Goal: Task Accomplishment & Management: Complete application form

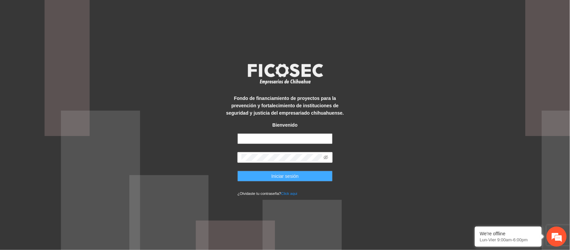
type input "**********"
click at [299, 176] on button "Iniciar sesión" at bounding box center [284, 175] width 95 height 11
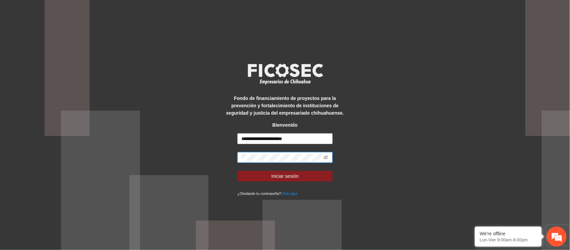
click at [240, 159] on span at bounding box center [284, 157] width 95 height 11
click at [325, 159] on icon "eye-invisible" at bounding box center [325, 157] width 5 height 5
click at [295, 172] on span "Iniciar sesión" at bounding box center [284, 175] width 27 height 7
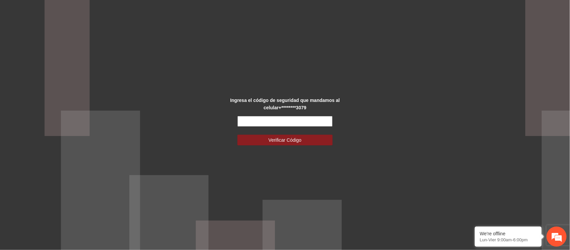
click at [272, 121] on input "text" at bounding box center [284, 121] width 95 height 11
type input "*"
type input "******"
click at [288, 141] on span "Verificar Código" at bounding box center [284, 139] width 33 height 7
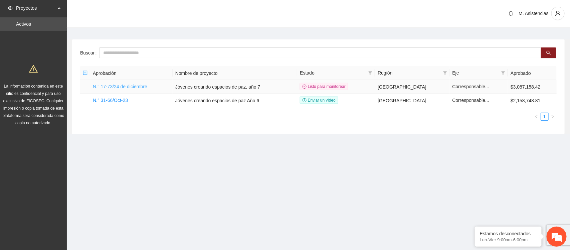
click at [129, 86] on font "N.° 17-73/24 de diciembre" at bounding box center [120, 86] width 54 height 5
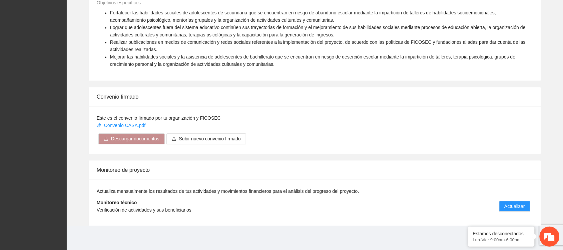
scroll to position [413, 0]
click at [514, 201] on button "Actualizar" at bounding box center [514, 205] width 31 height 11
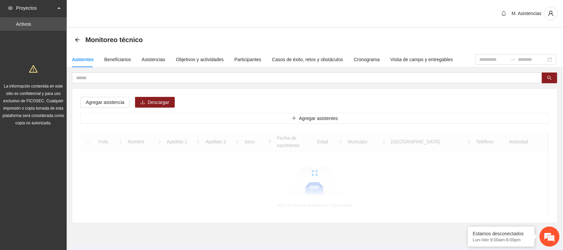
click at [514, 201] on div at bounding box center [314, 172] width 469 height 83
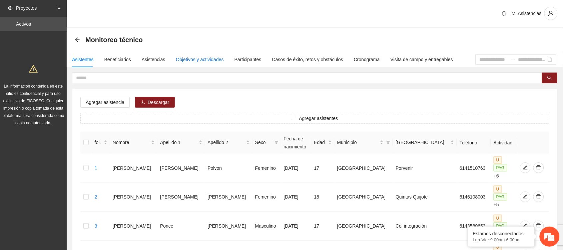
click at [200, 57] on font "Objetivos y actividades" at bounding box center [200, 59] width 48 height 5
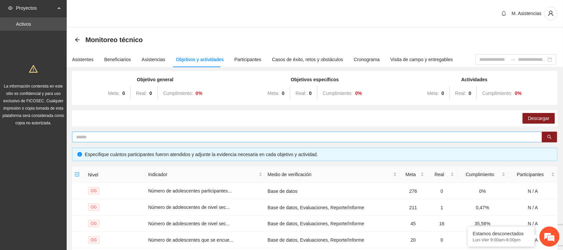
click at [147, 135] on input "text" at bounding box center [304, 136] width 457 height 7
click at [357, 59] on font "Cronograma" at bounding box center [367, 59] width 26 height 5
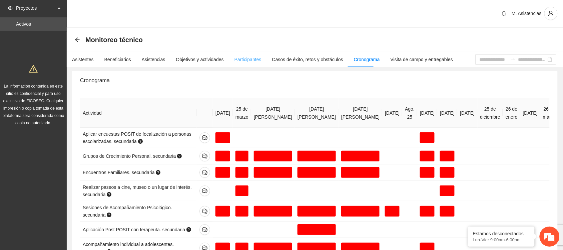
click at [242, 63] on div "Participantes" at bounding box center [248, 59] width 27 height 15
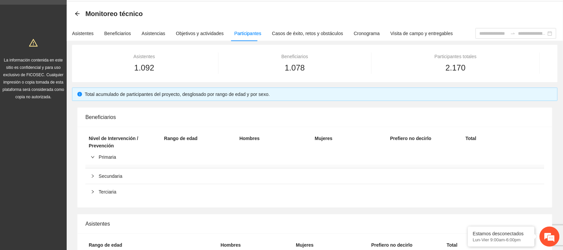
scroll to position [13, 0]
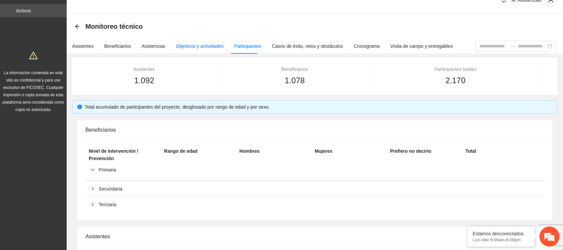
click at [190, 46] on font "Objetivos y actividades" at bounding box center [200, 45] width 48 height 5
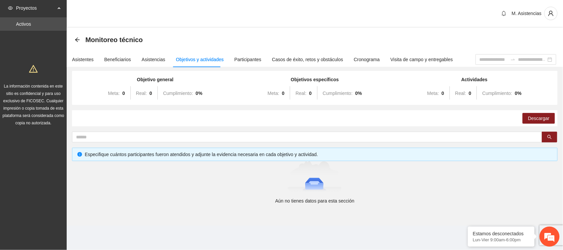
scroll to position [0, 0]
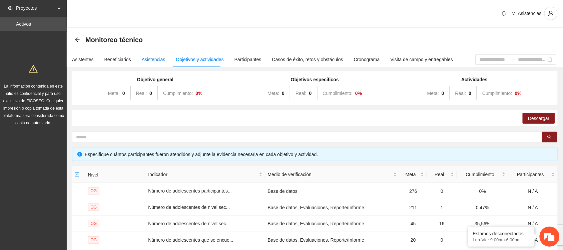
click at [147, 60] on font "Asistencias" at bounding box center [154, 59] width 24 height 5
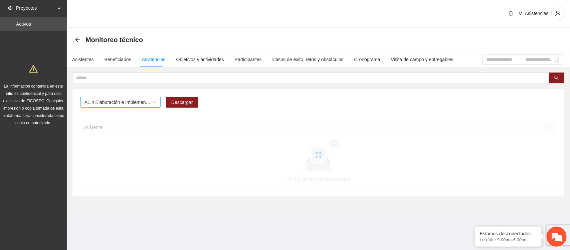
click at [153, 104] on span "A1.4 Elaboración e Implementación de Proyectos Juveniles" at bounding box center [120, 102] width 72 height 10
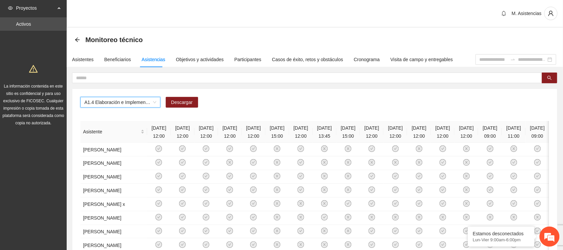
click at [145, 101] on span "A1.4 Elaboración e Implementación de Proyectos Juveniles" at bounding box center [120, 102] width 72 height 10
click at [154, 103] on span "A1.4 Elaboración e Implementación de Proyectos Juveniles" at bounding box center [120, 102] width 72 height 10
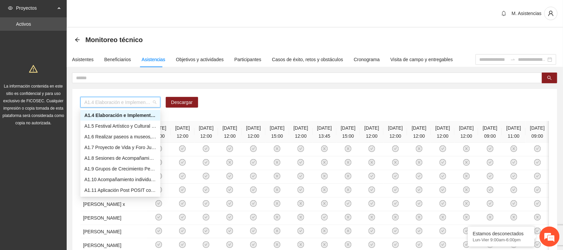
scroll to position [42, 0]
click at [83, 64] on div "Asistentes" at bounding box center [83, 59] width 22 height 15
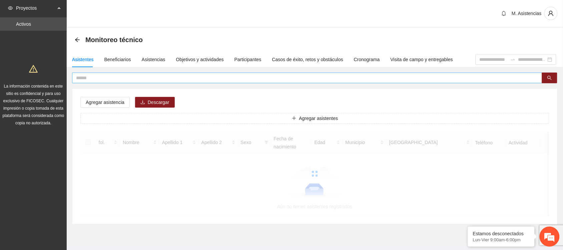
click at [96, 79] on input "text" at bounding box center [304, 77] width 457 height 7
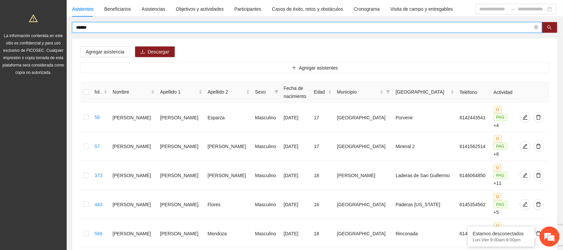
scroll to position [51, 0]
drag, startPoint x: 96, startPoint y: 26, endPoint x: 48, endPoint y: 28, distance: 47.8
click at [48, 28] on section "Proyectos Activos La información contenida en este sitio es confidencial y para…" at bounding box center [281, 160] width 563 height 423
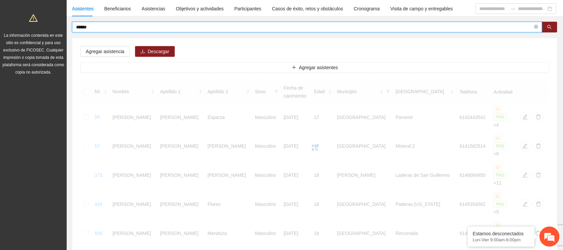
scroll to position [14, 0]
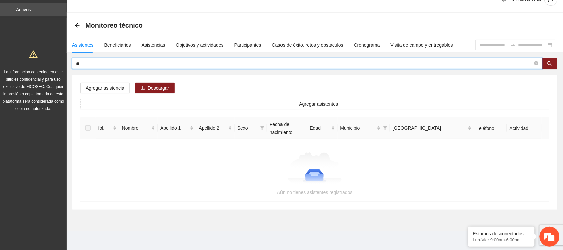
type input "*"
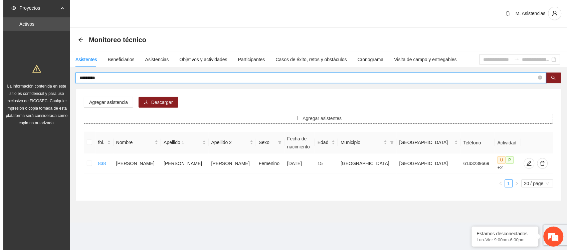
scroll to position [0, 0]
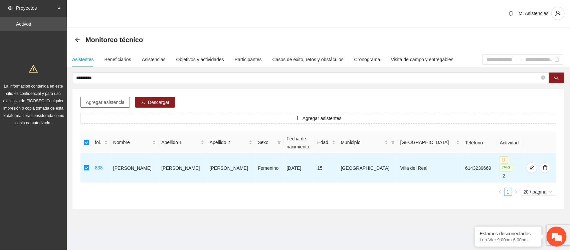
click at [104, 102] on font "Agregar asistencia" at bounding box center [105, 101] width 39 height 5
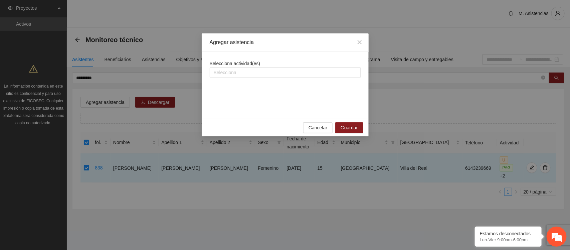
click at [264, 62] on div "Selecciona actividad(es) Selecciona" at bounding box center [285, 69] width 151 height 18
click at [260, 74] on div at bounding box center [284, 72] width 147 height 8
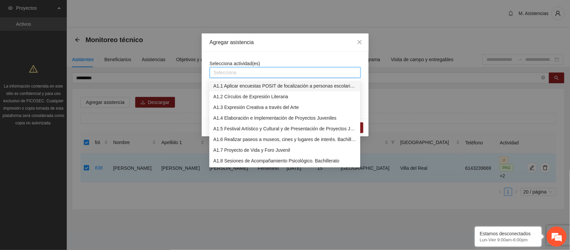
click at [259, 87] on font "A1.1 Aplicar encuestas POSIT de focalización a personas escolarizadas. Bachille…" at bounding box center [301, 85] width 176 height 5
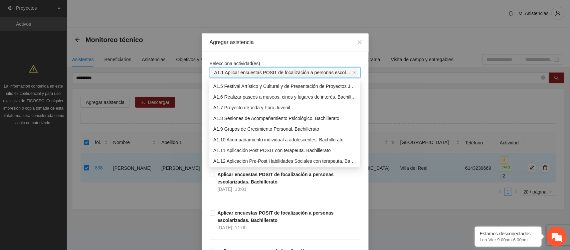
scroll to position [53, 0]
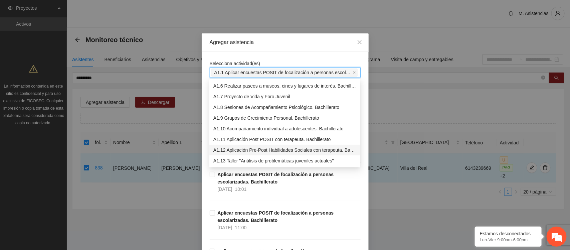
click at [268, 150] on font "A1.12 Aplicación Pre-Post Habilidades Sociales con terapeuta. Bachillerato" at bounding box center [290, 149] width 155 height 5
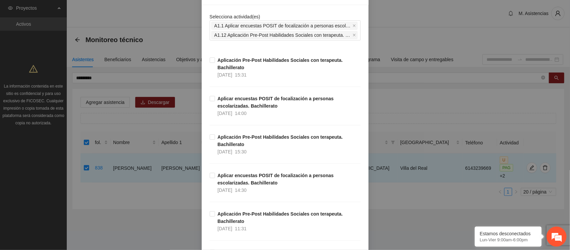
scroll to position [42, 0]
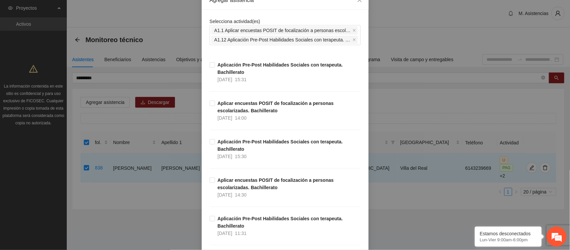
click at [406, 98] on div "Agregar asistencia Selecciona actividad(es) A1.1 Aplicar encuestas POSIT de foc…" at bounding box center [285, 125] width 570 height 250
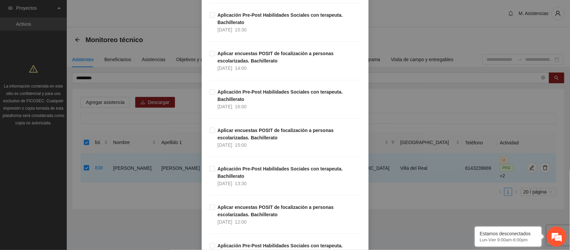
scroll to position [787, 0]
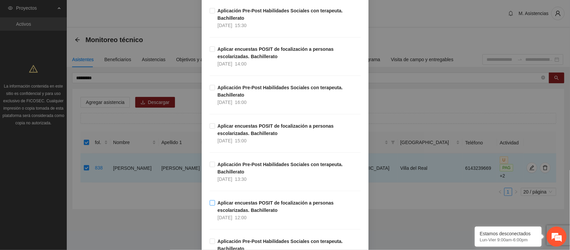
click at [210, 200] on label "Aplicar encuestas POSIT de focalización a personas escolarizadas. Bachillerato …" at bounding box center [285, 210] width 151 height 22
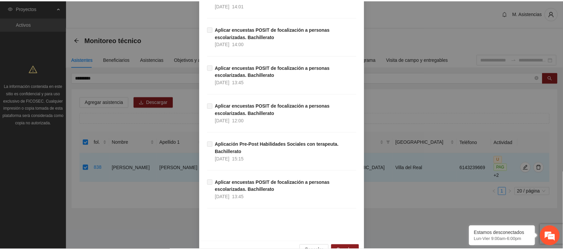
scroll to position [2133, 0]
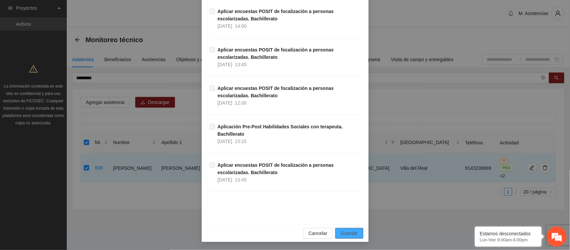
click at [349, 234] on font "Guardar" at bounding box center [348, 232] width 17 height 5
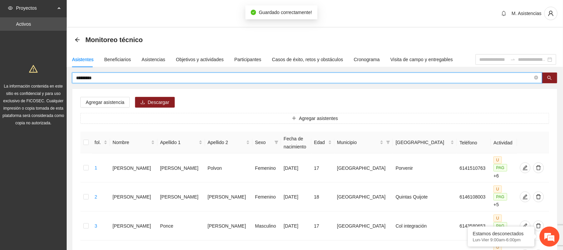
drag, startPoint x: 112, startPoint y: 79, endPoint x: 69, endPoint y: 84, distance: 43.3
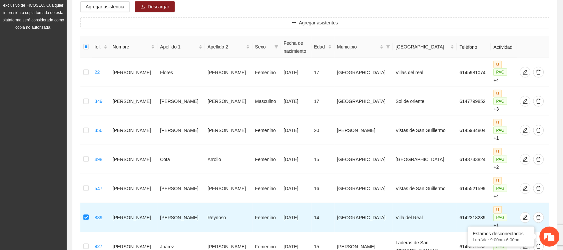
scroll to position [0, 0]
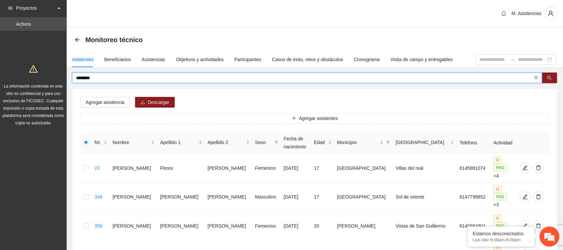
drag, startPoint x: 109, startPoint y: 79, endPoint x: 54, endPoint y: 79, distance: 55.4
click at [54, 79] on section "Proyectos Activos La información contenida en este sitio es confidencial y para…" at bounding box center [281, 255] width 563 height 510
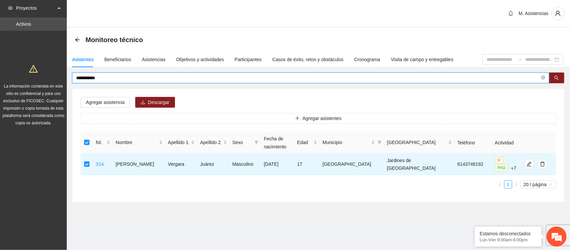
drag, startPoint x: 110, startPoint y: 77, endPoint x: 39, endPoint y: 77, distance: 71.4
click at [39, 77] on section "**********" at bounding box center [285, 125] width 570 height 250
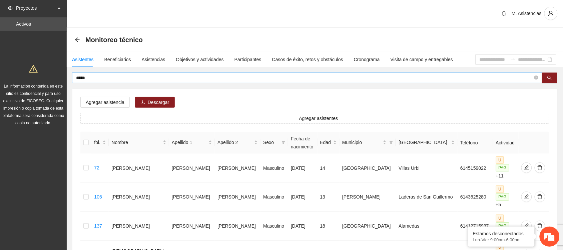
drag, startPoint x: 101, startPoint y: 83, endPoint x: 90, endPoint y: 81, distance: 11.2
click at [90, 81] on span "*****" at bounding box center [307, 77] width 470 height 11
drag, startPoint x: 90, startPoint y: 81, endPoint x: 63, endPoint y: 80, distance: 26.7
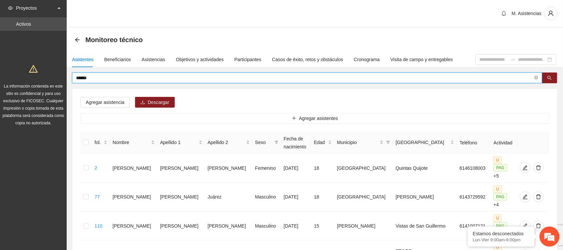
drag, startPoint x: 122, startPoint y: 76, endPoint x: 49, endPoint y: 76, distance: 72.4
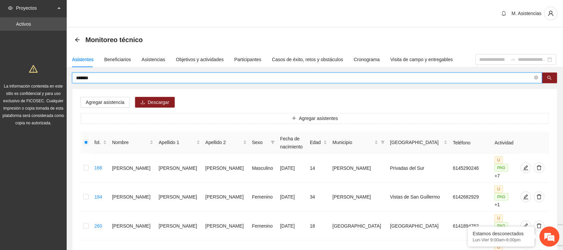
drag, startPoint x: 101, startPoint y: 80, endPoint x: 51, endPoint y: 79, distance: 50.4
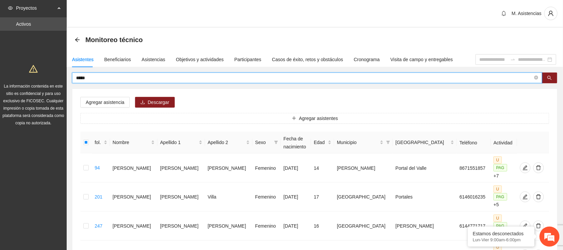
drag, startPoint x: 107, startPoint y: 77, endPoint x: 57, endPoint y: 72, distance: 50.0
type input "*********"
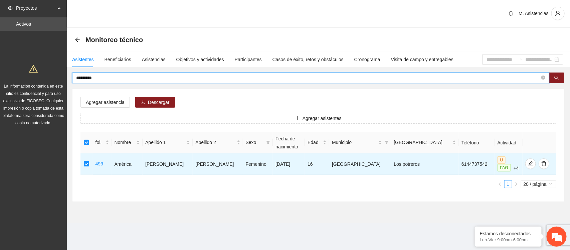
drag, startPoint x: 107, startPoint y: 79, endPoint x: 68, endPoint y: 77, distance: 38.8
click at [68, 77] on div "********* Agregar asistencia [PERSON_NAME] asistentes fol. Nombre Apellido 1 Ap…" at bounding box center [318, 136] width 503 height 129
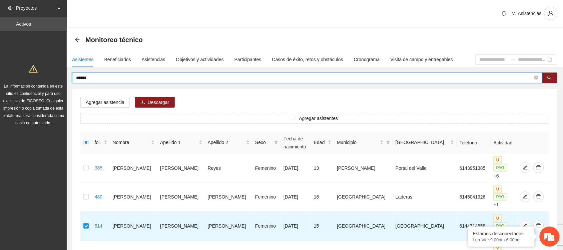
drag, startPoint x: 111, startPoint y: 76, endPoint x: 42, endPoint y: 76, distance: 69.1
click at [42, 76] on section "Proyectos Activos La información contenida en este sitio es confidencial y para…" at bounding box center [281, 168] width 563 height 336
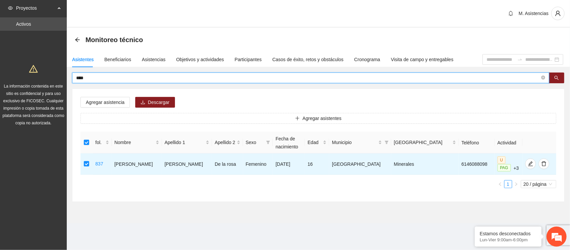
drag, startPoint x: 95, startPoint y: 77, endPoint x: 54, endPoint y: 81, distance: 41.5
click at [54, 81] on section "Proyectos Activos La información contenida en este sitio es confidencial y para…" at bounding box center [285, 125] width 570 height 250
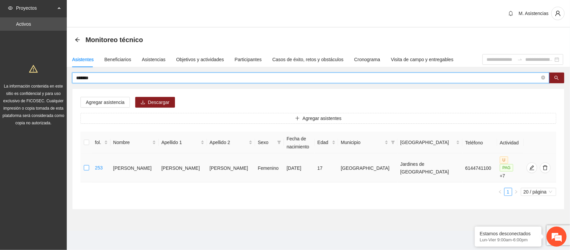
click at [89, 167] on label at bounding box center [86, 167] width 5 height 7
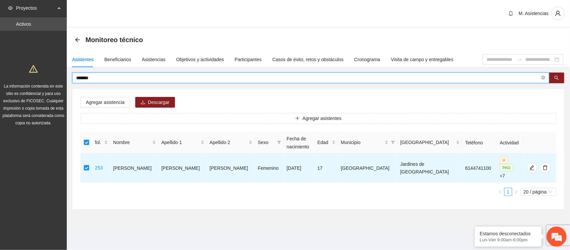
drag, startPoint x: 103, startPoint y: 77, endPoint x: 69, endPoint y: 73, distance: 33.9
click at [69, 73] on div "******* Agregar asistencia Descargar Agregar asistentes fol. Nombre Apellido 1 …" at bounding box center [318, 140] width 503 height 137
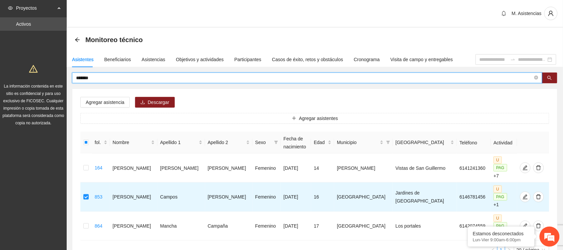
drag, startPoint x: 99, startPoint y: 77, endPoint x: 55, endPoint y: 72, distance: 44.0
click at [55, 72] on section "Proyectos Activos La información contenida en este sitio es confidencial y para…" at bounding box center [281, 153] width 563 height 307
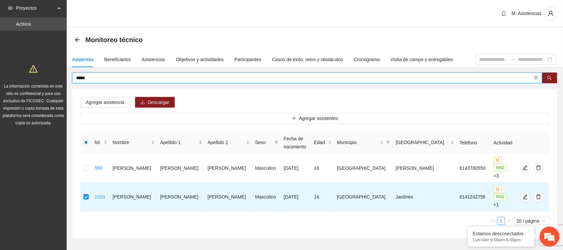
drag, startPoint x: 98, startPoint y: 78, endPoint x: 34, endPoint y: 81, distance: 64.8
click at [34, 81] on section "Proyectos Activos La información contenida en este sitio es confidencial y para…" at bounding box center [281, 139] width 563 height 278
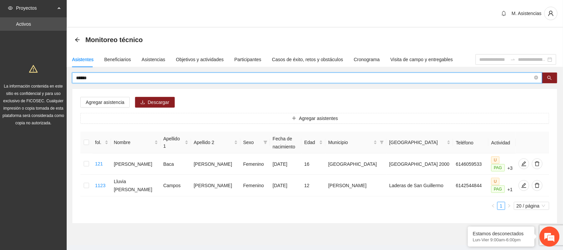
drag, startPoint x: 103, startPoint y: 76, endPoint x: 56, endPoint y: 75, distance: 47.7
click at [56, 75] on section "Proyectos Activos La información contenida en este sitio es confidencial y para…" at bounding box center [281, 131] width 563 height 263
type input "*******"
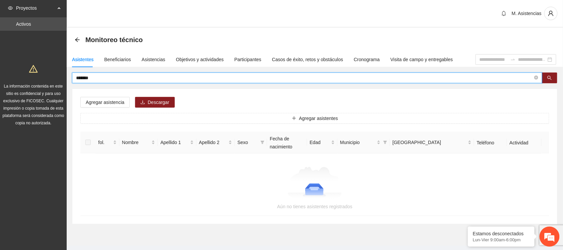
drag, startPoint x: 102, startPoint y: 79, endPoint x: 55, endPoint y: 79, distance: 47.4
click at [55, 79] on section "Proyectos Activos La información contenida en este sitio es confidencial y para…" at bounding box center [281, 132] width 563 height 264
type input "*"
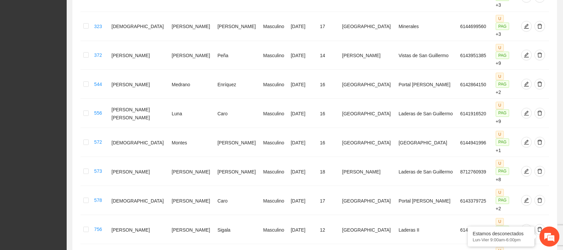
scroll to position [288, 0]
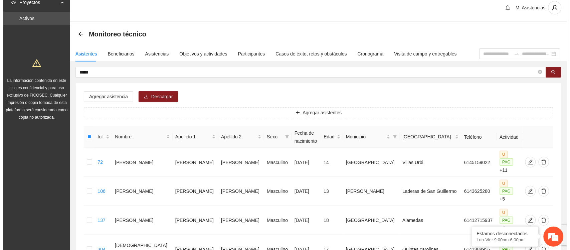
scroll to position [0, 0]
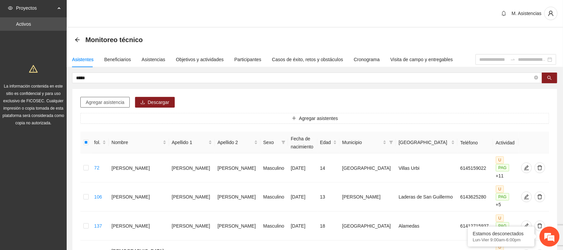
click at [101, 102] on font "Agregar asistencia" at bounding box center [105, 101] width 39 height 5
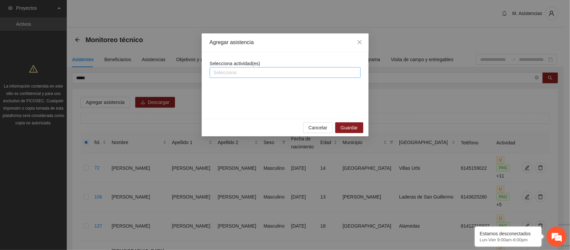
click at [253, 70] on div at bounding box center [284, 72] width 147 height 8
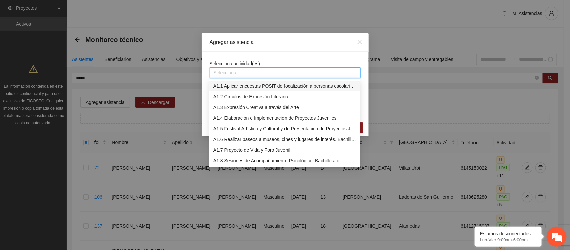
click at [249, 86] on font "A1.1 Aplicar encuestas POSIT de focalización a personas escolarizadas. Bachille…" at bounding box center [301, 85] width 176 height 5
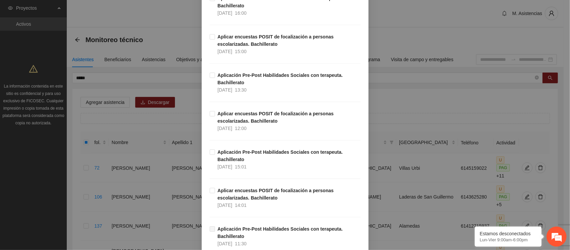
scroll to position [880, 0]
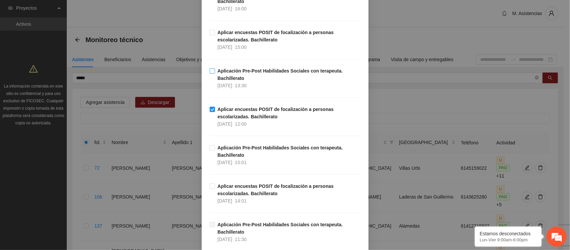
click at [210, 69] on label "Aplicación Pre-Post Habilidades Sociales con terapeuta. Bachillerato [DATE] 13:…" at bounding box center [285, 78] width 151 height 22
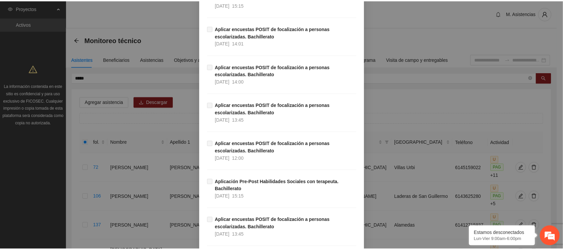
scroll to position [2133, 0]
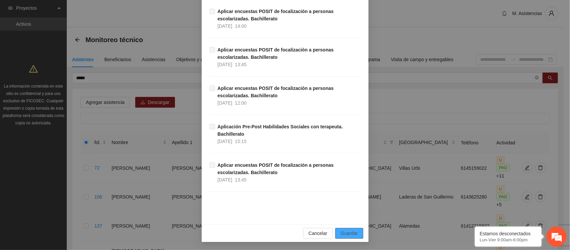
click at [343, 232] on font "Guardar" at bounding box center [348, 232] width 17 height 5
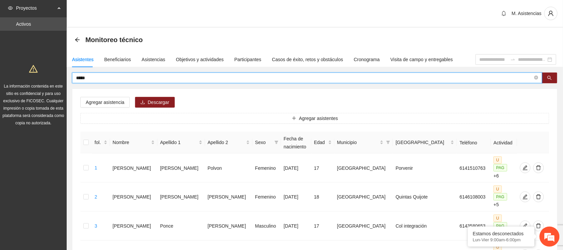
drag, startPoint x: 96, startPoint y: 78, endPoint x: 34, endPoint y: 74, distance: 61.8
click at [105, 77] on input "*****" at bounding box center [304, 77] width 457 height 7
type input "*"
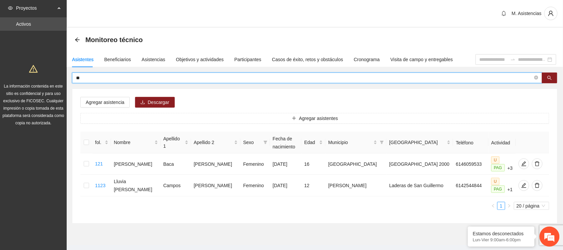
type input "*"
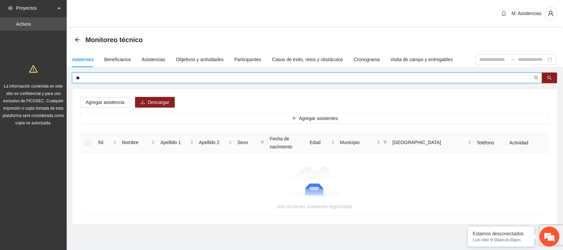
type input "*"
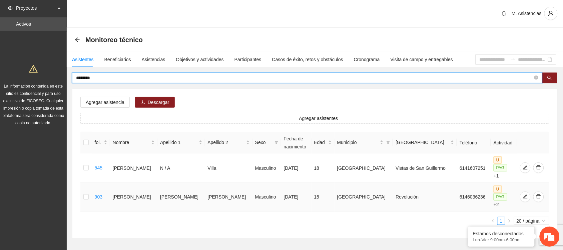
click at [84, 186] on td at bounding box center [86, 196] width 12 height 29
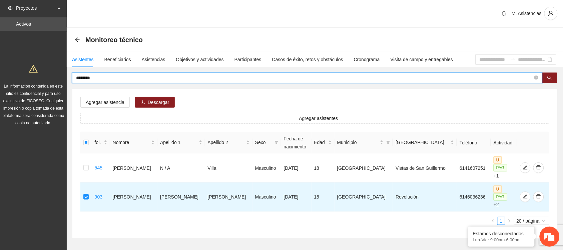
drag, startPoint x: 117, startPoint y: 79, endPoint x: 60, endPoint y: 84, distance: 56.6
click at [60, 84] on section "Proyectos Activos La información contenida en este sitio es confidencial y para…" at bounding box center [281, 139] width 563 height 278
drag, startPoint x: 102, startPoint y: 77, endPoint x: 64, endPoint y: 78, distance: 38.4
click at [64, 78] on section "Proyectos Activos La información contenida en este sitio es confidencial y para…" at bounding box center [281, 139] width 563 height 278
type input "*****"
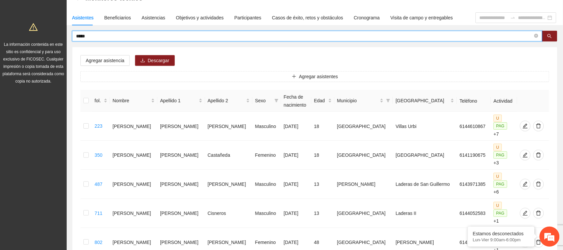
scroll to position [41, 0]
drag, startPoint x: 95, startPoint y: 32, endPoint x: 79, endPoint y: 34, distance: 16.5
click at [79, 34] on span "*****" at bounding box center [307, 37] width 470 height 11
drag, startPoint x: 86, startPoint y: 37, endPoint x: 70, endPoint y: 39, distance: 15.4
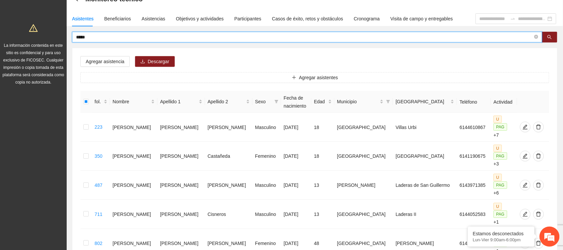
click at [70, 39] on div "***** Agregar asistencia [PERSON_NAME] asistentes fol. Nombre Apellido 1 Apelli…" at bounding box center [315, 173] width 496 height 282
click at [96, 39] on input "*****" at bounding box center [304, 36] width 457 height 7
drag, startPoint x: 96, startPoint y: 39, endPoint x: 70, endPoint y: 37, distance: 25.8
click at [70, 37] on div "***** Agregar asistencia [PERSON_NAME] asistentes fol. Nombre Apellido 1 Apelli…" at bounding box center [315, 173] width 496 height 282
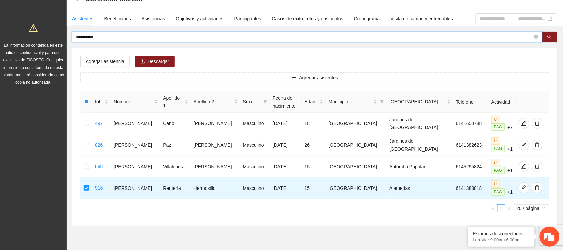
drag, startPoint x: 106, startPoint y: 34, endPoint x: 44, endPoint y: 36, distance: 62.1
click at [44, 36] on section "**********" at bounding box center [281, 112] width 563 height 306
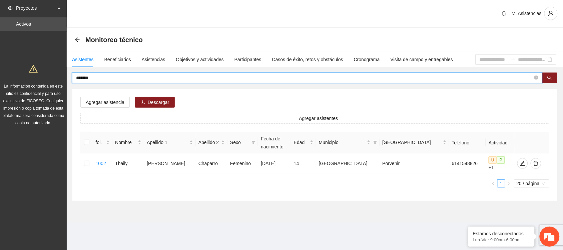
scroll to position [0, 0]
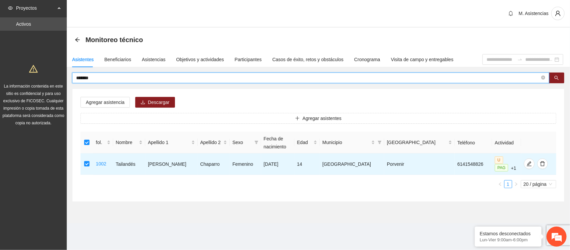
drag, startPoint x: 98, startPoint y: 75, endPoint x: 69, endPoint y: 75, distance: 29.0
click at [69, 75] on div "******* Agregar asistencia Descargar Agregar asistentes fol. Nombre Apellido 1 …" at bounding box center [318, 136] width 503 height 129
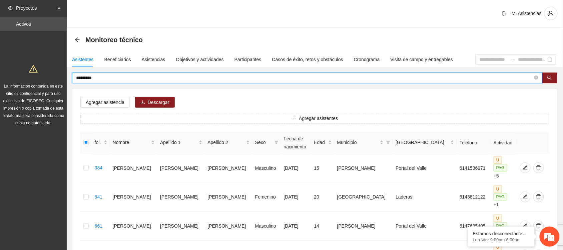
drag, startPoint x: 102, startPoint y: 77, endPoint x: 52, endPoint y: 77, distance: 50.4
click at [52, 77] on section "Proyectos Activos La información contenida en este sitio es confidencial y para…" at bounding box center [281, 197] width 563 height 394
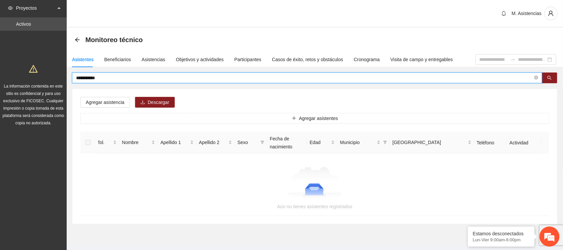
drag, startPoint x: 111, startPoint y: 77, endPoint x: 69, endPoint y: 79, distance: 42.1
click at [69, 79] on div "**********" at bounding box center [315, 147] width 496 height 151
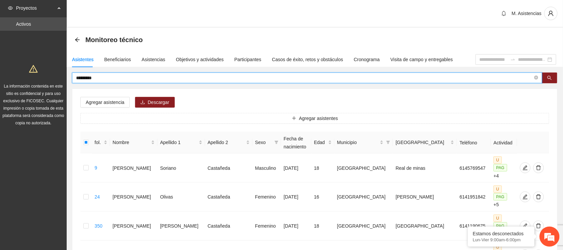
drag, startPoint x: 100, startPoint y: 78, endPoint x: 54, endPoint y: 77, distance: 46.4
click at [54, 77] on section "Proyectos Activos La información contenida en este sitio es confidencial y para…" at bounding box center [281, 255] width 563 height 510
drag, startPoint x: 109, startPoint y: 78, endPoint x: 43, endPoint y: 79, distance: 65.4
click at [43, 79] on section "Proyectos Activos La información contenida en este sitio es confidencial y para…" at bounding box center [281, 255] width 563 height 510
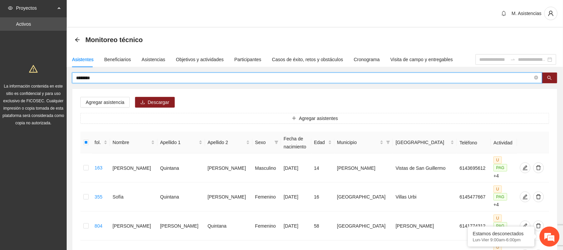
drag, startPoint x: 105, startPoint y: 79, endPoint x: 62, endPoint y: 77, distance: 43.7
click at [62, 77] on section "Proyectos Activos La información contenida en este sitio es confidencial y para…" at bounding box center [281, 197] width 563 height 394
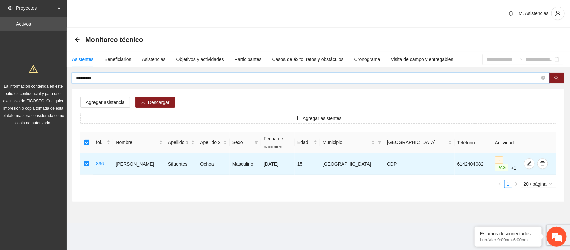
drag, startPoint x: 112, startPoint y: 77, endPoint x: 63, endPoint y: 74, distance: 49.8
click at [63, 74] on section "Proyectos Activos La información contenida en este sitio es confidencial y para…" at bounding box center [285, 125] width 570 height 250
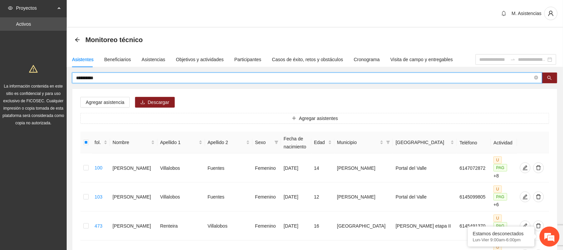
drag, startPoint x: 102, startPoint y: 77, endPoint x: 56, endPoint y: 77, distance: 46.7
click at [56, 77] on section "**********" at bounding box center [281, 226] width 563 height 452
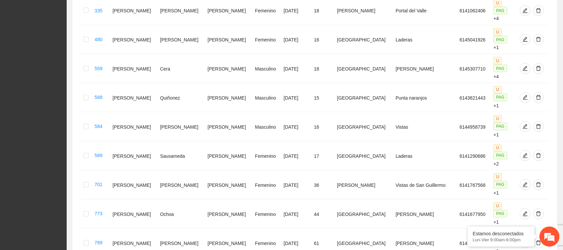
scroll to position [301, 0]
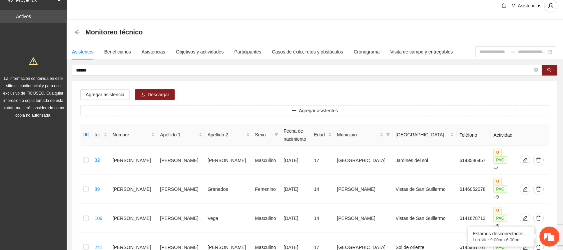
scroll to position [0, 0]
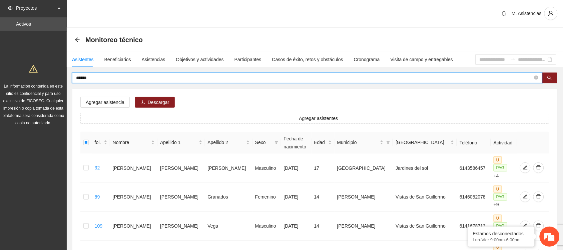
drag, startPoint x: 97, startPoint y: 77, endPoint x: 42, endPoint y: 76, distance: 55.4
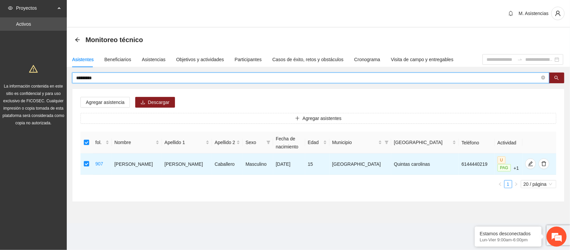
drag, startPoint x: 104, startPoint y: 78, endPoint x: 64, endPoint y: 77, distance: 39.7
click at [64, 77] on section "Proyectos Activos La información contenida en este sitio es confidencial y para…" at bounding box center [285, 125] width 570 height 250
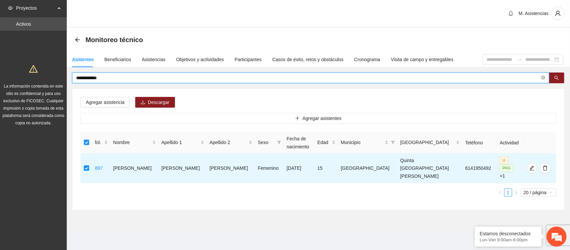
drag, startPoint x: 116, startPoint y: 75, endPoint x: 43, endPoint y: 79, distance: 72.5
click at [43, 79] on section "**********" at bounding box center [285, 125] width 570 height 250
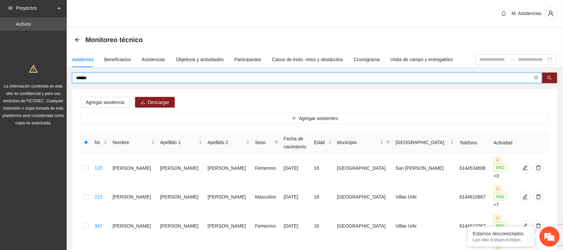
drag, startPoint x: 102, startPoint y: 80, endPoint x: 61, endPoint y: 78, distance: 41.1
click at [61, 78] on section "Proyectos Activos La información contenida en este sitio es confidencial y para…" at bounding box center [281, 182] width 563 height 365
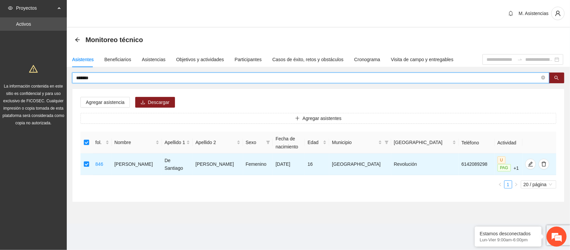
drag, startPoint x: 106, startPoint y: 77, endPoint x: 62, endPoint y: 79, distance: 43.8
click at [62, 79] on section "Proyectos Activos La información contenida en este sitio es confidencial y para…" at bounding box center [285, 125] width 570 height 250
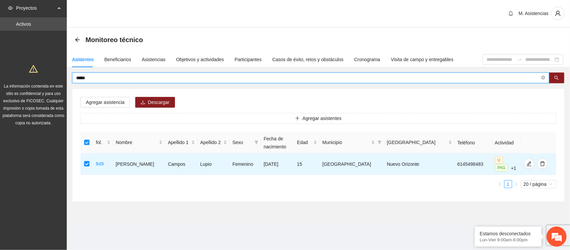
drag, startPoint x: 99, startPoint y: 79, endPoint x: 66, endPoint y: 77, distance: 33.1
click at [66, 77] on section "Proyectos Activos La información contenida en este sitio es confidencial y para…" at bounding box center [285, 125] width 570 height 250
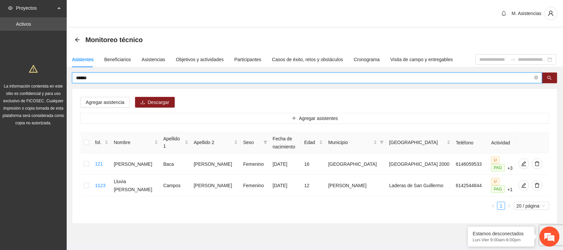
drag, startPoint x: 93, startPoint y: 79, endPoint x: 63, endPoint y: 79, distance: 30.7
click at [63, 79] on section "Proyectos Activos La información contenida en este sitio es confidencial y para…" at bounding box center [281, 131] width 563 height 263
type input "*"
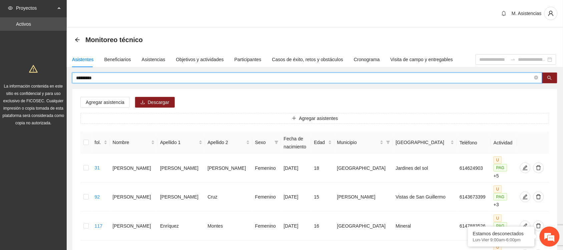
drag, startPoint x: 112, startPoint y: 79, endPoint x: 53, endPoint y: 79, distance: 59.4
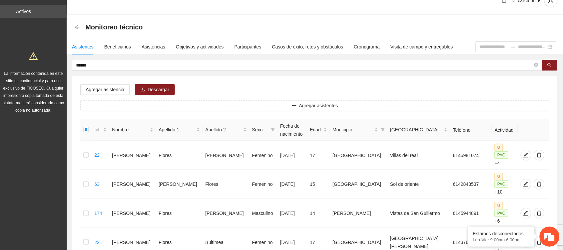
scroll to position [12, 0]
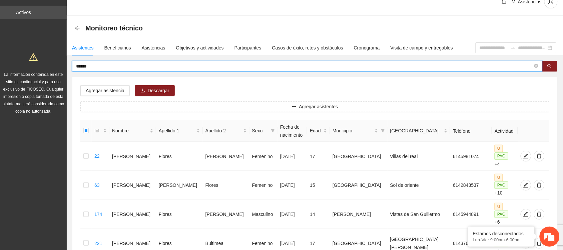
drag, startPoint x: 101, startPoint y: 64, endPoint x: 44, endPoint y: 64, distance: 57.4
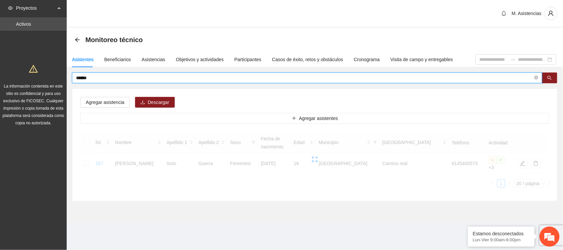
scroll to position [0, 0]
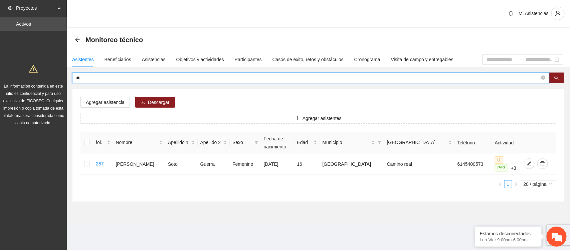
type input "*"
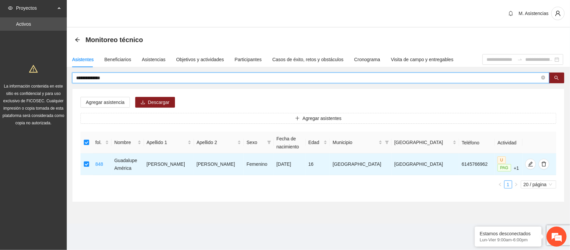
drag, startPoint x: 116, startPoint y: 79, endPoint x: 56, endPoint y: 80, distance: 59.7
click at [56, 80] on section "**********" at bounding box center [285, 125] width 570 height 250
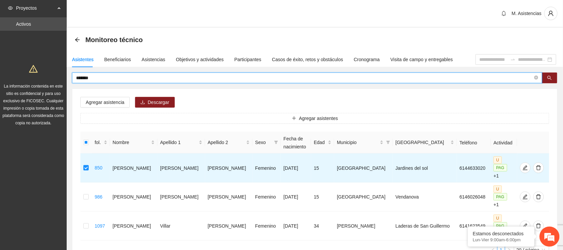
drag, startPoint x: 99, startPoint y: 79, endPoint x: 67, endPoint y: 79, distance: 31.4
click at [67, 79] on div "******* Agregar asistencia Descargar Agregar asistentes fol. Nombre Apellido 1 …" at bounding box center [315, 169] width 496 height 195
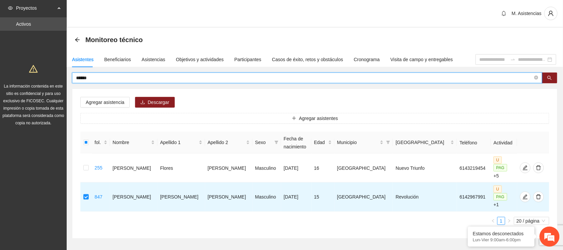
drag, startPoint x: 94, startPoint y: 77, endPoint x: 61, endPoint y: 79, distance: 33.4
click at [61, 79] on section "Proyectos Activos La información contenida en este sitio es confidencial y para…" at bounding box center [281, 139] width 563 height 278
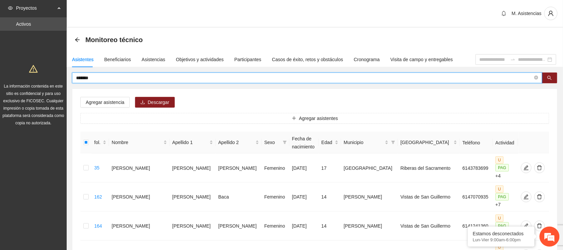
drag, startPoint x: 99, startPoint y: 78, endPoint x: 48, endPoint y: 76, distance: 51.4
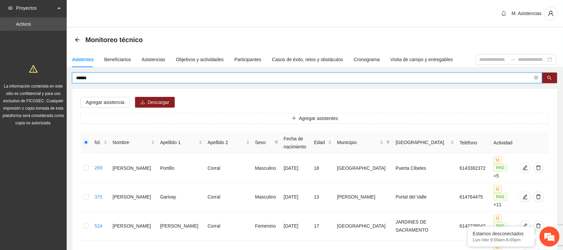
drag, startPoint x: 97, startPoint y: 76, endPoint x: 46, endPoint y: 81, distance: 51.0
click at [46, 81] on section "Proyectos Activos La información contenida en este sitio es confidencial y para…" at bounding box center [281, 255] width 563 height 510
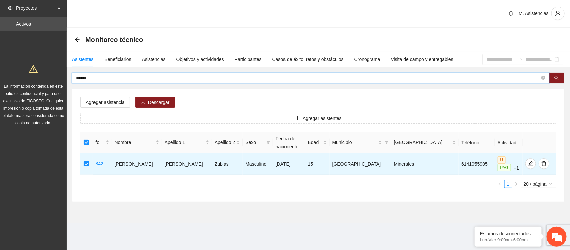
drag, startPoint x: 99, startPoint y: 79, endPoint x: 57, endPoint y: 78, distance: 41.7
click at [57, 78] on section "Proyectos Activos La información contenida en este sitio es confidencial y para…" at bounding box center [285, 125] width 570 height 250
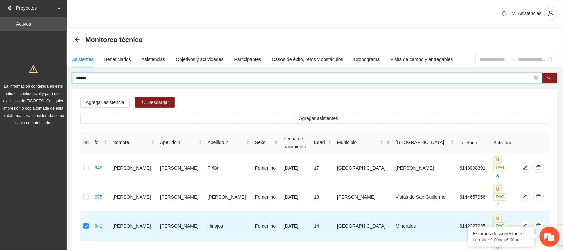
drag, startPoint x: 99, startPoint y: 78, endPoint x: 61, endPoint y: 77, distance: 38.4
click at [61, 77] on section "Proyectos Activos La información contenida en este sitio es confidencial y para…" at bounding box center [281, 168] width 563 height 336
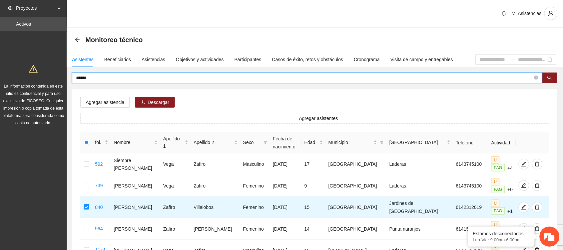
drag, startPoint x: 89, startPoint y: 79, endPoint x: 48, endPoint y: 79, distance: 41.7
click at [48, 79] on section "Proyectos Activos La información contenida en este sitio es confidencial y para…" at bounding box center [281, 163] width 563 height 327
type input "********"
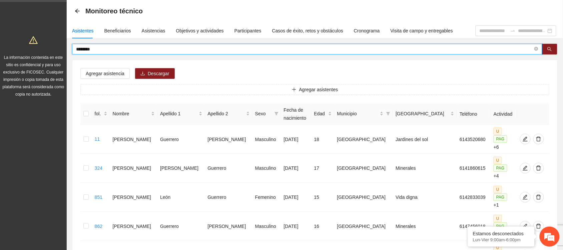
scroll to position [28, 0]
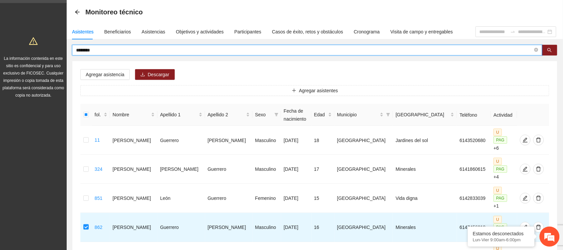
drag, startPoint x: 108, startPoint y: 49, endPoint x: 47, endPoint y: 46, distance: 60.5
click at [47, 46] on section "Proyectos Activos La información contenida en este sitio es confidencial y para…" at bounding box center [281, 154] width 563 height 365
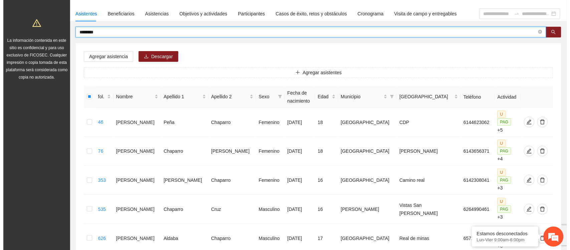
scroll to position [23, 0]
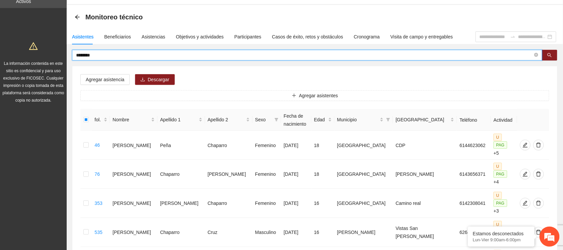
drag, startPoint x: 103, startPoint y: 55, endPoint x: 57, endPoint y: 53, distance: 45.4
type input "*****"
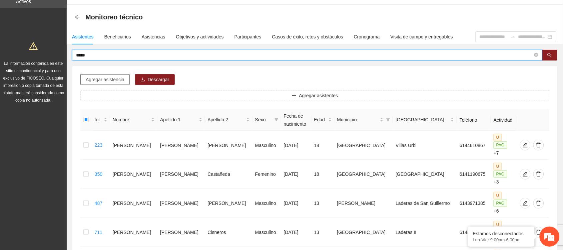
click at [109, 77] on font "Agregar asistencia" at bounding box center [105, 79] width 39 height 5
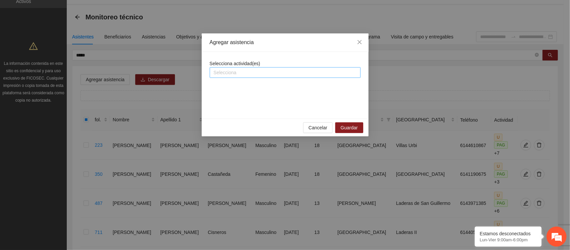
click at [231, 72] on div at bounding box center [284, 72] width 147 height 8
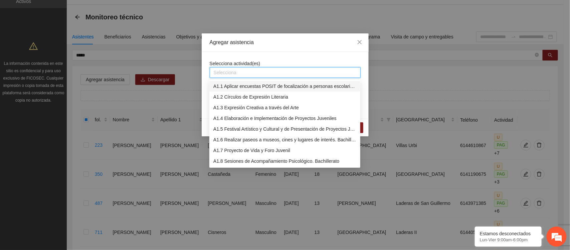
click at [236, 86] on font "A1.1 Aplicar encuestas POSIT de focalización a personas escolarizadas. Bachille…" at bounding box center [301, 85] width 176 height 5
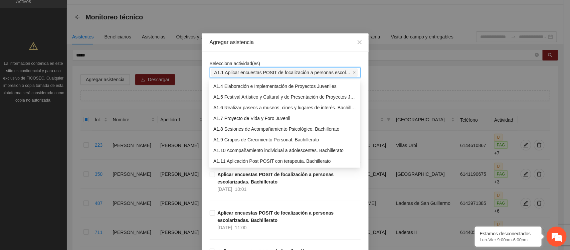
scroll to position [42, 0]
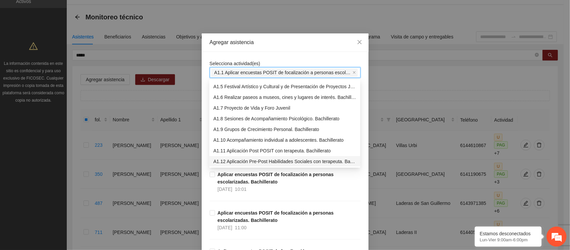
click at [274, 159] on font "A1.12 Aplicación Pre-Post Habilidades Sociales con terapeuta. Bachillerato" at bounding box center [290, 160] width 155 height 5
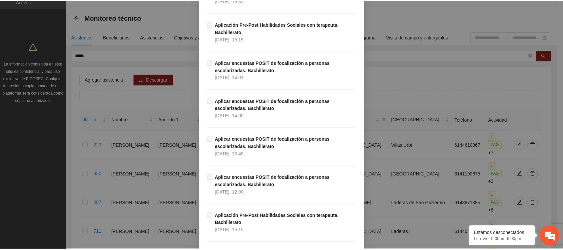
scroll to position [2133, 0]
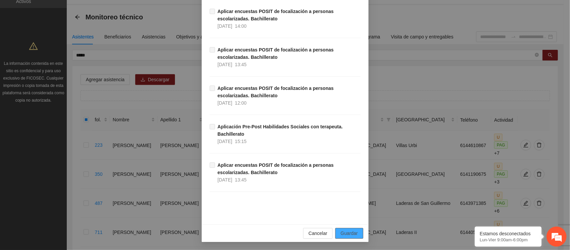
click at [348, 232] on font "Guardar" at bounding box center [348, 232] width 17 height 5
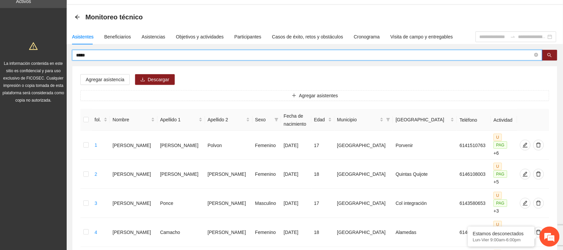
drag, startPoint x: 102, startPoint y: 54, endPoint x: 48, endPoint y: 59, distance: 55.0
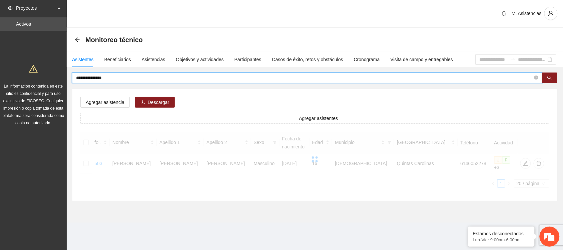
scroll to position [0, 0]
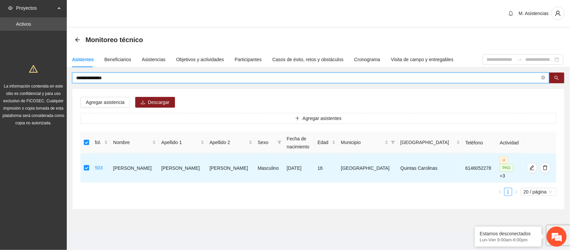
drag, startPoint x: 114, startPoint y: 78, endPoint x: 61, endPoint y: 79, distance: 53.7
click at [61, 79] on section "**********" at bounding box center [285, 125] width 570 height 250
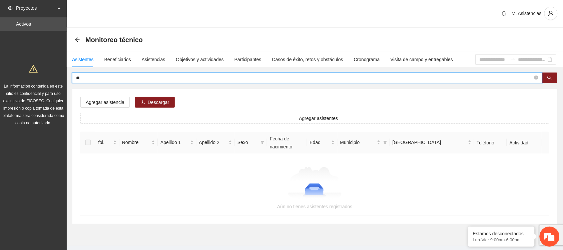
type input "*"
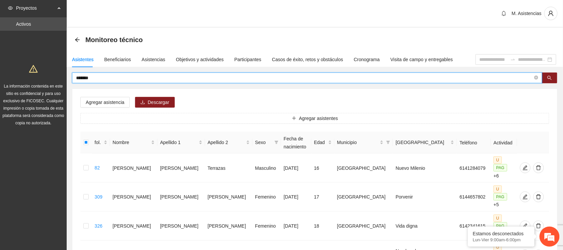
drag, startPoint x: 98, startPoint y: 79, endPoint x: 50, endPoint y: 87, distance: 48.8
click at [50, 87] on section "Proyectos Activos La información contenida en este sitio es confidencial y para…" at bounding box center [281, 197] width 563 height 394
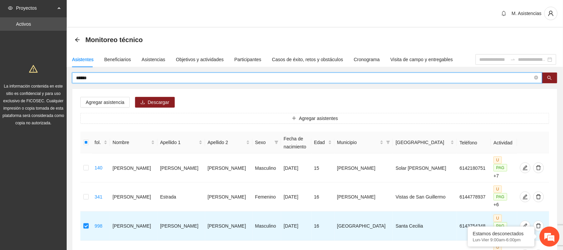
drag, startPoint x: 104, startPoint y: 79, endPoint x: 59, endPoint y: 82, distance: 45.1
click at [59, 82] on section "Proyectos Activos La información contenida en este sitio es confidencial y para…" at bounding box center [281, 168] width 563 height 336
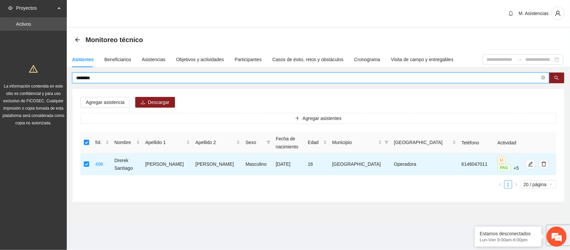
drag, startPoint x: 97, startPoint y: 77, endPoint x: 52, endPoint y: 83, distance: 45.8
click at [52, 83] on section "Proyectos Activos La información contenida en este sitio es confidencial y para…" at bounding box center [285, 125] width 570 height 250
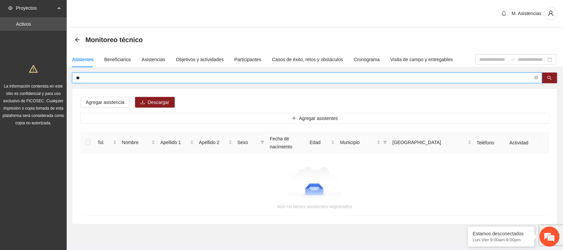
type input "*"
type input "******"
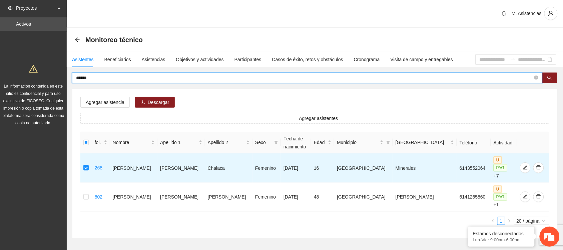
drag, startPoint x: 89, startPoint y: 77, endPoint x: 59, endPoint y: 74, distance: 30.3
click at [59, 74] on section "Proyectos Activos La información contenida en este sitio es confidencial y para…" at bounding box center [281, 139] width 563 height 278
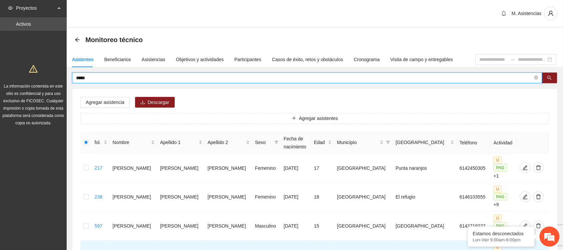
drag, startPoint x: 93, startPoint y: 78, endPoint x: 56, endPoint y: 81, distance: 37.8
click at [56, 81] on section "Proyectos Activos La información contenida en este sitio es confidencial y para…" at bounding box center [281, 197] width 563 height 394
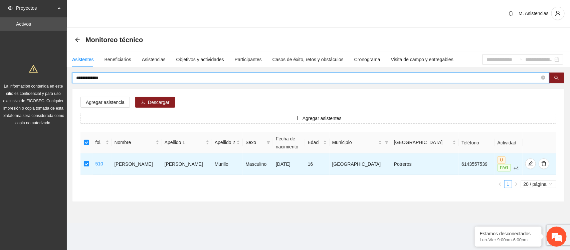
drag, startPoint x: 122, startPoint y: 78, endPoint x: 70, endPoint y: 76, distance: 51.5
click at [70, 76] on div "**********" at bounding box center [318, 136] width 503 height 129
drag, startPoint x: 109, startPoint y: 77, endPoint x: 42, endPoint y: 80, distance: 67.5
click at [42, 80] on section "**********" at bounding box center [285, 125] width 570 height 250
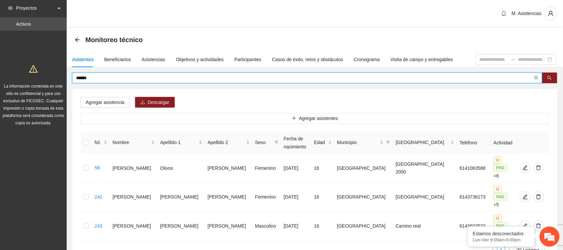
drag, startPoint x: 93, startPoint y: 77, endPoint x: 53, endPoint y: 74, distance: 39.5
click at [53, 74] on section "Proyectos Activos La información contenida en este sitio es confidencial y para…" at bounding box center [281, 153] width 563 height 307
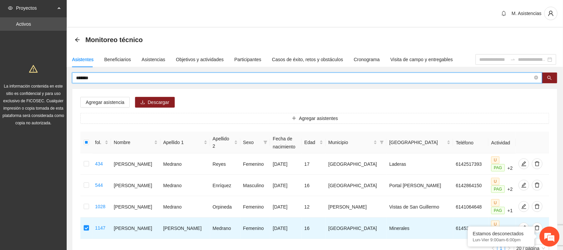
drag, startPoint x: 97, startPoint y: 77, endPoint x: 45, endPoint y: 84, distance: 52.5
click at [45, 84] on section "Proyectos Activos La información contenida en este sitio es confidencial y para…" at bounding box center [281, 153] width 563 height 306
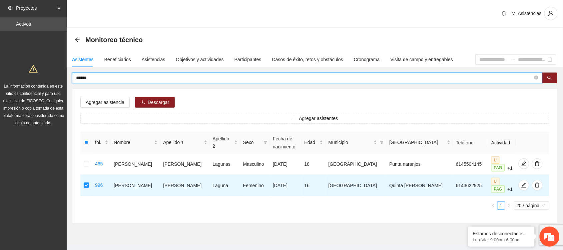
drag, startPoint x: 100, startPoint y: 75, endPoint x: 60, endPoint y: 75, distance: 40.0
click at [60, 75] on section "Proyectos Activos La información contenida en este sitio es confidencial y para…" at bounding box center [281, 131] width 563 height 263
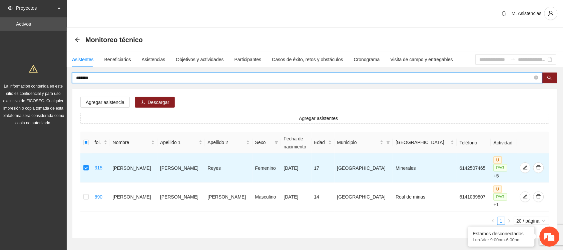
drag, startPoint x: 92, startPoint y: 78, endPoint x: 35, endPoint y: 80, distance: 57.1
click at [35, 80] on section "Proyectos Activos La información contenida en este sitio es confidencial y para…" at bounding box center [281, 139] width 563 height 278
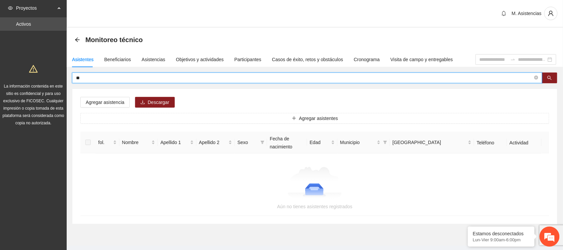
type input "*"
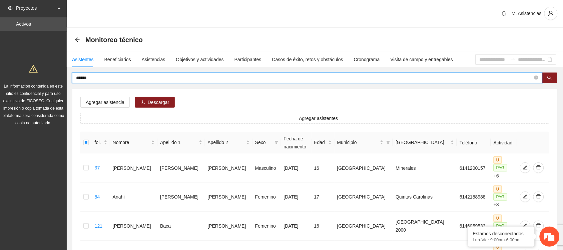
drag, startPoint x: 82, startPoint y: 76, endPoint x: 47, endPoint y: 80, distance: 35.3
click at [100, 74] on input "****" at bounding box center [304, 77] width 457 height 7
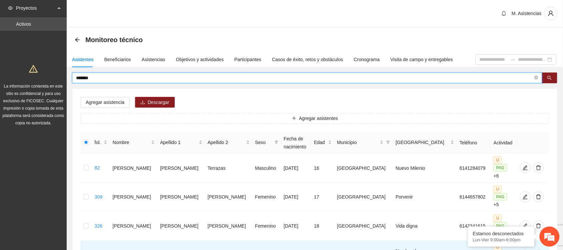
drag, startPoint x: 96, startPoint y: 79, endPoint x: 57, endPoint y: 79, distance: 39.4
click at [57, 79] on section "Proyectos Activos La información contenida en este sitio es confidencial y para…" at bounding box center [281, 197] width 563 height 394
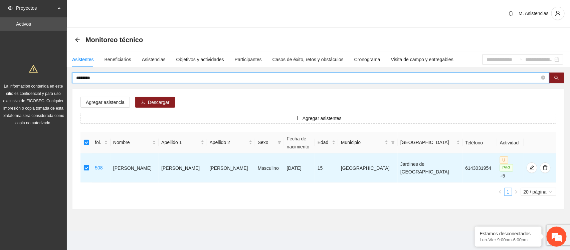
drag, startPoint x: 98, startPoint y: 78, endPoint x: 46, endPoint y: 82, distance: 52.9
click at [46, 82] on section "Proyectos Activos La información contenida en este sitio es confidencial y para…" at bounding box center [285, 125] width 570 height 250
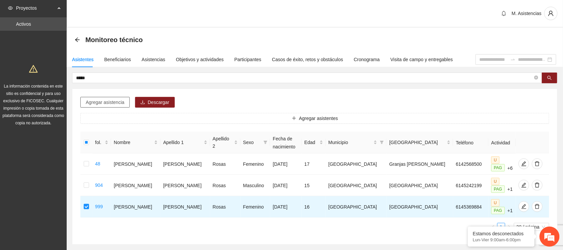
click at [117, 101] on font "Agregar asistencia" at bounding box center [105, 101] width 39 height 5
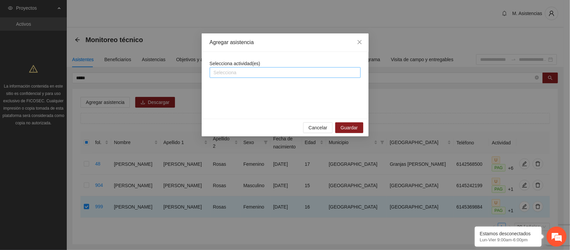
click at [280, 69] on div at bounding box center [284, 72] width 147 height 8
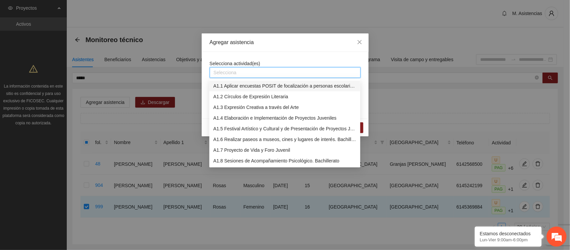
click at [271, 83] on font "A1.1 Aplicar encuestas POSIT de focalización a personas escolarizadas. Bachille…" at bounding box center [301, 85] width 176 height 5
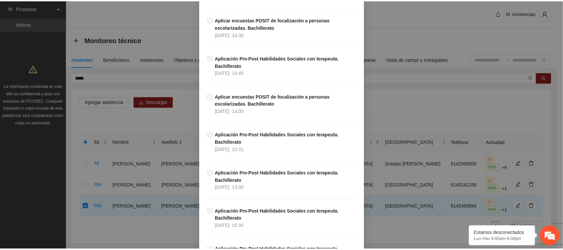
scroll to position [2133, 0]
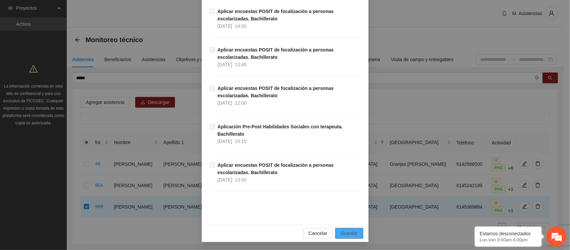
click at [353, 232] on font "Guardar" at bounding box center [348, 232] width 17 height 5
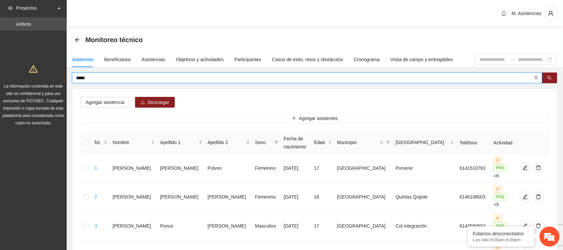
drag, startPoint x: 114, startPoint y: 77, endPoint x: 39, endPoint y: 74, distance: 75.8
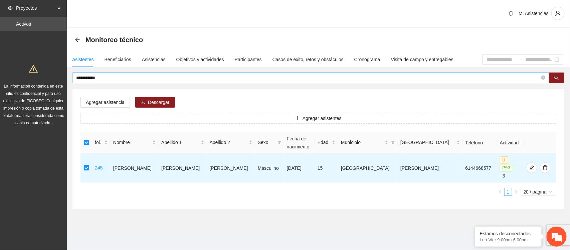
drag, startPoint x: 112, startPoint y: 73, endPoint x: 109, endPoint y: 74, distance: 3.7
click at [109, 74] on span "**********" at bounding box center [310, 77] width 477 height 11
drag, startPoint x: 104, startPoint y: 77, endPoint x: 54, endPoint y: 81, distance: 50.2
click at [54, 81] on section "**********" at bounding box center [285, 125] width 570 height 250
type input "*"
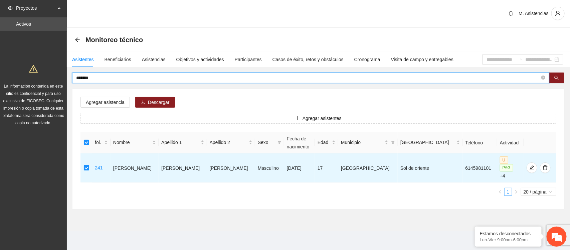
drag, startPoint x: 102, startPoint y: 77, endPoint x: 62, endPoint y: 73, distance: 39.9
click at [62, 73] on section "Proyectos Activos La información contenida en este sitio es confidencial y para…" at bounding box center [285, 125] width 570 height 250
type input "*****"
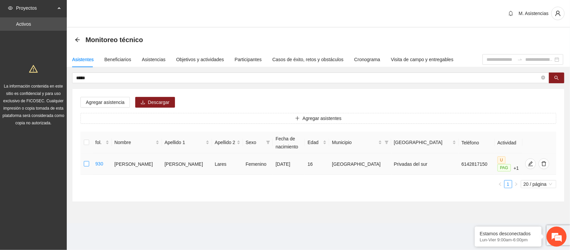
click at [88, 161] on label at bounding box center [86, 163] width 5 height 7
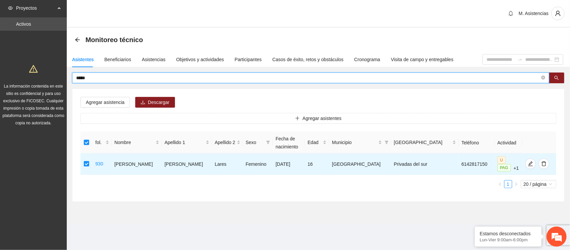
drag, startPoint x: 96, startPoint y: 77, endPoint x: 64, endPoint y: 76, distance: 32.4
click at [64, 76] on section "Proyectos Activos La información contenida en este sitio es confidencial y para…" at bounding box center [285, 125] width 570 height 250
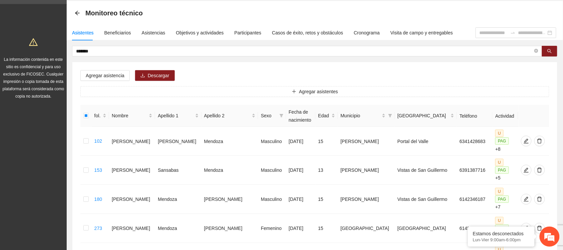
scroll to position [0, 0]
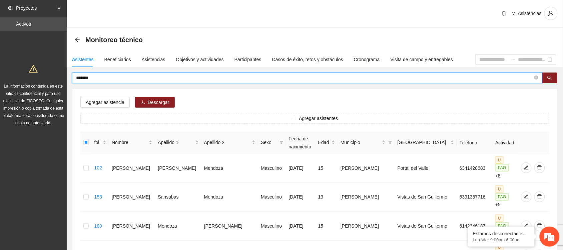
drag, startPoint x: 102, startPoint y: 78, endPoint x: 48, endPoint y: 79, distance: 53.4
type input "******"
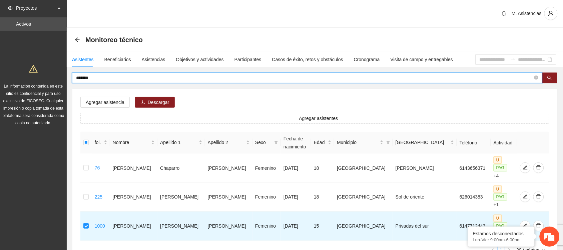
drag, startPoint x: 97, startPoint y: 78, endPoint x: 43, endPoint y: 77, distance: 53.4
click at [43, 77] on section "Proyectos Activos La información contenida en este sitio es confidencial y para…" at bounding box center [281, 153] width 563 height 307
type input "******"
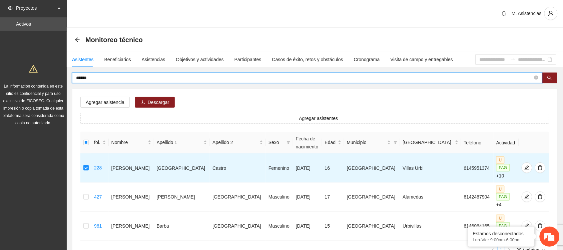
drag, startPoint x: 105, startPoint y: 76, endPoint x: 62, endPoint y: 76, distance: 43.0
click at [62, 76] on section "Proyectos Activos La información contenida en este sitio es confidencial y para…" at bounding box center [281, 153] width 563 height 307
type input "***"
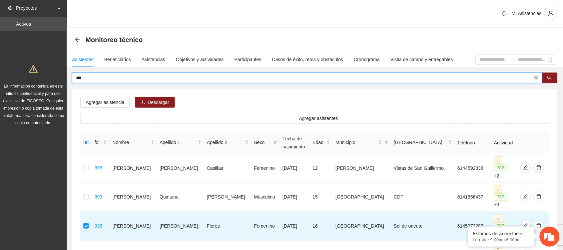
drag, startPoint x: 104, startPoint y: 77, endPoint x: 49, endPoint y: 77, distance: 55.4
click at [49, 77] on section "Proyectos Activos La información contenida en este sitio es confidencial y para…" at bounding box center [281, 168] width 563 height 336
type input "******"
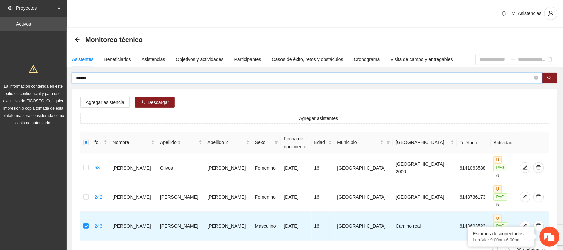
drag, startPoint x: 94, startPoint y: 78, endPoint x: 47, endPoint y: 80, distance: 47.1
click at [47, 80] on section "Proyectos Activos La información contenida en este sitio es confidencial y para…" at bounding box center [281, 153] width 563 height 307
type input "*******"
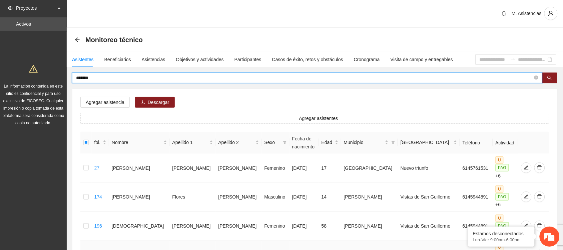
click at [84, 240] on td at bounding box center [85, 254] width 11 height 29
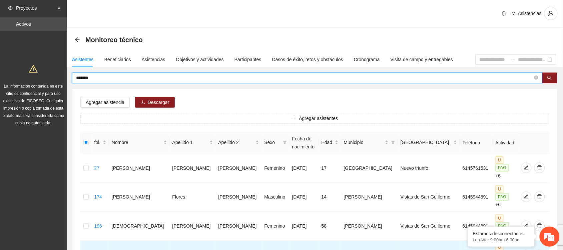
drag, startPoint x: 99, startPoint y: 80, endPoint x: 69, endPoint y: 81, distance: 30.4
click at [69, 81] on div "******* Agregar asistencia Descargar Agregar asistentes fol. Nombre Apellido 1 …" at bounding box center [315, 242] width 496 height 340
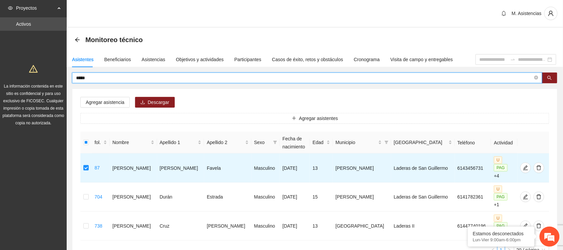
drag, startPoint x: 91, startPoint y: 77, endPoint x: 49, endPoint y: 82, distance: 42.0
click at [49, 82] on section "Proyectos Activos La información contenida en este sitio es confidencial y para…" at bounding box center [281, 153] width 563 height 307
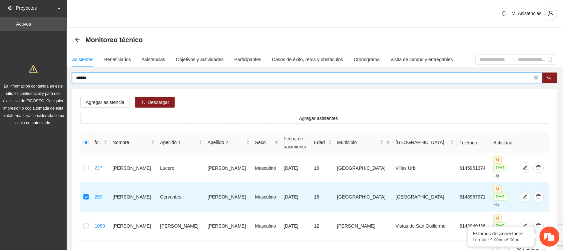
drag, startPoint x: 99, startPoint y: 78, endPoint x: 56, endPoint y: 82, distance: 42.9
click at [56, 82] on section "Proyectos Activos La información contenida en este sitio es confidencial y para…" at bounding box center [281, 153] width 563 height 307
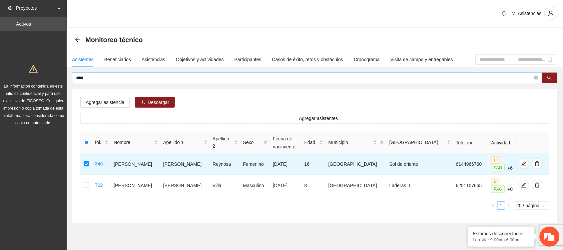
click at [97, 81] on span "****" at bounding box center [307, 77] width 470 height 11
drag, startPoint x: 97, startPoint y: 81, endPoint x: 65, endPoint y: 80, distance: 32.4
click at [65, 80] on section "Proyectos Activos La información contenida en este sitio es confidencial y para…" at bounding box center [281, 131] width 563 height 263
click at [91, 77] on input "****" at bounding box center [304, 77] width 457 height 7
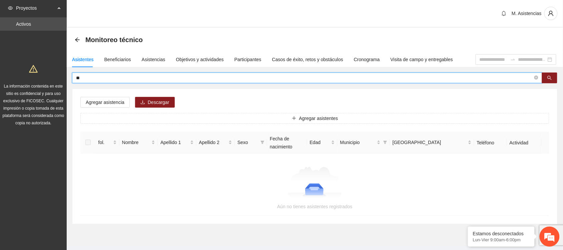
type input "*"
type input "******"
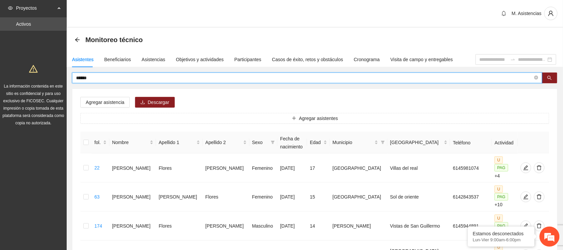
drag, startPoint x: 92, startPoint y: 79, endPoint x: 52, endPoint y: 75, distance: 40.9
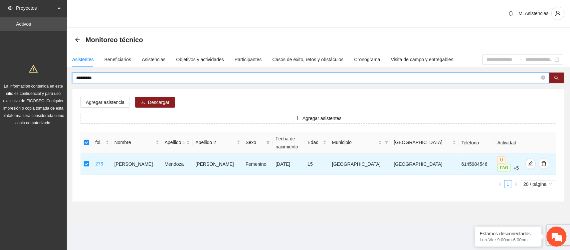
drag, startPoint x: 105, startPoint y: 79, endPoint x: 70, endPoint y: 81, distance: 35.4
click at [70, 81] on div "********* Agregar asistencia [PERSON_NAME] asistentes fol. Nombre Apellido 1 Ap…" at bounding box center [318, 136] width 503 height 129
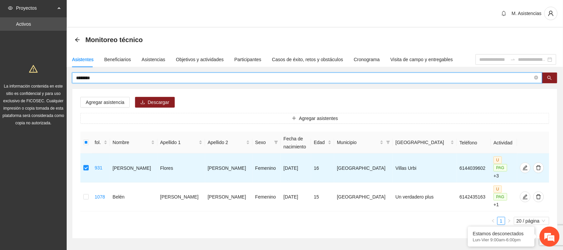
drag, startPoint x: 103, startPoint y: 78, endPoint x: 68, endPoint y: 77, distance: 34.4
click at [68, 77] on div "******** Agregar asistencia [PERSON_NAME] asistentes fol. Nombre Apellido 1 Ape…" at bounding box center [315, 155] width 496 height 166
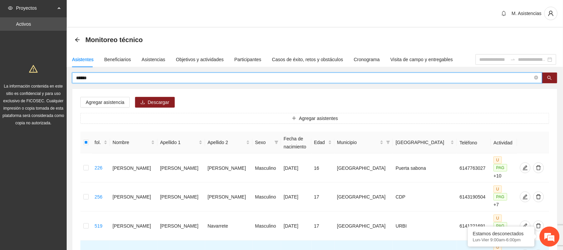
drag, startPoint x: 101, startPoint y: 78, endPoint x: 56, endPoint y: 78, distance: 45.0
click at [56, 78] on section "Proyectos Activos La información contenida en este sitio es confidencial y para…" at bounding box center [281, 168] width 563 height 336
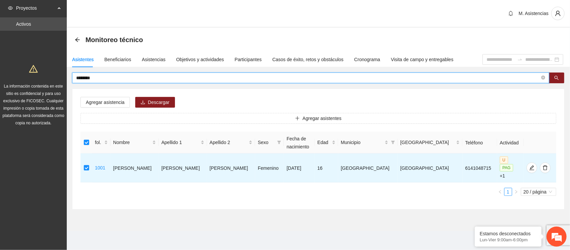
drag, startPoint x: 102, startPoint y: 77, endPoint x: 50, endPoint y: 79, distance: 52.1
click at [50, 79] on section "Proyectos Activos La información contenida en este sitio es confidencial y para…" at bounding box center [285, 125] width 570 height 250
type input "*********"
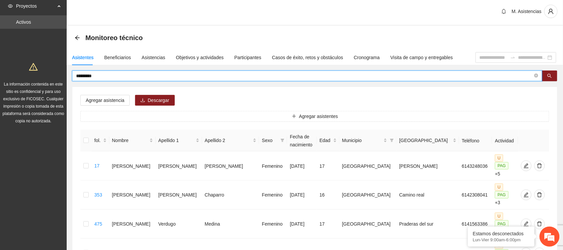
scroll to position [2, 0]
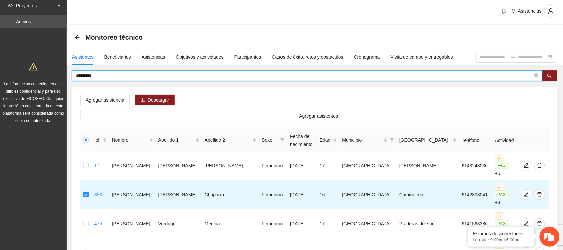
drag, startPoint x: 104, startPoint y: 74, endPoint x: 54, endPoint y: 81, distance: 50.8
click at [54, 81] on section "Proyectos Activos La información contenida en este sitio es confidencial y para…" at bounding box center [281, 209] width 563 height 423
drag, startPoint x: 98, startPoint y: 76, endPoint x: 34, endPoint y: 85, distance: 64.4
click at [34, 85] on section "Proyectos Activos La información contenida en este sitio es confidencial y para…" at bounding box center [281, 180] width 563 height 365
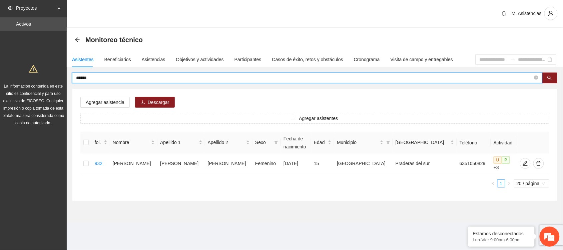
scroll to position [0, 0]
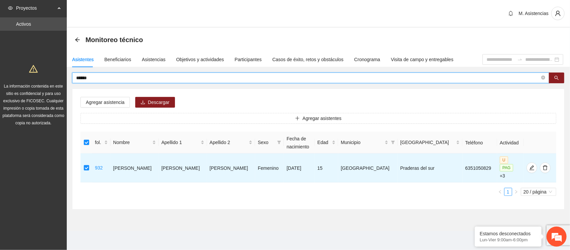
drag, startPoint x: 101, startPoint y: 79, endPoint x: 72, endPoint y: 77, distance: 29.5
click at [72, 77] on span "******" at bounding box center [310, 77] width 477 height 11
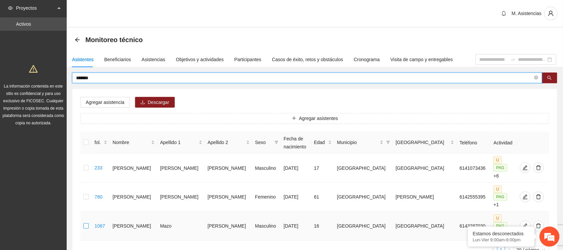
click at [86, 222] on label at bounding box center [85, 225] width 5 height 7
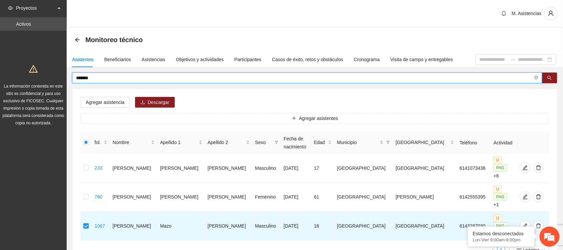
drag, startPoint x: 101, startPoint y: 76, endPoint x: 59, endPoint y: 77, distance: 42.1
click at [59, 77] on section "Proyectos Activos La información contenida en este sitio es confidencial y para…" at bounding box center [281, 153] width 563 height 307
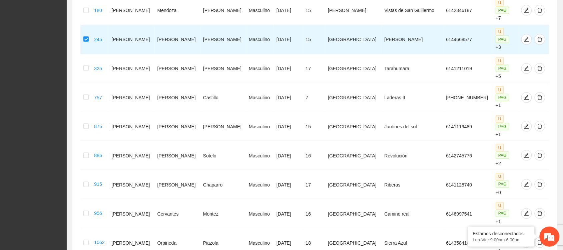
scroll to position [218, 0]
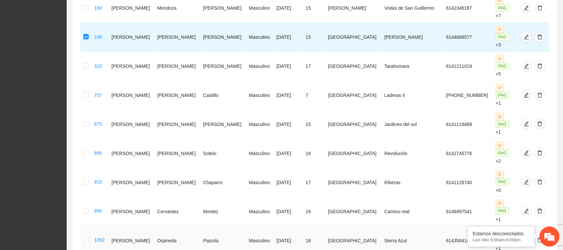
click at [84, 226] on td at bounding box center [85, 240] width 11 height 29
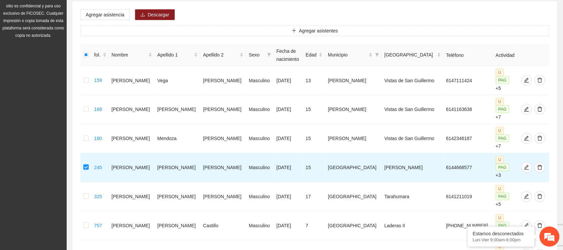
scroll to position [0, 0]
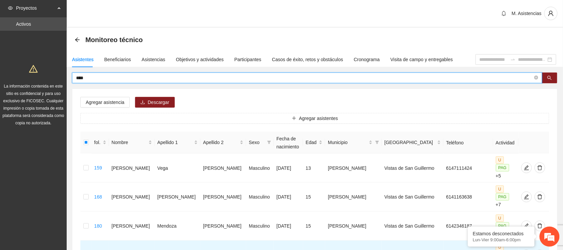
drag, startPoint x: 92, startPoint y: 77, endPoint x: 52, endPoint y: 72, distance: 40.4
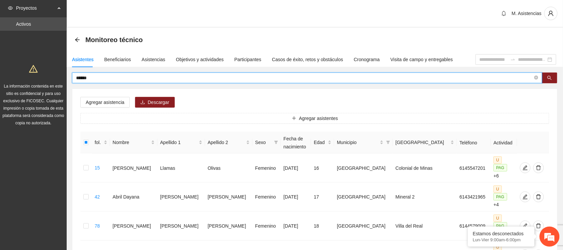
drag, startPoint x: 89, startPoint y: 78, endPoint x: 29, endPoint y: 84, distance: 59.7
drag, startPoint x: 113, startPoint y: 77, endPoint x: 44, endPoint y: 74, distance: 69.5
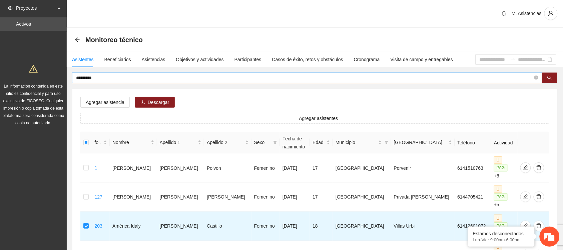
click at [99, 82] on span "*********" at bounding box center [307, 77] width 470 height 11
drag, startPoint x: 103, startPoint y: 78, endPoint x: 60, endPoint y: 79, distance: 42.7
click at [60, 79] on section "Proyectos Activos La información contenida en este sitio es confidencial y para…" at bounding box center [281, 226] width 563 height 452
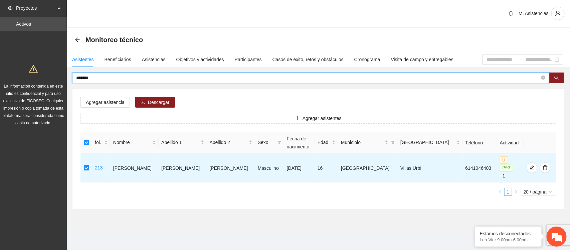
drag, startPoint x: 100, startPoint y: 76, endPoint x: 47, endPoint y: 79, distance: 53.5
click at [47, 79] on section "Proyectos Activos La información contenida en este sitio es confidencial y para…" at bounding box center [285, 125] width 570 height 250
drag, startPoint x: 104, startPoint y: 78, endPoint x: 51, endPoint y: 78, distance: 53.1
click at [51, 78] on section "Proyectos Activos La información contenida en este sitio es confidencial y para…" at bounding box center [285, 125] width 570 height 250
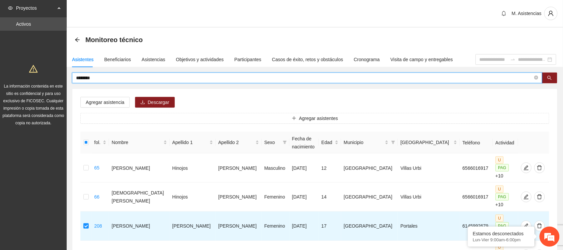
drag, startPoint x: 105, startPoint y: 77, endPoint x: 43, endPoint y: 83, distance: 62.1
click at [43, 83] on section "Proyectos Activos La información contenida en este sitio es confidencial y para…" at bounding box center [281, 211] width 563 height 423
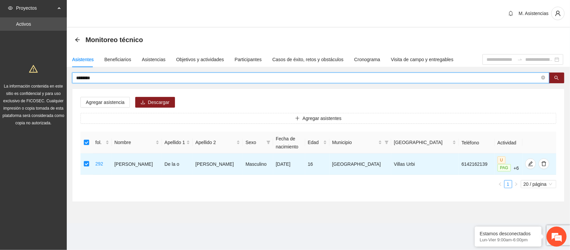
drag, startPoint x: 105, startPoint y: 76, endPoint x: 56, endPoint y: 76, distance: 49.7
click at [56, 76] on section "Proyectos Activos La información contenida en este sitio es confidencial y para…" at bounding box center [285, 125] width 570 height 250
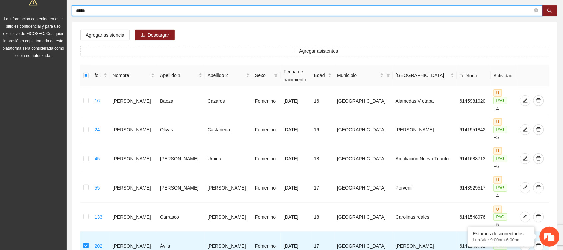
scroll to position [61, 0]
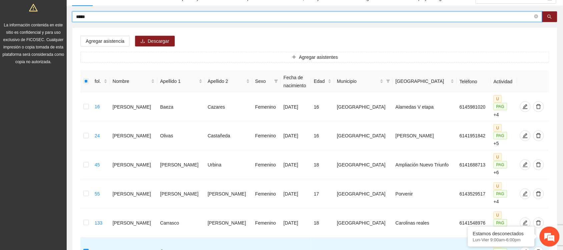
drag, startPoint x: 94, startPoint y: 14, endPoint x: 25, endPoint y: 13, distance: 68.7
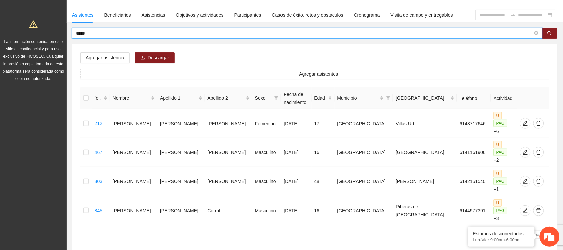
scroll to position [48, 0]
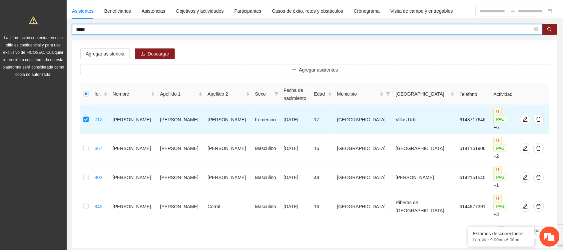
drag, startPoint x: 97, startPoint y: 28, endPoint x: 67, endPoint y: 28, distance: 30.4
click at [67, 28] on div "***** Agregar asistencia [PERSON_NAME] asistentes fol. Nombre Apellido 1 Apelli…" at bounding box center [315, 136] width 496 height 224
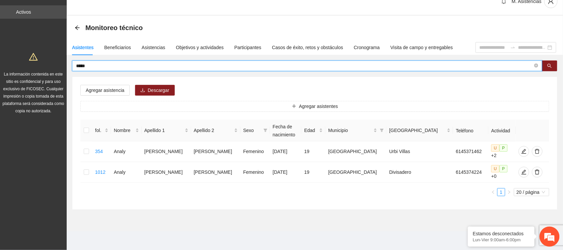
scroll to position [4, 0]
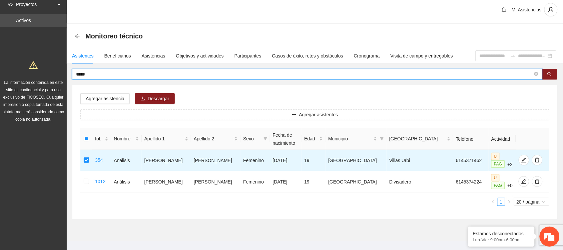
drag, startPoint x: 96, startPoint y: 73, endPoint x: 52, endPoint y: 69, distance: 44.5
drag, startPoint x: 52, startPoint y: 69, endPoint x: 219, endPoint y: 75, distance: 167.3
click at [219, 75] on input "*****" at bounding box center [304, 73] width 457 height 7
drag, startPoint x: 105, startPoint y: 73, endPoint x: 70, endPoint y: 71, distance: 34.8
click at [70, 71] on div "***** Agregar asistencia [PERSON_NAME] asistentes fol. Nombre Apellido 1 Apelli…" at bounding box center [315, 144] width 496 height 150
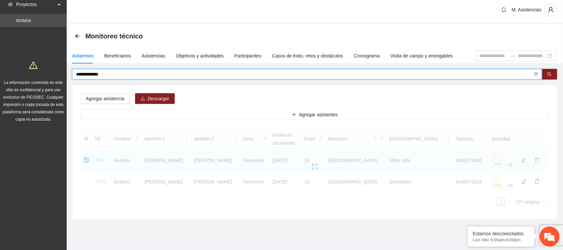
scroll to position [0, 0]
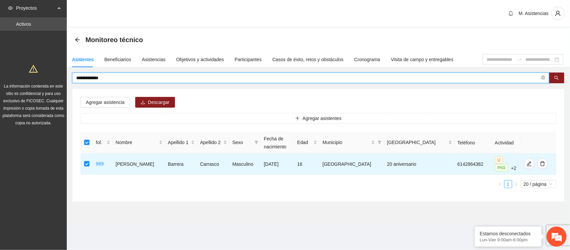
drag, startPoint x: 121, startPoint y: 77, endPoint x: 41, endPoint y: 84, distance: 80.3
click at [41, 84] on section "**********" at bounding box center [285, 125] width 570 height 250
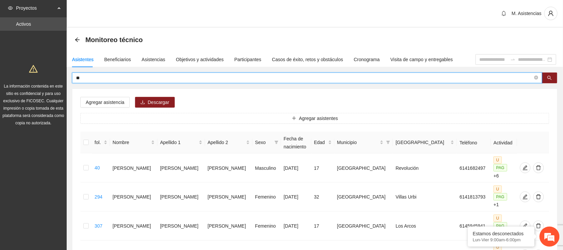
type input "*"
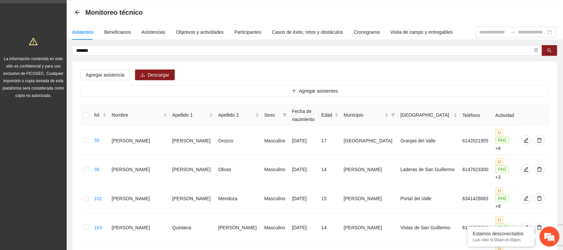
scroll to position [25, 0]
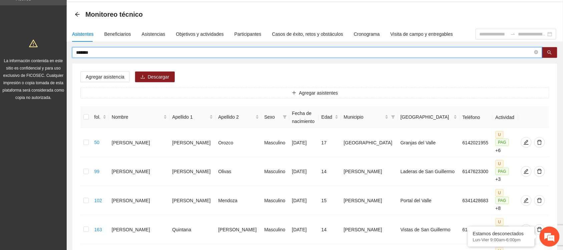
drag, startPoint x: 99, startPoint y: 49, endPoint x: 38, endPoint y: 50, distance: 61.1
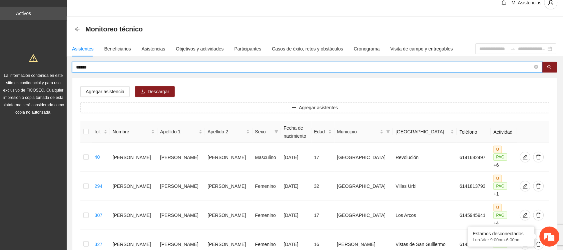
scroll to position [0, 0]
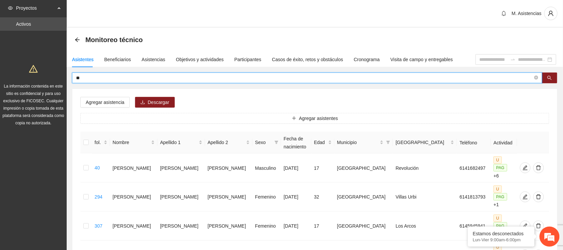
type input "*"
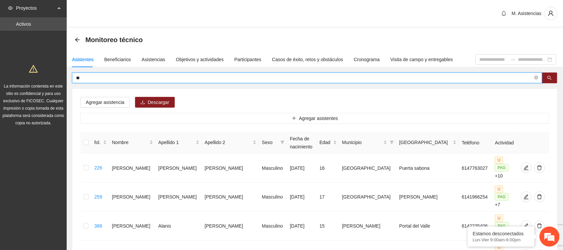
type input "*"
type input "*******"
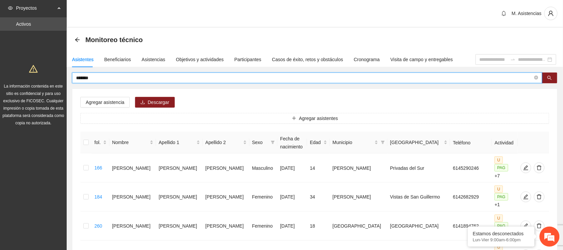
drag, startPoint x: 94, startPoint y: 80, endPoint x: 32, endPoint y: 73, distance: 62.5
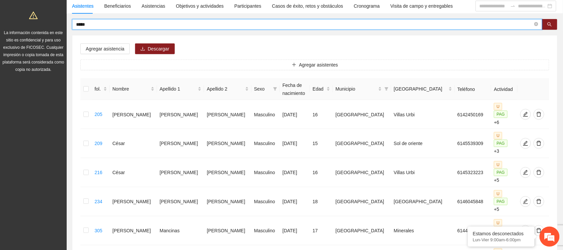
scroll to position [43, 0]
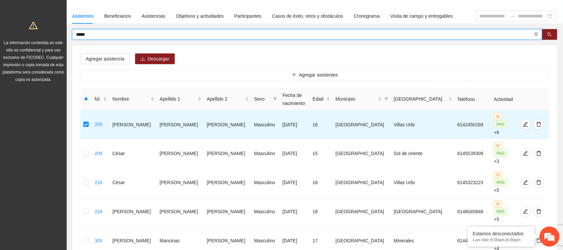
drag, startPoint x: 94, startPoint y: 36, endPoint x: 44, endPoint y: 40, distance: 50.3
click at [44, 40] on section "Proyectos Activos La información contenida en este sitio es confidencial y para…" at bounding box center [281, 212] width 563 height 510
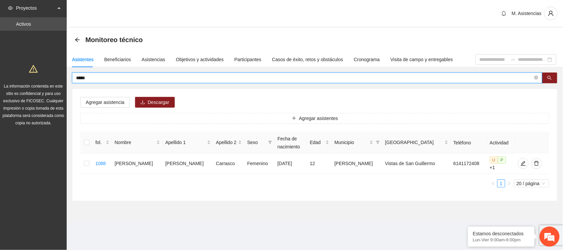
scroll to position [0, 0]
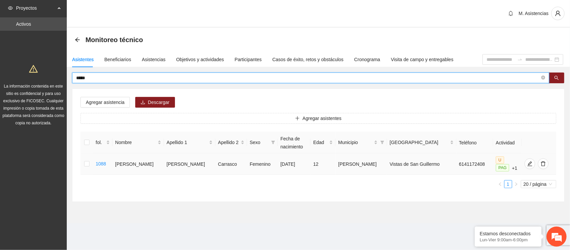
click at [95, 163] on td "1088" at bounding box center [102, 163] width 19 height 21
drag, startPoint x: 97, startPoint y: 77, endPoint x: 54, endPoint y: 79, distance: 43.4
click at [54, 79] on section "Proyectos Activos La información contenida en este sitio es confidencial y para…" at bounding box center [285, 125] width 570 height 250
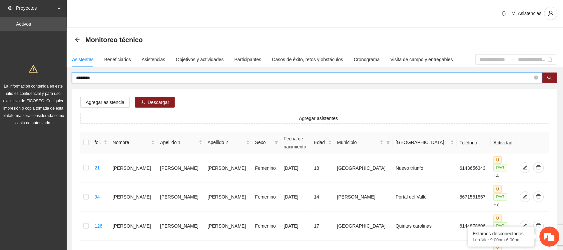
drag, startPoint x: 103, startPoint y: 81, endPoint x: 60, endPoint y: 79, distance: 43.1
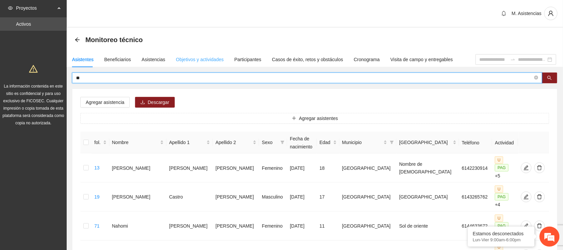
type input "*"
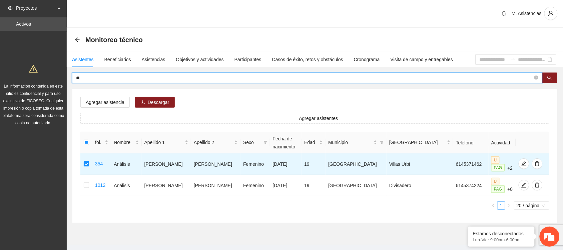
type input "*"
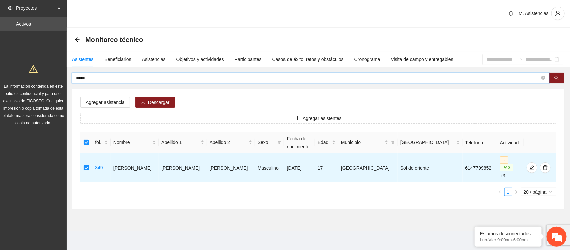
drag, startPoint x: 94, startPoint y: 77, endPoint x: 64, endPoint y: 79, distance: 30.7
click at [64, 79] on section "Proyectos Activos La información contenida en este sitio es confidencial y para…" at bounding box center [285, 125] width 570 height 250
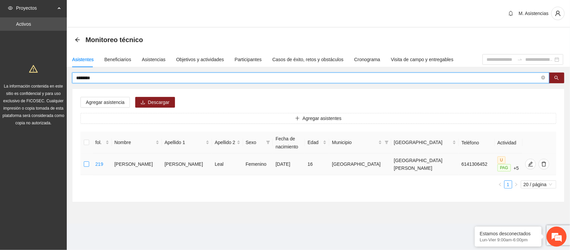
click at [88, 167] on label at bounding box center [86, 163] width 5 height 7
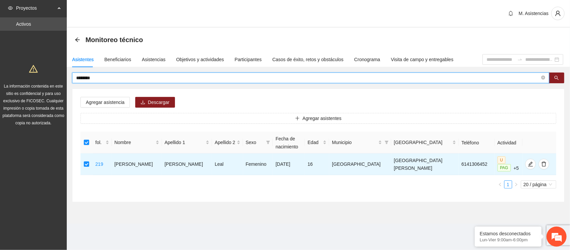
drag, startPoint x: 101, startPoint y: 77, endPoint x: 51, endPoint y: 79, distance: 50.4
click at [51, 79] on section "Proyectos Activos La información contenida en este sitio es confidencial y para…" at bounding box center [285, 125] width 570 height 250
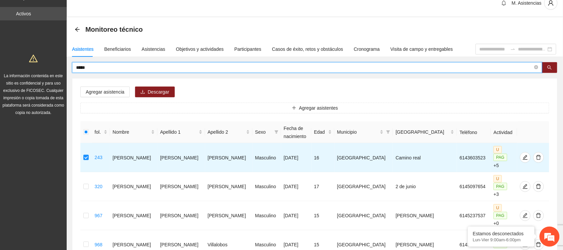
scroll to position [8, 0]
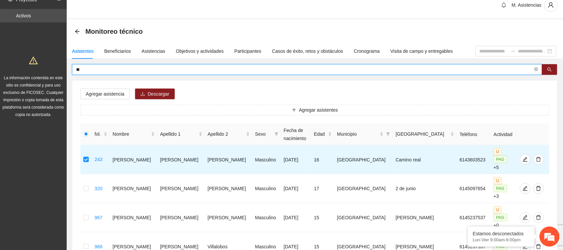
type input "*"
type input "****"
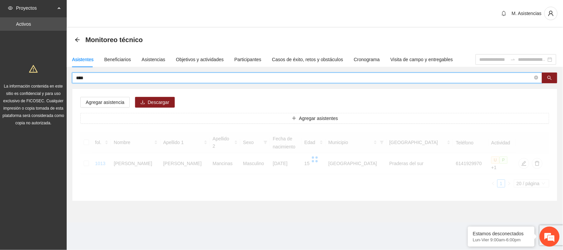
scroll to position [0, 0]
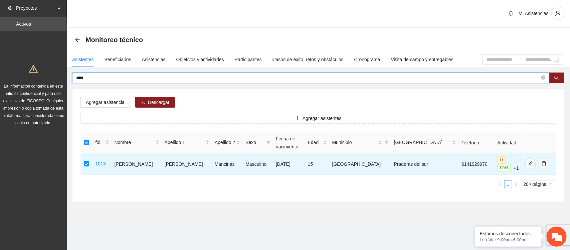
drag, startPoint x: 96, startPoint y: 75, endPoint x: 55, endPoint y: 75, distance: 41.0
click at [55, 75] on section "Proyectos Activos La información contenida en este sitio es confidencial y para…" at bounding box center [285, 125] width 570 height 250
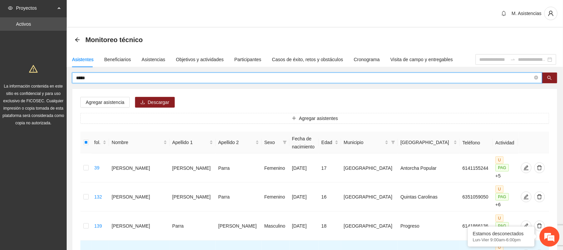
drag, startPoint x: 97, startPoint y: 74, endPoint x: 65, endPoint y: 79, distance: 32.7
click at [65, 79] on section "Proyectos Activos La información contenida en este sitio es confidencial y para…" at bounding box center [281, 168] width 563 height 336
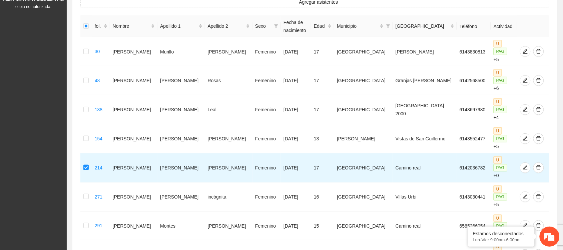
scroll to position [121, 0]
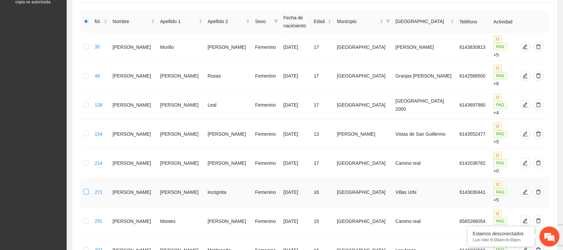
click at [88, 188] on label at bounding box center [85, 191] width 5 height 7
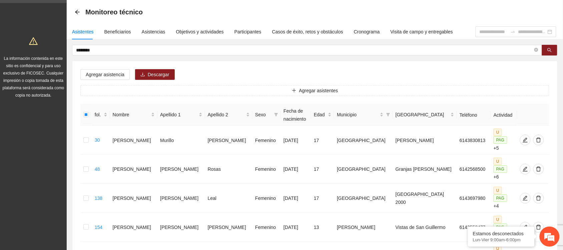
scroll to position [0, 0]
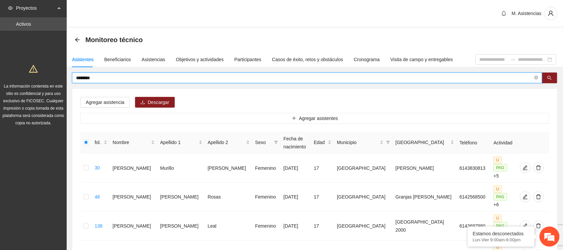
drag, startPoint x: 102, startPoint y: 78, endPoint x: 26, endPoint y: 83, distance: 76.6
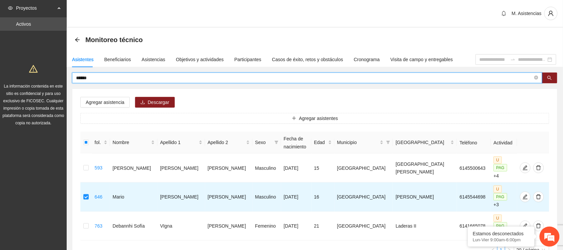
drag, startPoint x: 100, startPoint y: 80, endPoint x: 56, endPoint y: 81, distance: 44.4
click at [56, 81] on section "Proyectos Activos La información contenida en este sitio es confidencial y para…" at bounding box center [281, 153] width 563 height 307
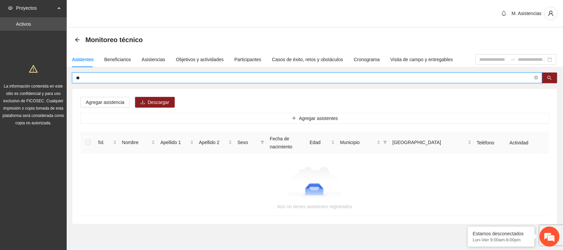
type input "*"
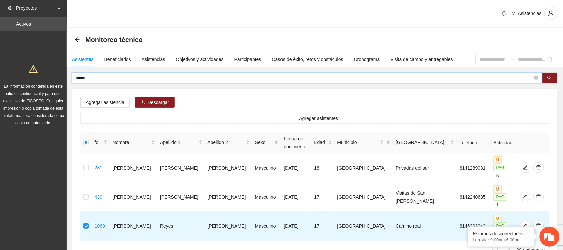
drag, startPoint x: 96, startPoint y: 80, endPoint x: 54, endPoint y: 79, distance: 42.1
click at [54, 79] on section "Proyectos Activos La información contenida en este sitio es confidencial y para…" at bounding box center [281, 153] width 563 height 307
type input "******"
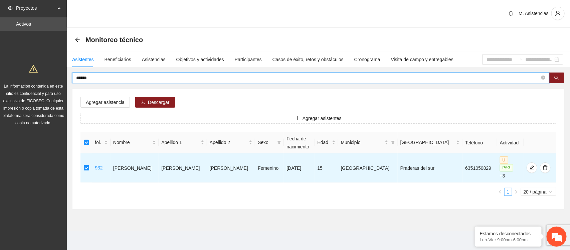
drag, startPoint x: 94, startPoint y: 76, endPoint x: 60, endPoint y: 77, distance: 33.7
click at [60, 77] on section "Proyectos Activos La información contenida en este sitio es confidencial y para…" at bounding box center [285, 125] width 570 height 250
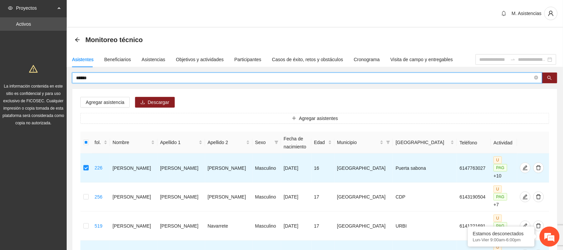
drag, startPoint x: 101, startPoint y: 74, endPoint x: 68, endPoint y: 74, distance: 33.4
click at [68, 74] on div "****** Agregar asistencia [PERSON_NAME] asistentes fol. Nombre Apellido 1 Apell…" at bounding box center [315, 184] width 496 height 224
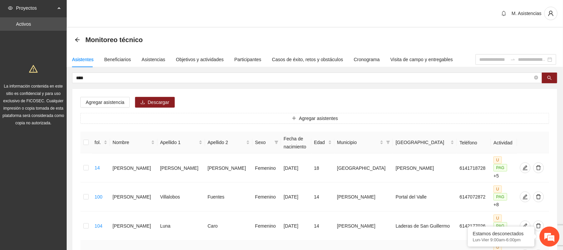
click at [84, 240] on td at bounding box center [86, 254] width 12 height 29
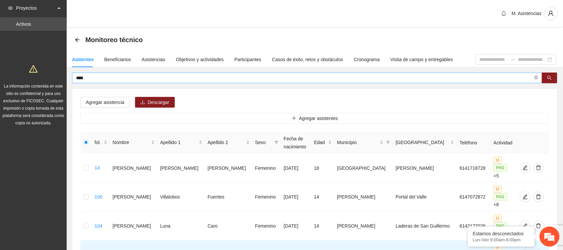
drag, startPoint x: 98, startPoint y: 82, endPoint x: 94, endPoint y: 82, distance: 4.0
click at [94, 82] on span "****" at bounding box center [307, 77] width 470 height 11
click at [88, 73] on span "****" at bounding box center [307, 77] width 470 height 11
drag, startPoint x: 88, startPoint y: 75, endPoint x: 69, endPoint y: 77, distance: 18.8
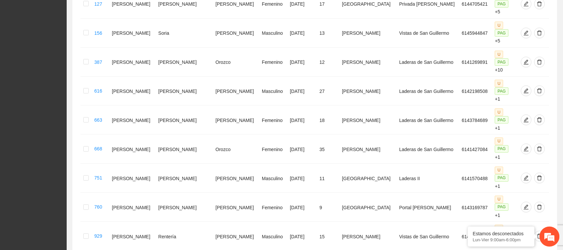
scroll to position [252, 0]
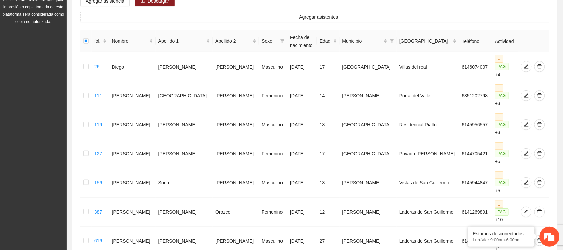
scroll to position [0, 0]
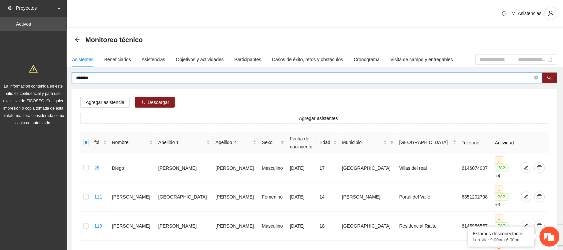
drag, startPoint x: 107, startPoint y: 76, endPoint x: 44, endPoint y: 74, distance: 62.4
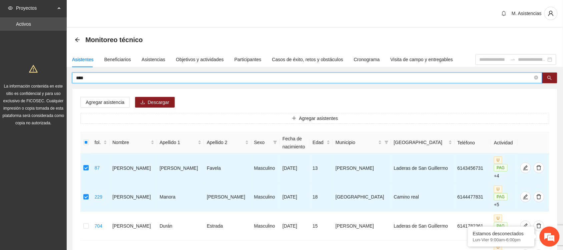
drag, startPoint x: 92, startPoint y: 76, endPoint x: 58, endPoint y: 79, distance: 33.5
click at [58, 79] on section "Proyectos Activos La información contenida en este sitio es confidencial y para…" at bounding box center [281, 168] width 563 height 336
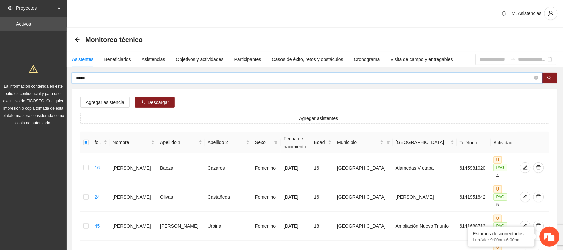
drag, startPoint x: 90, startPoint y: 77, endPoint x: 56, endPoint y: 79, distance: 34.4
type input "**********"
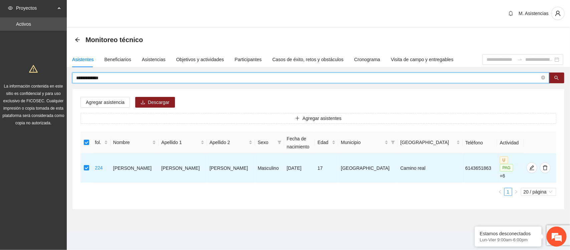
drag, startPoint x: 113, startPoint y: 75, endPoint x: 41, endPoint y: 77, distance: 72.1
click at [41, 77] on section "**********" at bounding box center [285, 125] width 570 height 250
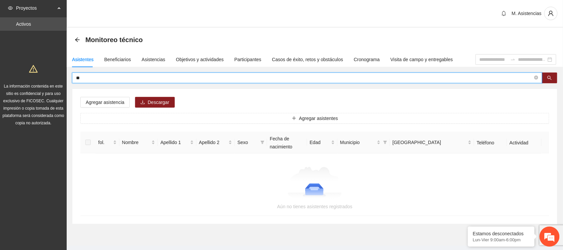
type input "*"
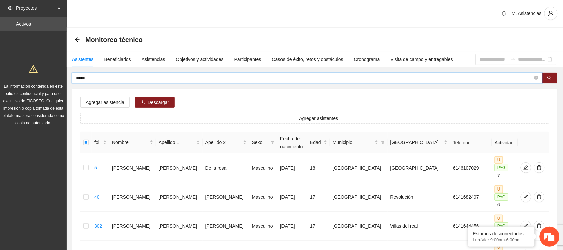
drag, startPoint x: 93, startPoint y: 77, endPoint x: 40, endPoint y: 78, distance: 52.7
click at [40, 78] on section "Proyectos Activos La información contenida en este sitio es confidencial y para…" at bounding box center [281, 226] width 563 height 452
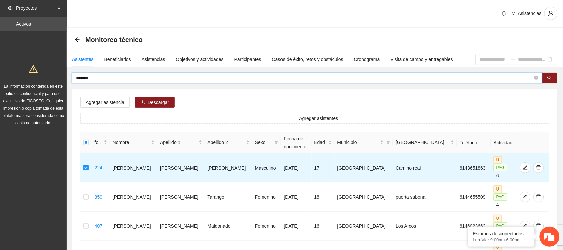
drag, startPoint x: 102, startPoint y: 77, endPoint x: 36, endPoint y: 75, distance: 66.4
click at [36, 75] on section "Proyectos Activos La información contenida en este sitio es confidencial y para…" at bounding box center [281, 197] width 563 height 394
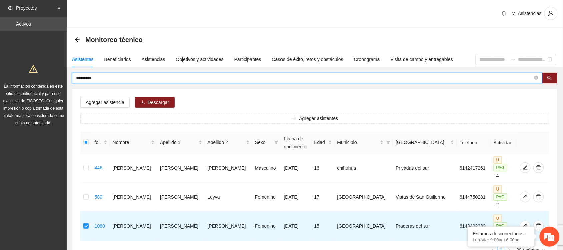
drag, startPoint x: 110, startPoint y: 78, endPoint x: 69, endPoint y: 79, distance: 41.4
click at [69, 79] on div "********* Agregar asistencia [PERSON_NAME] asistentes fol. Nombre Apellido 1 Ap…" at bounding box center [315, 169] width 496 height 195
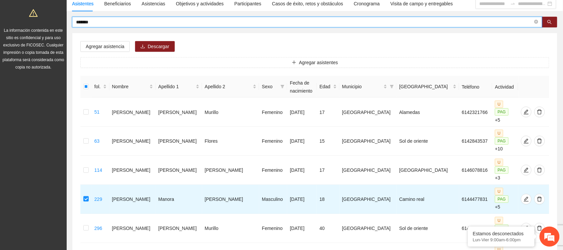
scroll to position [56, 0]
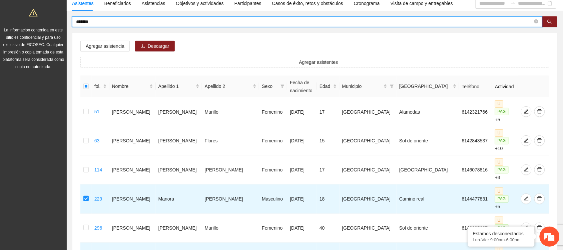
drag, startPoint x: 100, startPoint y: 22, endPoint x: 45, endPoint y: 24, distance: 55.1
click at [45, 24] on section "Proyectos Activos La información contenida en este sitio es confidencial y para…" at bounding box center [281, 141] width 563 height 394
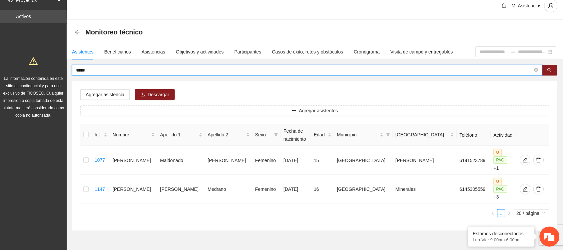
scroll to position [9, 0]
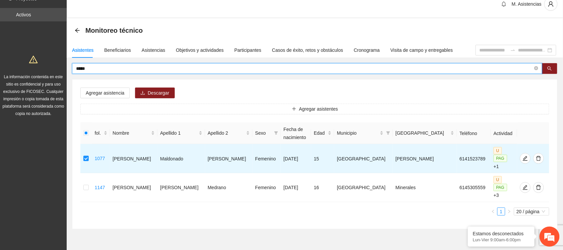
drag, startPoint x: 92, startPoint y: 68, endPoint x: 55, endPoint y: 72, distance: 36.9
click at [55, 72] on section "Proyectos Activos La información contenida en este sitio es confidencial y para…" at bounding box center [281, 130] width 563 height 278
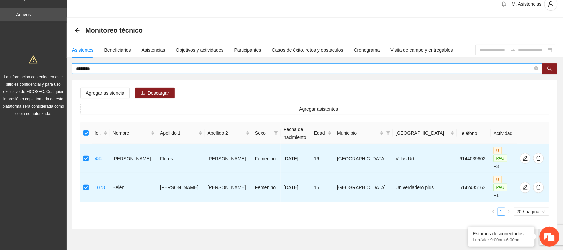
drag, startPoint x: 104, startPoint y: 63, endPoint x: 79, endPoint y: 67, distance: 25.0
click at [79, 67] on span "********" at bounding box center [307, 68] width 470 height 11
drag, startPoint x: 100, startPoint y: 69, endPoint x: 58, endPoint y: 72, distance: 42.5
click at [58, 72] on section "Proyectos Activos La información contenida en este sitio es confidencial y para…" at bounding box center [281, 130] width 563 height 278
click at [58, 72] on div "La información contenida en este sitio es confidencial y para uso exclusivo de …" at bounding box center [33, 84] width 64 height 66
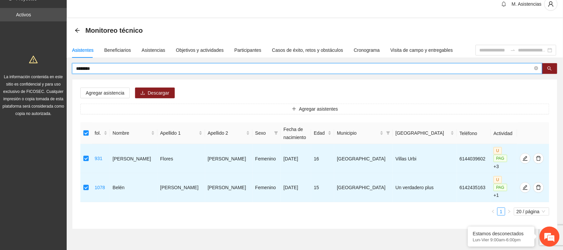
drag, startPoint x: 99, startPoint y: 69, endPoint x: 65, endPoint y: 73, distance: 34.2
click at [65, 73] on section "Proyectos Activos La información contenida en este sitio es confidencial y para…" at bounding box center [281, 130] width 563 height 278
type input "******"
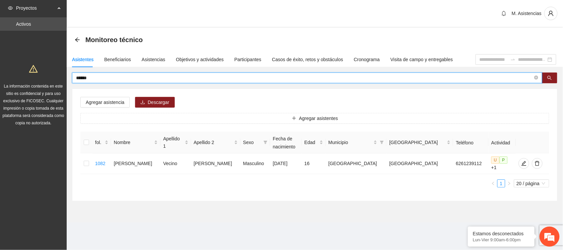
scroll to position [0, 0]
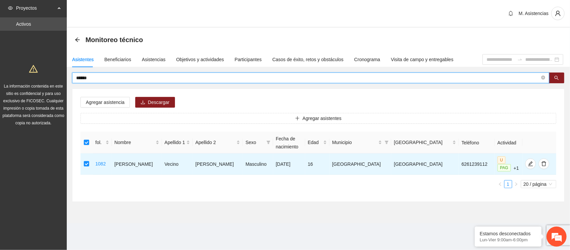
drag, startPoint x: 96, startPoint y: 77, endPoint x: 59, endPoint y: 77, distance: 37.4
click at [59, 77] on section "Proyectos Activos La información contenida en este sitio es confidencial y para…" at bounding box center [285, 125] width 570 height 250
drag, startPoint x: 103, startPoint y: 75, endPoint x: 55, endPoint y: 81, distance: 48.7
click at [55, 81] on section "Proyectos Activos La información contenida en este sitio es confidencial y para…" at bounding box center [285, 125] width 570 height 250
type input "*****"
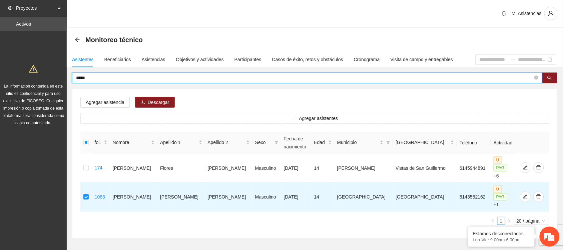
drag, startPoint x: 104, startPoint y: 77, endPoint x: 54, endPoint y: 81, distance: 50.2
click at [54, 81] on section "Proyectos Activos La información contenida en este sitio es confidencial y para…" at bounding box center [281, 139] width 563 height 278
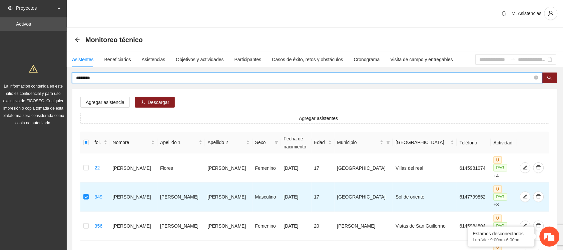
drag, startPoint x: 99, startPoint y: 77, endPoint x: 54, endPoint y: 77, distance: 44.7
click at [54, 77] on section "Proyectos Activos La información contenida en este sitio es confidencial y para…" at bounding box center [281, 255] width 563 height 510
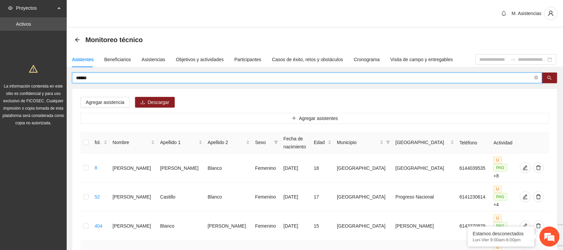
click at [87, 249] on label at bounding box center [85, 254] width 5 height 7
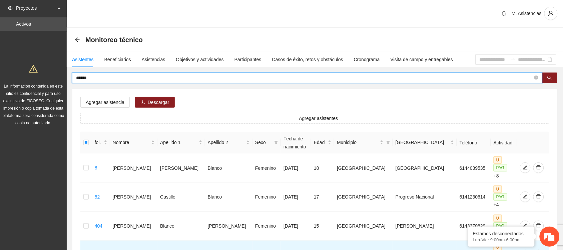
drag, startPoint x: 99, startPoint y: 79, endPoint x: 63, endPoint y: 78, distance: 36.1
click at [63, 78] on section "Proyectos Activos La información contenida en este sitio es confidencial y para…" at bounding box center [281, 168] width 563 height 336
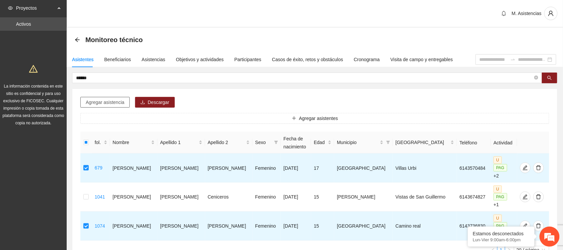
click at [107, 103] on font "Agregar asistencia" at bounding box center [105, 101] width 39 height 5
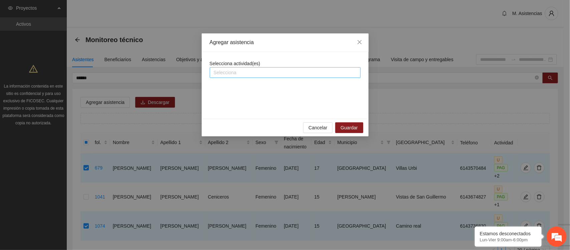
click at [233, 72] on div at bounding box center [284, 72] width 147 height 8
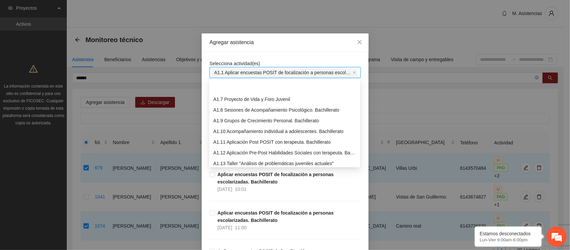
scroll to position [74, 0]
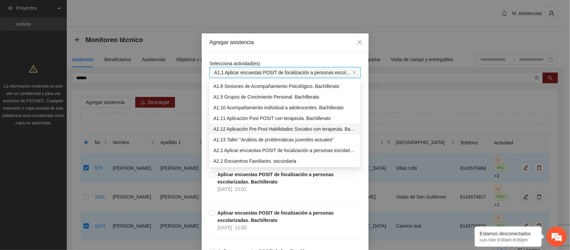
click at [280, 128] on font "A1.12 Aplicación Pre-Post Habilidades Sociales con terapeuta. Bachillerato" at bounding box center [290, 128] width 155 height 5
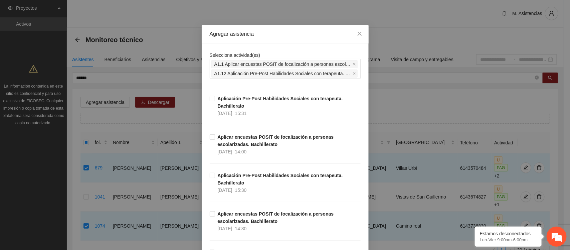
scroll to position [29, 0]
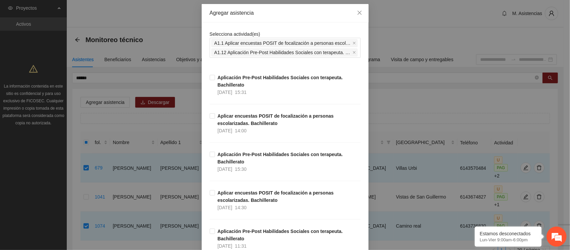
click at [386, 64] on div "Agregar asistencia Selecciona actividad(es) A1.1 Aplicar encuestas POSIT de foc…" at bounding box center [285, 125] width 570 height 250
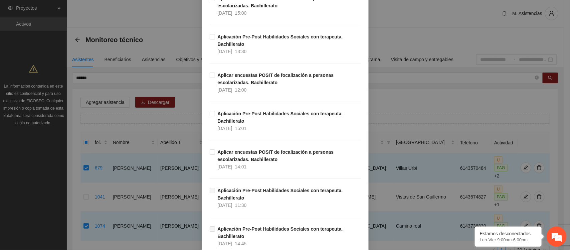
scroll to position [918, 0]
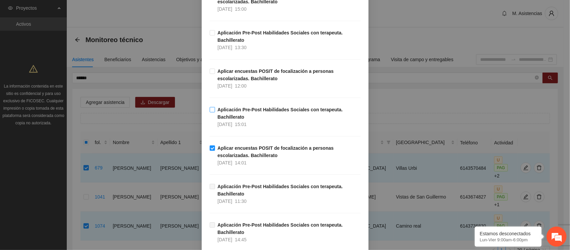
click at [210, 107] on label "Aplicación Pre-Post Habilidades Sociales con terapeuta. Bachillerato [DATE] 15:…" at bounding box center [285, 117] width 151 height 22
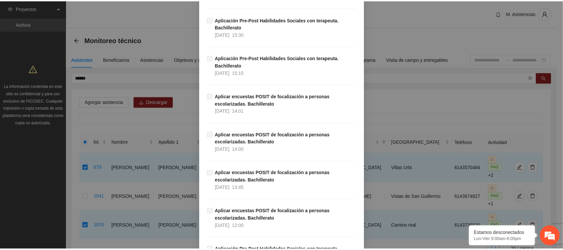
scroll to position [2133, 0]
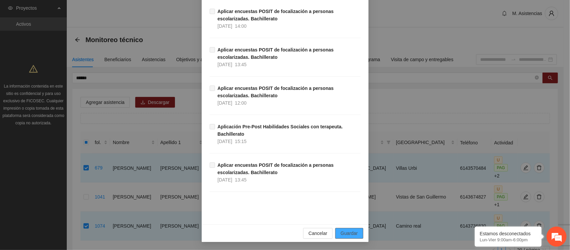
click at [349, 232] on font "Guardar" at bounding box center [348, 232] width 17 height 5
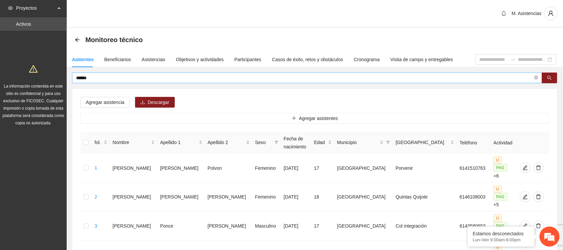
click at [95, 76] on input "******" at bounding box center [304, 77] width 457 height 7
type input "*"
click at [95, 76] on input "text" at bounding box center [304, 77] width 457 height 7
type input "****"
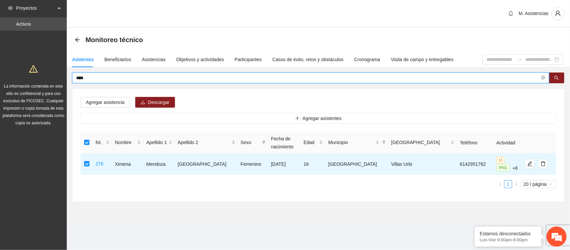
drag, startPoint x: 98, startPoint y: 78, endPoint x: 56, endPoint y: 80, distance: 41.7
click at [56, 80] on section "Proyectos Activos La información contenida en este sitio es confidencial y para…" at bounding box center [285, 125] width 570 height 250
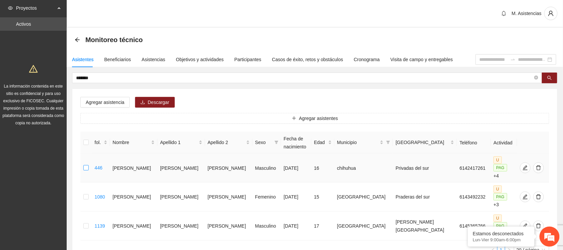
click at [86, 164] on label at bounding box center [85, 167] width 5 height 7
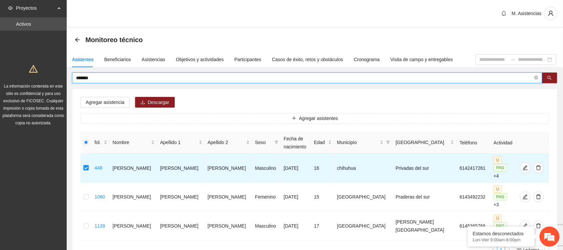
drag, startPoint x: 94, startPoint y: 76, endPoint x: 55, endPoint y: 79, distance: 39.2
click at [55, 79] on section "Proyectos Activos La información contenida en este sitio es confidencial y para…" at bounding box center [281, 153] width 563 height 307
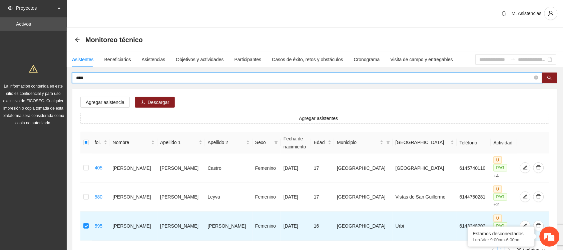
drag, startPoint x: 95, startPoint y: 77, endPoint x: 73, endPoint y: 77, distance: 22.4
click at [73, 77] on span "****" at bounding box center [307, 77] width 470 height 11
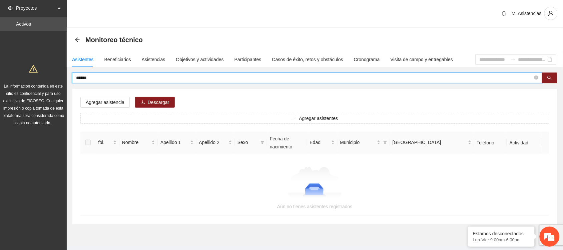
type input "******"
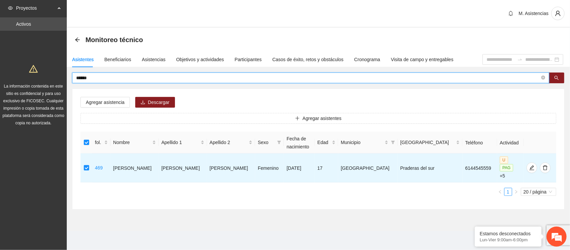
drag, startPoint x: 99, startPoint y: 76, endPoint x: 66, endPoint y: 78, distance: 33.8
click at [66, 78] on section "Proyectos Activos La información contenida en este sitio es confidencial y para…" at bounding box center [285, 125] width 570 height 250
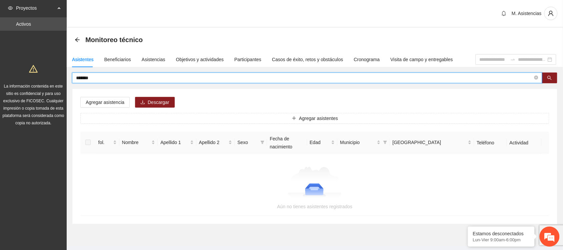
type input "*******"
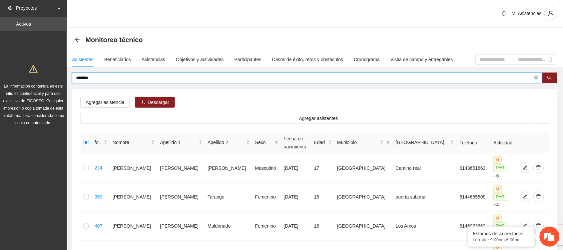
drag, startPoint x: 105, startPoint y: 77, endPoint x: 64, endPoint y: 80, distance: 41.5
click at [64, 80] on section "Proyectos Activos La información contenida en este sitio es confidencial y para…" at bounding box center [281, 197] width 563 height 394
type input "**********"
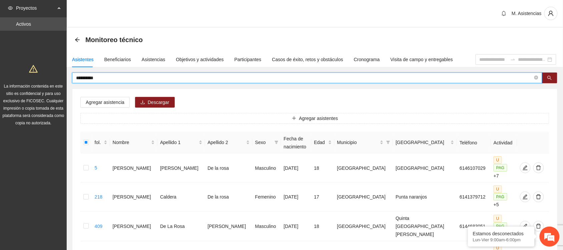
drag, startPoint x: 116, startPoint y: 77, endPoint x: 45, endPoint y: 84, distance: 71.0
click at [45, 84] on section "**********" at bounding box center [281, 183] width 563 height 366
type input "******"
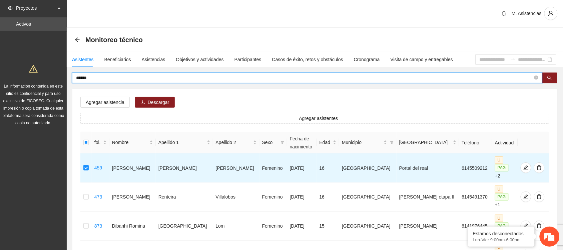
drag, startPoint x: 95, startPoint y: 81, endPoint x: 62, endPoint y: 79, distance: 33.4
click at [62, 79] on section "Proyectos Activos La información contenida en este sitio es confidencial y para…" at bounding box center [281, 168] width 563 height 336
type input "******"
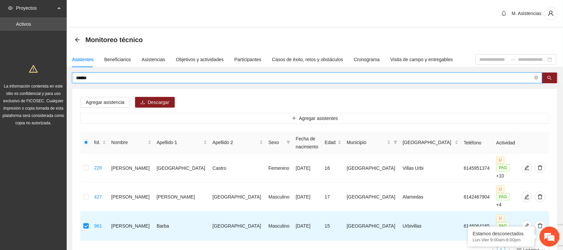
drag, startPoint x: 106, startPoint y: 79, endPoint x: 51, endPoint y: 77, distance: 54.8
click at [51, 77] on section "Proyectos Activos La información contenida en este sitio es confidencial y para…" at bounding box center [281, 153] width 563 height 307
type input "*****"
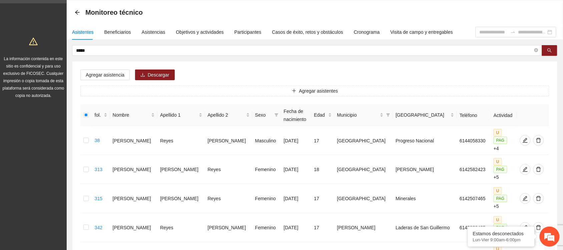
scroll to position [0, 0]
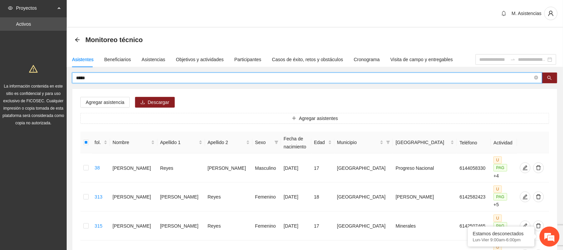
drag, startPoint x: 100, startPoint y: 78, endPoint x: 43, endPoint y: 80, distance: 57.5
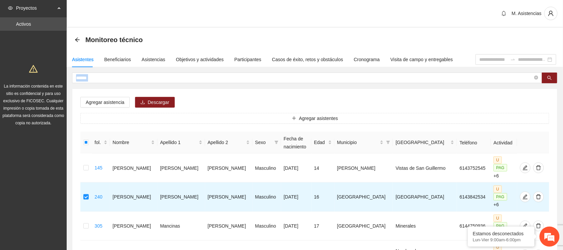
drag, startPoint x: 112, startPoint y: 72, endPoint x: 67, endPoint y: 83, distance: 45.8
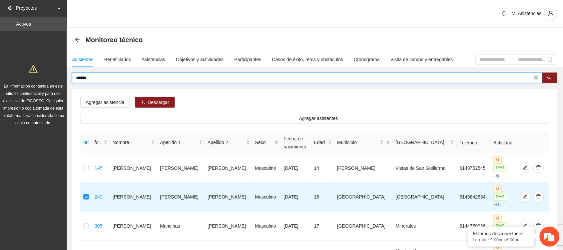
drag, startPoint x: 97, startPoint y: 78, endPoint x: 51, endPoint y: 81, distance: 46.1
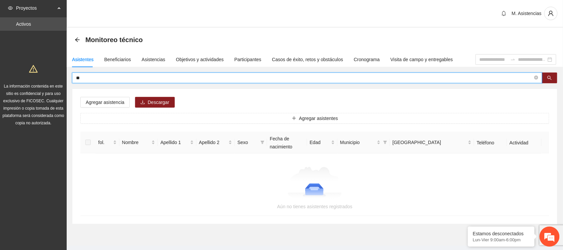
type input "*"
type input "******"
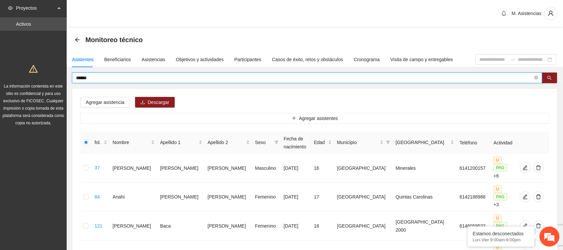
drag, startPoint x: 112, startPoint y: 78, endPoint x: 43, endPoint y: 82, distance: 68.5
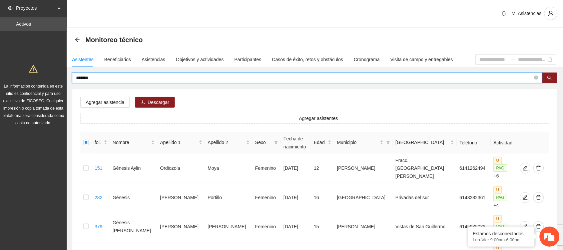
drag, startPoint x: 114, startPoint y: 79, endPoint x: 69, endPoint y: 81, distance: 45.1
click at [69, 81] on div "******* Agregar asistencia Descargar Agregar asistentes fol. Nombre Apellido 1 …" at bounding box center [315, 242] width 496 height 340
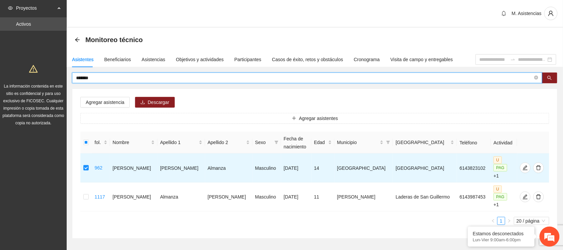
drag, startPoint x: 96, startPoint y: 79, endPoint x: 65, endPoint y: 78, distance: 31.1
click at [65, 78] on section "Proyectos Activos La información contenida en este sitio es confidencial y para…" at bounding box center [281, 139] width 563 height 278
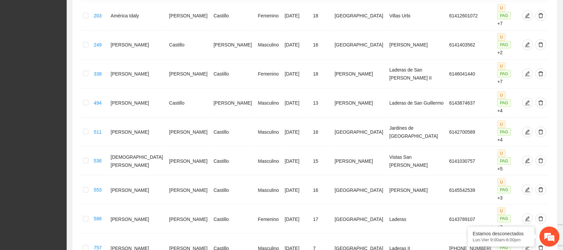
scroll to position [40, 0]
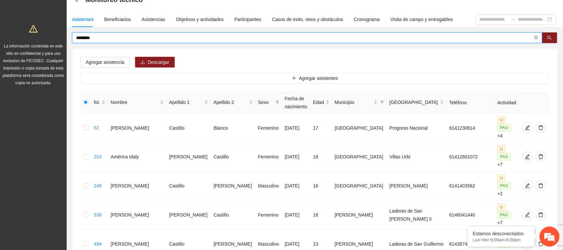
drag, startPoint x: 106, startPoint y: 38, endPoint x: 49, endPoint y: 37, distance: 57.1
click at [49, 37] on section "Proyectos Activos La información contenida en este sitio es confidencial y para…" at bounding box center [281, 229] width 563 height 539
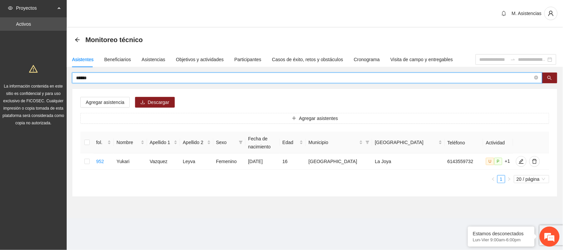
scroll to position [0, 0]
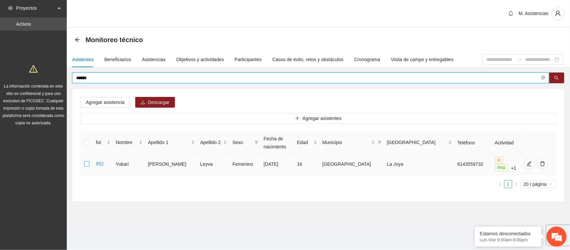
click at [88, 160] on label at bounding box center [86, 163] width 5 height 7
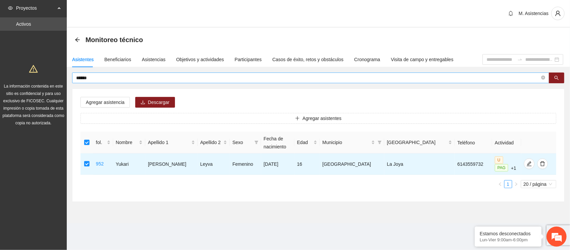
click at [113, 82] on span "******" at bounding box center [310, 77] width 477 height 11
drag, startPoint x: 97, startPoint y: 79, endPoint x: 62, endPoint y: 80, distance: 35.7
click at [62, 80] on section "Proyectos Activos La información contenida en este sitio es confidencial y para…" at bounding box center [285, 125] width 570 height 250
type input "*********"
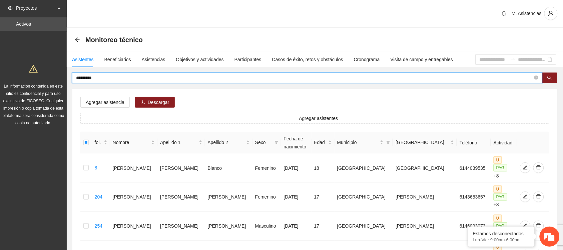
drag, startPoint x: 110, startPoint y: 80, endPoint x: 57, endPoint y: 76, distance: 52.9
click at [57, 76] on section "Proyectos Activos La información contenida en este sitio es confidencial y para…" at bounding box center [281, 197] width 563 height 394
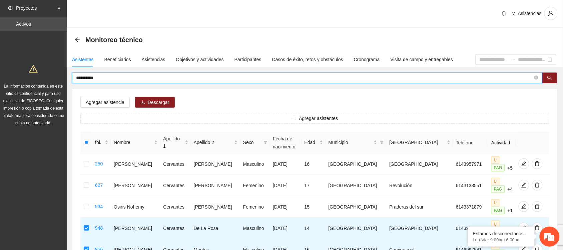
drag, startPoint x: 106, startPoint y: 79, endPoint x: 59, endPoint y: 79, distance: 46.7
click at [59, 79] on section "Proyectos Activos La información contenida en este sitio es confidencial y para…" at bounding box center [281, 163] width 563 height 327
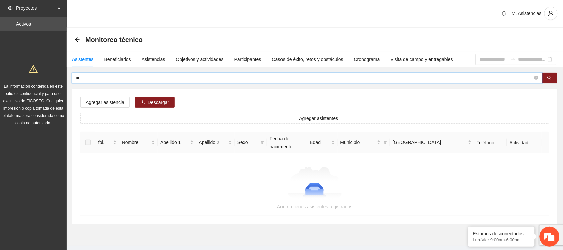
type input "*"
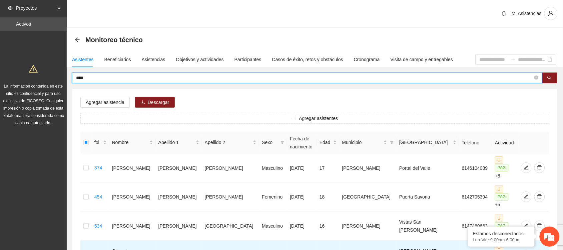
drag, startPoint x: 91, startPoint y: 75, endPoint x: 49, endPoint y: 81, distance: 42.4
click at [49, 81] on section "Proyectos Activos La información contenida en este sitio es confidencial y para…" at bounding box center [281, 197] width 563 height 394
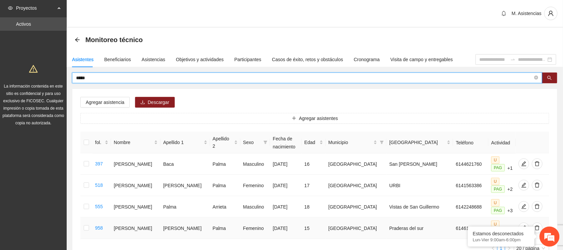
click at [81, 217] on td at bounding box center [86, 227] width 12 height 21
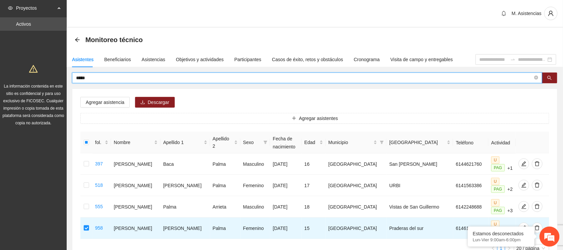
drag, startPoint x: 92, startPoint y: 78, endPoint x: 67, endPoint y: 81, distance: 25.9
click at [67, 81] on div "***** Agregar asistencia [PERSON_NAME] asistentes fol. Nombre Apellido 1 Apelli…" at bounding box center [315, 168] width 496 height 193
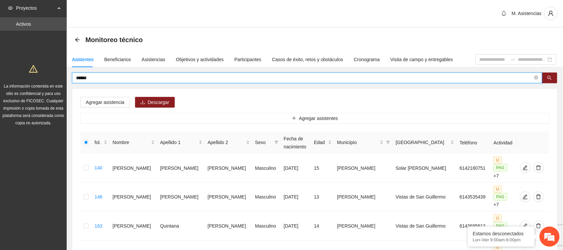
drag, startPoint x: 94, startPoint y: 77, endPoint x: 53, endPoint y: 80, distance: 41.8
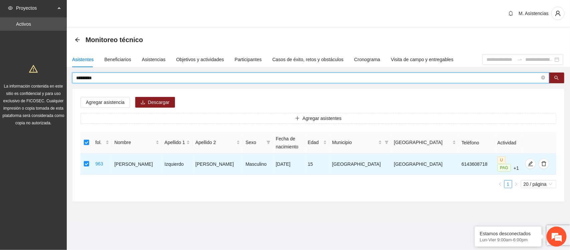
drag, startPoint x: 107, startPoint y: 76, endPoint x: 58, endPoint y: 77, distance: 48.7
click at [58, 77] on section "Proyectos Activos La información contenida en este sitio es confidencial y para…" at bounding box center [285, 125] width 570 height 250
type input "******"
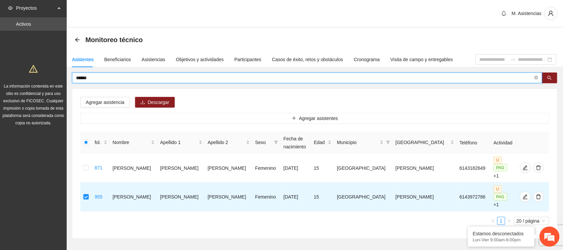
drag, startPoint x: 96, startPoint y: 78, endPoint x: 56, endPoint y: 75, distance: 40.5
click at [56, 75] on section "Proyectos Activos La información contenida en este sitio es confidencial y para…" at bounding box center [281, 139] width 563 height 278
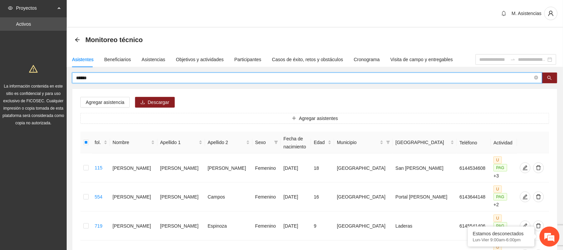
drag, startPoint x: 98, startPoint y: 79, endPoint x: 71, endPoint y: 77, distance: 27.1
click at [71, 77] on div "****** Agregar asistencia [PERSON_NAME] asistentes fol. Nombre Apellido 1 Apell…" at bounding box center [315, 198] width 496 height 253
type input "*******"
drag, startPoint x: 98, startPoint y: 78, endPoint x: 48, endPoint y: 79, distance: 50.1
click at [48, 79] on section "Proyectos Activos La información contenida en este sitio es confidencial y para…" at bounding box center [281, 197] width 563 height 394
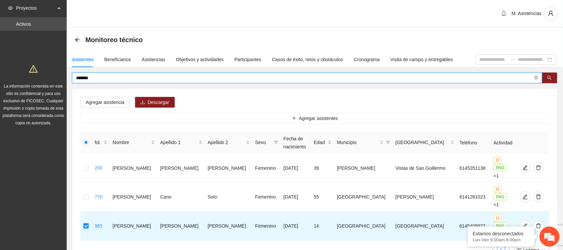
drag, startPoint x: 104, startPoint y: 77, endPoint x: 67, endPoint y: 73, distance: 37.7
click at [67, 73] on div "******* Agregar asistencia Descargar Agregar asistentes fol. Nombre Apellido 1 …" at bounding box center [315, 169] width 496 height 195
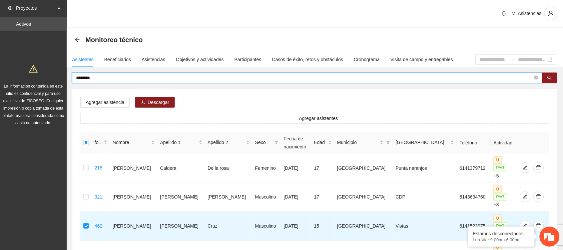
drag, startPoint x: 107, startPoint y: 75, endPoint x: 80, endPoint y: 74, distance: 26.7
click at [80, 74] on input "********" at bounding box center [304, 77] width 457 height 7
type input "*"
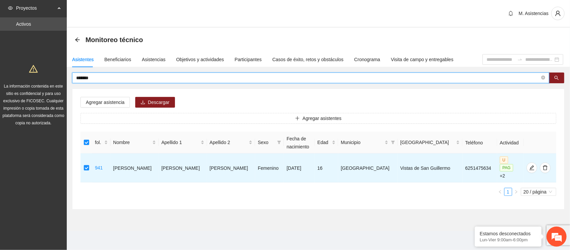
drag, startPoint x: 102, startPoint y: 78, endPoint x: 70, endPoint y: 73, distance: 32.4
click at [70, 73] on div "******* Agregar asistencia Descargar Agregar asistentes fol. Nombre Apellido 1 …" at bounding box center [318, 140] width 503 height 137
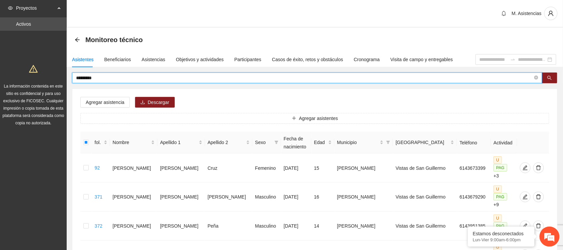
drag, startPoint x: 106, startPoint y: 78, endPoint x: 46, endPoint y: 77, distance: 60.1
click at [46, 77] on section "Proyectos Activos La información contenida en este sitio es confidencial y para…" at bounding box center [281, 211] width 563 height 423
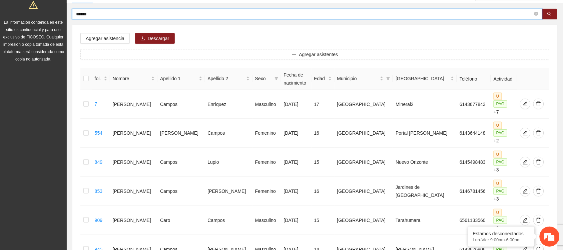
scroll to position [63, 0]
click at [90, 236] on td at bounding box center [86, 250] width 12 height 29
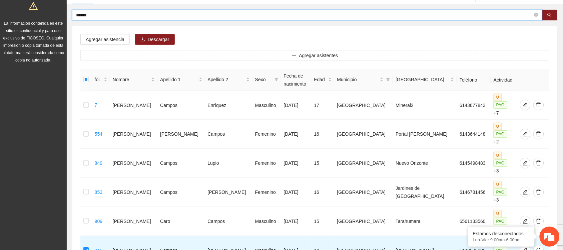
drag, startPoint x: 109, startPoint y: 16, endPoint x: 52, endPoint y: 11, distance: 57.2
click at [52, 11] on section "Proyectos Activos La información contenida en este sitio es confidencial y para…" at bounding box center [281, 148] width 563 height 423
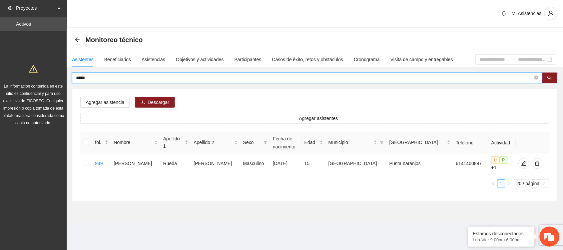
scroll to position [0, 0]
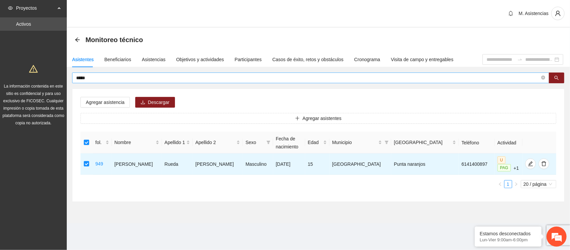
click at [111, 76] on input "*****" at bounding box center [307, 77] width 463 height 7
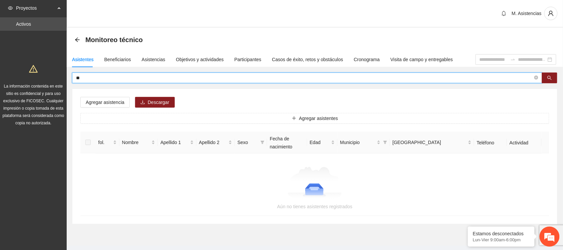
type input "*"
type input "******"
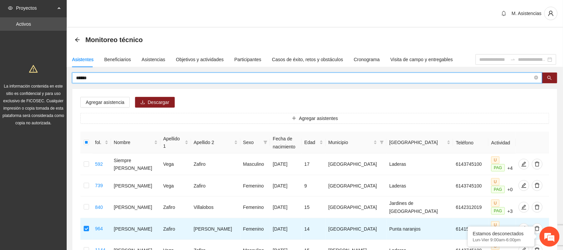
drag, startPoint x: 91, startPoint y: 79, endPoint x: 49, endPoint y: 79, distance: 42.0
click at [49, 79] on section "Proyectos Activos La información contenida en este sitio es confidencial y para…" at bounding box center [281, 163] width 563 height 327
type input "*****"
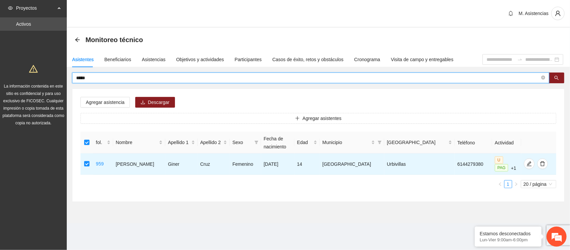
drag, startPoint x: 100, startPoint y: 78, endPoint x: 67, endPoint y: 76, distance: 33.1
click at [67, 76] on div "***** Agregar asistencia [PERSON_NAME] asistentes fol. Nombre Apellido 1 Apelli…" at bounding box center [318, 136] width 503 height 129
type input "******"
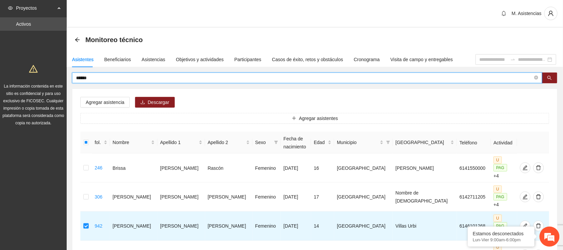
drag, startPoint x: 99, startPoint y: 77, endPoint x: 61, endPoint y: 74, distance: 38.1
click at [61, 74] on section "Proyectos Activos La información contenida en este sitio es confidencial y para…" at bounding box center [281, 168] width 563 height 336
type input "******"
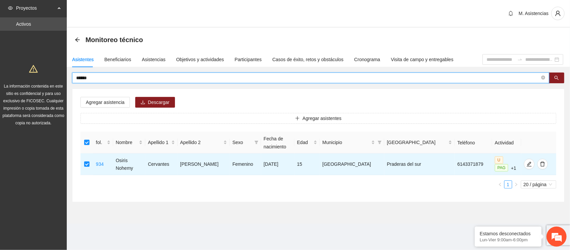
drag, startPoint x: 92, startPoint y: 76, endPoint x: 57, endPoint y: 77, distance: 34.7
click at [57, 77] on section "Proyectos Activos La información contenida en este sitio es confidencial y para…" at bounding box center [285, 125] width 570 height 250
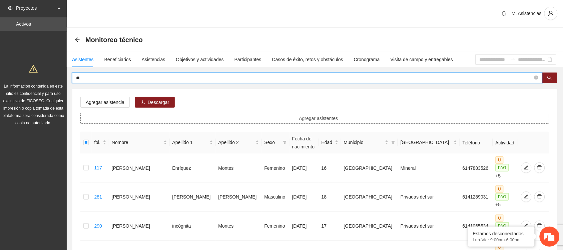
type input "*"
type input "*******"
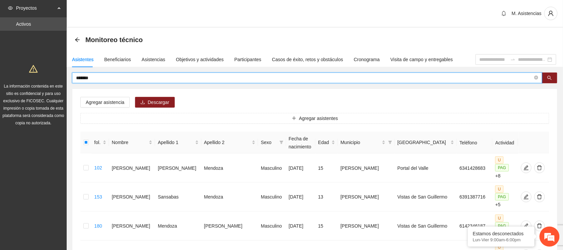
drag, startPoint x: 74, startPoint y: 78, endPoint x: 52, endPoint y: 80, distance: 22.4
type input "********"
click at [116, 77] on input "********" at bounding box center [304, 77] width 457 height 7
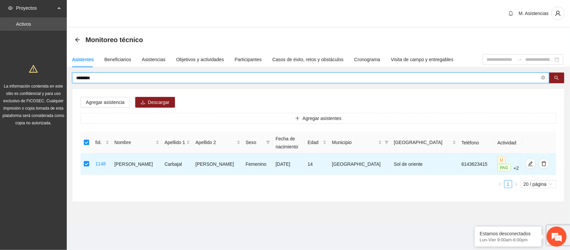
drag, startPoint x: 103, startPoint y: 76, endPoint x: 36, endPoint y: 72, distance: 66.9
click at [36, 72] on section "Proyectos Activos La información contenida en este sitio es confidencial y para…" at bounding box center [285, 125] width 570 height 250
type input "******"
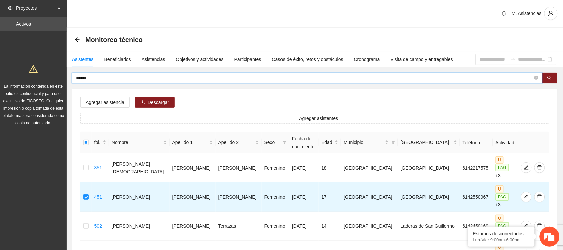
drag, startPoint x: 103, startPoint y: 79, endPoint x: 64, endPoint y: 78, distance: 39.0
click at [64, 78] on section "Proyectos Activos La información contenida en este sitio es confidencial y para…" at bounding box center [281, 168] width 563 height 336
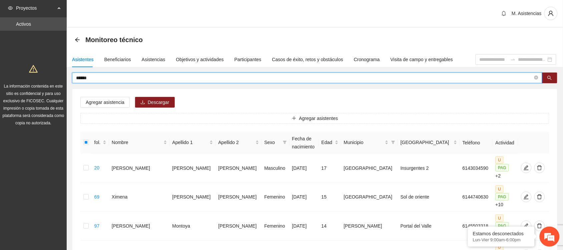
drag, startPoint x: 106, startPoint y: 77, endPoint x: 38, endPoint y: 74, distance: 68.1
click at [38, 74] on section "Proyectos Activos La información contenida en este sitio es confidencial y para…" at bounding box center [281, 255] width 563 height 510
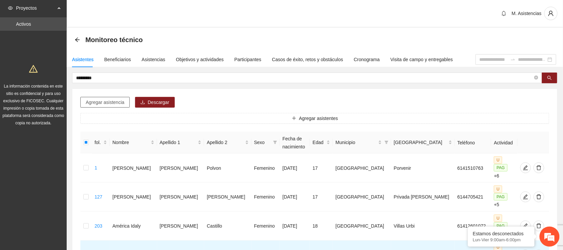
click at [112, 100] on font "Agregar asistencia" at bounding box center [105, 101] width 39 height 5
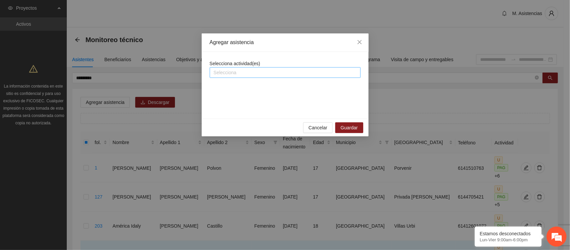
click at [256, 71] on div at bounding box center [284, 72] width 147 height 8
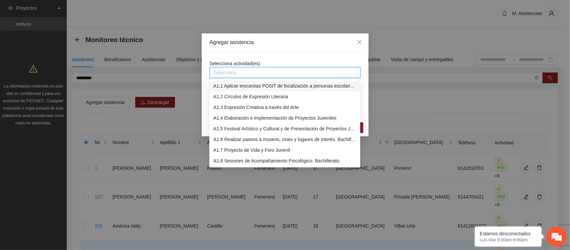
click at [261, 87] on font "A1.1 Aplicar encuestas POSIT de focalización a personas escolarizadas. Bachille…" at bounding box center [301, 85] width 176 height 5
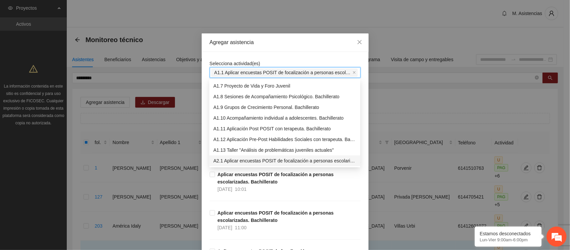
scroll to position [74, 0]
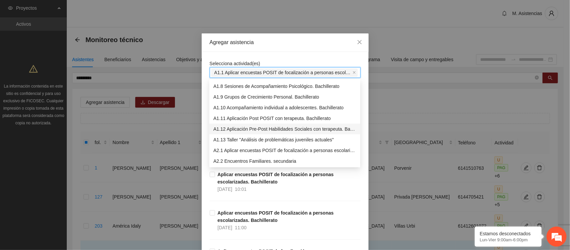
click at [262, 127] on font "A1.12 Aplicación Pre-Post Habilidades Sociales con terapeuta. Bachillerato" at bounding box center [290, 128] width 155 height 5
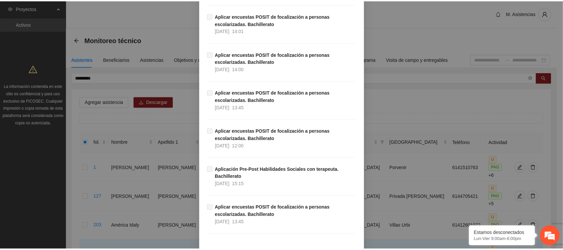
scroll to position [2133, 0]
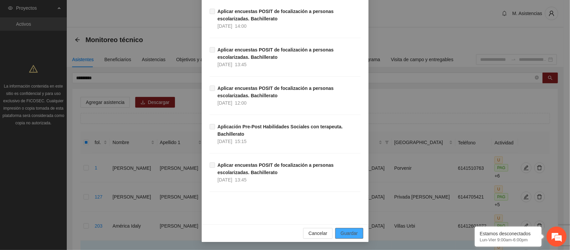
click at [356, 234] on button "Guardar" at bounding box center [349, 233] width 28 height 11
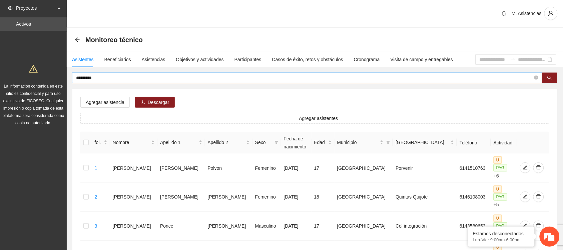
click at [97, 80] on input "*********" at bounding box center [304, 77] width 457 height 7
drag, startPoint x: 107, startPoint y: 79, endPoint x: 52, endPoint y: 75, distance: 55.2
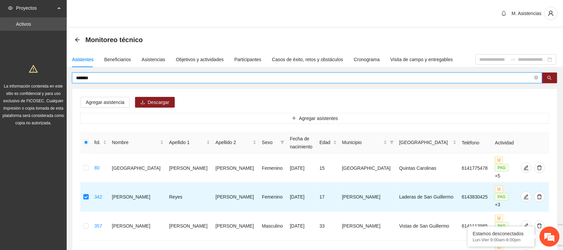
drag, startPoint x: 98, startPoint y: 76, endPoint x: 59, endPoint y: 76, distance: 39.0
click at [59, 76] on section "Proyectos Activos La información contenida en este sitio es confidencial y para…" at bounding box center [281, 197] width 563 height 394
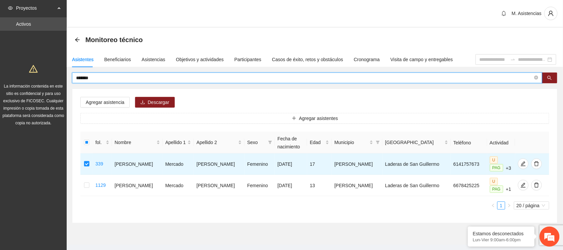
drag, startPoint x: 109, startPoint y: 80, endPoint x: 69, endPoint y: 77, distance: 40.5
click at [69, 77] on div "******* Agregar asistencia Descargar Agregar asistentes fol. Nombre Apellido 1 …" at bounding box center [315, 147] width 496 height 150
type input "*******"
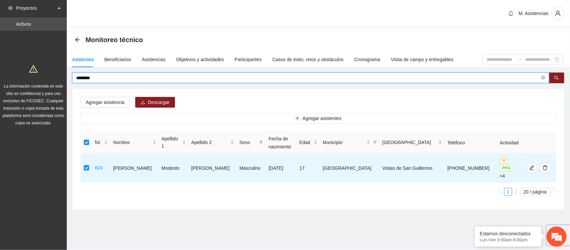
drag, startPoint x: 105, startPoint y: 78, endPoint x: 54, endPoint y: 81, distance: 51.8
click at [54, 81] on section "Proyectos Activos La información contenida en este sitio es confidencial y para…" at bounding box center [285, 125] width 570 height 250
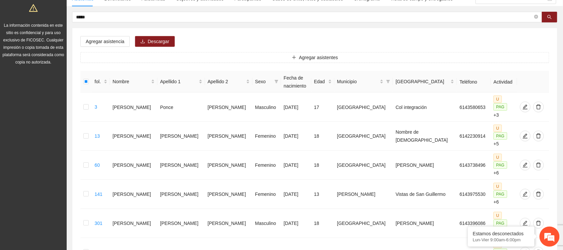
scroll to position [0, 0]
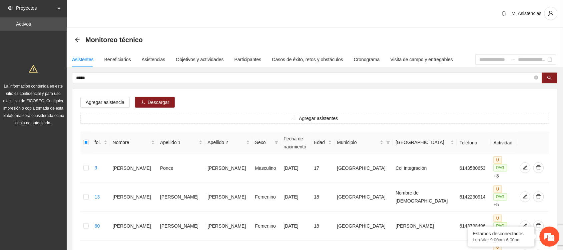
click at [560, 12] on div "M. Asistencias" at bounding box center [315, 14] width 496 height 28
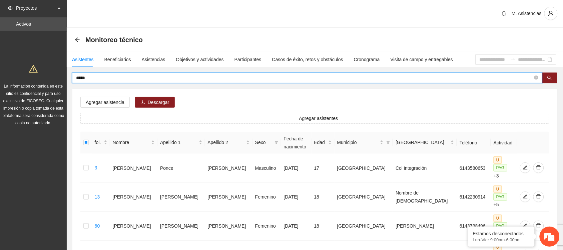
drag, startPoint x: 91, startPoint y: 78, endPoint x: 46, endPoint y: 79, distance: 45.1
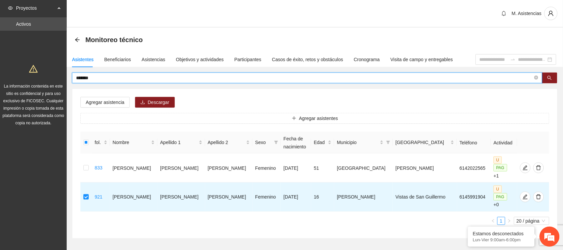
drag, startPoint x: 101, startPoint y: 75, endPoint x: 64, endPoint y: 78, distance: 37.1
click at [64, 78] on section "Proyectos Activos La información contenida en este sitio es confidencial y para…" at bounding box center [281, 139] width 563 height 278
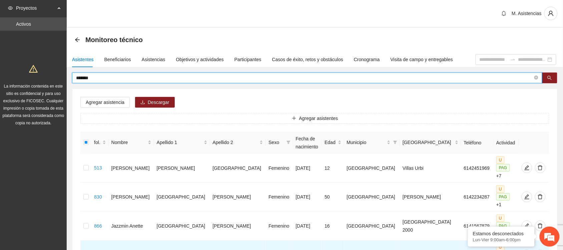
drag, startPoint x: 107, startPoint y: 77, endPoint x: 46, endPoint y: 78, distance: 61.4
click at [46, 78] on section "Proyectos Activos La información contenida en este sitio es confidencial y para…" at bounding box center [281, 197] width 563 height 394
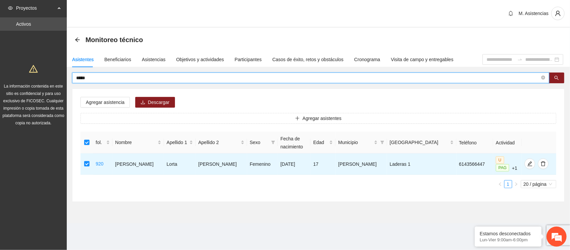
drag, startPoint x: 89, startPoint y: 75, endPoint x: 48, endPoint y: 84, distance: 42.3
click at [48, 84] on section "Proyectos Activos La información contenida en este sitio es confidencial y para…" at bounding box center [285, 125] width 570 height 250
type input "*"
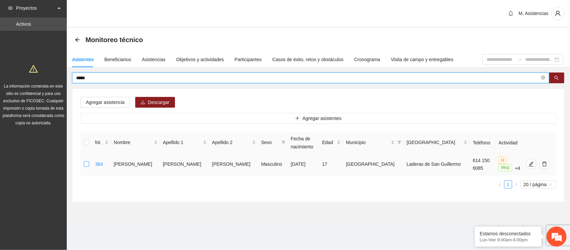
click at [87, 161] on label at bounding box center [86, 163] width 5 height 7
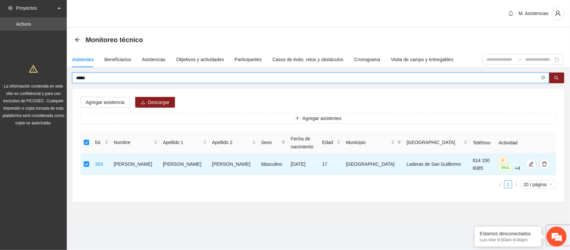
drag, startPoint x: 97, startPoint y: 78, endPoint x: 53, endPoint y: 75, distance: 43.5
click at [53, 75] on section "Proyectos Activos La información contenida en este sitio es confidencial y para…" at bounding box center [285, 125] width 570 height 250
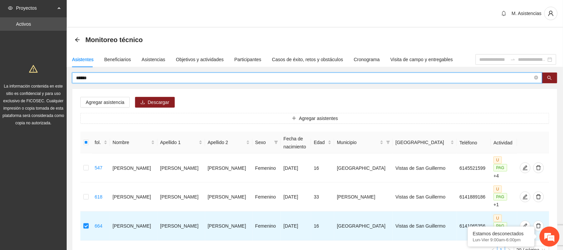
drag, startPoint x: 103, startPoint y: 75, endPoint x: 59, endPoint y: 75, distance: 44.0
click at [59, 75] on section "Proyectos Activos La información contenida en este sitio es confidencial y para…" at bounding box center [281, 153] width 563 height 307
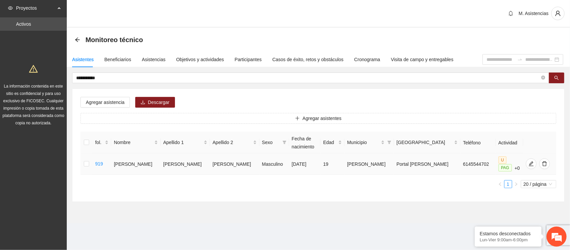
click at [91, 162] on td at bounding box center [86, 163] width 12 height 21
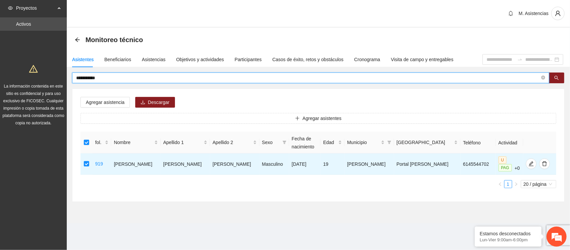
drag, startPoint x: 127, startPoint y: 76, endPoint x: 50, endPoint y: 77, distance: 77.1
click at [50, 77] on section "**********" at bounding box center [285, 125] width 570 height 250
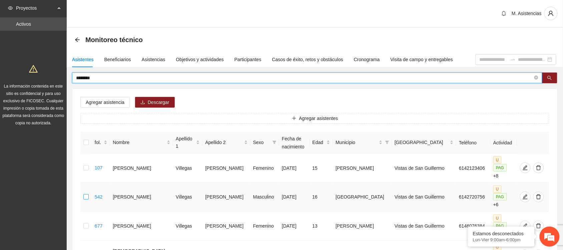
click at [87, 193] on label at bounding box center [85, 196] width 5 height 7
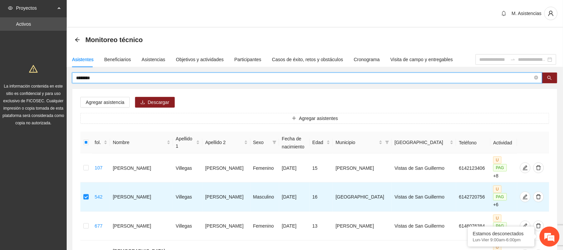
drag, startPoint x: 98, startPoint y: 76, endPoint x: 67, endPoint y: 74, distance: 30.4
click at [67, 74] on div "******** Agregar asistencia [PERSON_NAME] asistentes fol. Nombre Apellido 1 Ape…" at bounding box center [315, 184] width 496 height 224
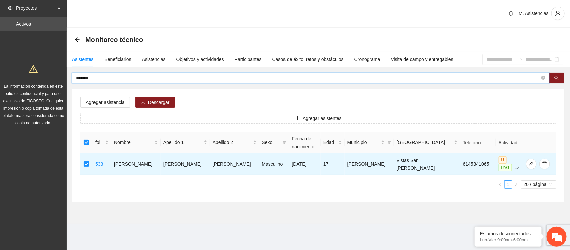
drag, startPoint x: 97, startPoint y: 79, endPoint x: 61, endPoint y: 78, distance: 36.7
click at [61, 78] on section "Proyectos Activos La información contenida en este sitio es confidencial y para…" at bounding box center [285, 125] width 570 height 250
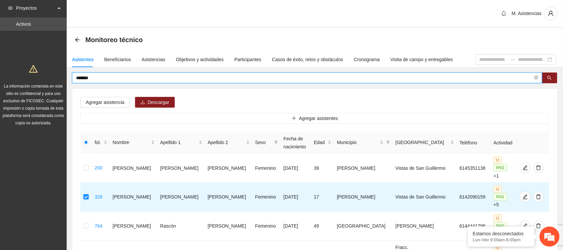
drag, startPoint x: 106, startPoint y: 77, endPoint x: 61, endPoint y: 79, distance: 45.4
click at [61, 79] on section "Proyectos Activos La información contenida en este sitio es confidencial y para…" at bounding box center [281, 168] width 563 height 337
type input "*******"
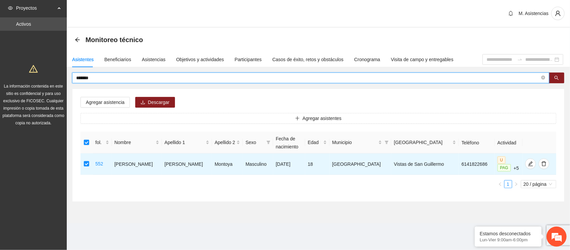
drag, startPoint x: 97, startPoint y: 79, endPoint x: 57, endPoint y: 80, distance: 40.4
click at [57, 80] on section "Proyectos Activos La información contenida en este sitio es confidencial y para…" at bounding box center [285, 125] width 570 height 250
drag, startPoint x: 97, startPoint y: 74, endPoint x: 64, endPoint y: 80, distance: 33.6
click at [64, 80] on section "Proyectos Activos La información contenida en este sitio es confidencial y para…" at bounding box center [285, 125] width 570 height 250
type input "****"
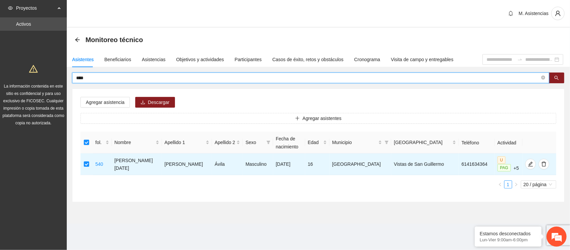
drag, startPoint x: 95, startPoint y: 80, endPoint x: 44, endPoint y: 75, distance: 51.9
click at [44, 75] on section "Proyectos Activos La información contenida en este sitio es confidencial y para…" at bounding box center [285, 125] width 570 height 250
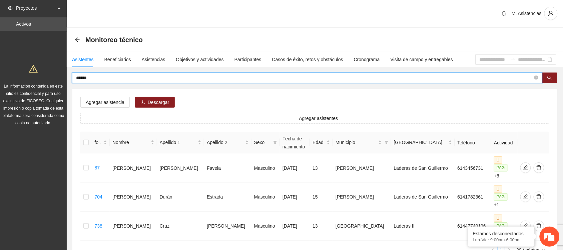
drag, startPoint x: 97, startPoint y: 79, endPoint x: 63, endPoint y: 74, distance: 34.7
click at [63, 74] on section "Proyectos Activos La información contenida en este sitio es confidencial y para…" at bounding box center [281, 153] width 563 height 307
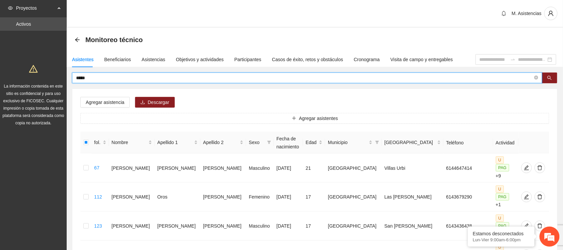
drag, startPoint x: 88, startPoint y: 78, endPoint x: 50, endPoint y: 76, distance: 38.4
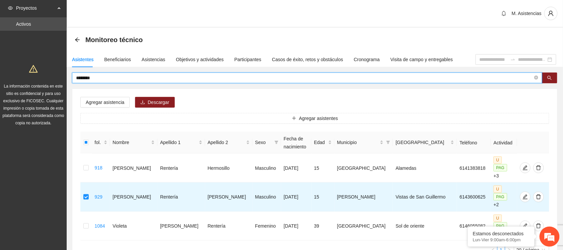
drag, startPoint x: 108, startPoint y: 78, endPoint x: 62, endPoint y: 80, distance: 46.8
click at [62, 80] on section "Proyectos Activos La información contenida en este sitio es confidencial y para…" at bounding box center [281, 153] width 563 height 307
type input "*"
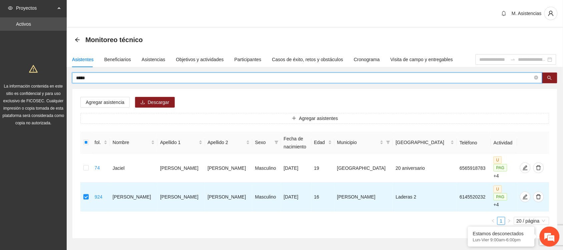
drag, startPoint x: 100, startPoint y: 78, endPoint x: 44, endPoint y: 77, distance: 56.7
click at [44, 77] on section "Proyectos Activos La información contenida en este sitio es confidencial y para…" at bounding box center [281, 139] width 563 height 278
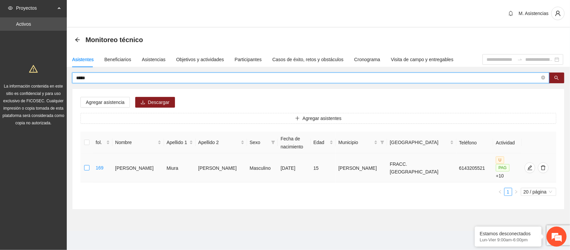
click at [87, 164] on label at bounding box center [86, 167] width 5 height 7
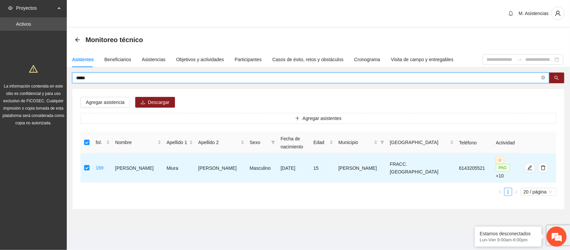
drag, startPoint x: 91, startPoint y: 77, endPoint x: 46, endPoint y: 78, distance: 44.7
click at [46, 78] on section "Proyectos Activos La información contenida en este sitio es confidencial y para…" at bounding box center [285, 125] width 570 height 250
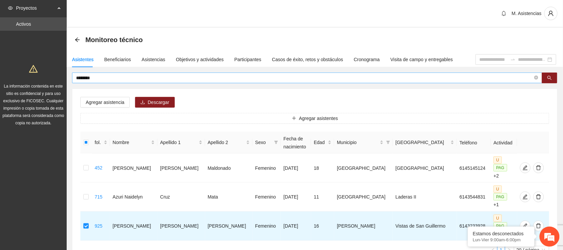
drag, startPoint x: 101, startPoint y: 82, endPoint x: 98, endPoint y: 80, distance: 3.4
click at [98, 80] on span "********" at bounding box center [307, 77] width 470 height 11
drag, startPoint x: 97, startPoint y: 78, endPoint x: 70, endPoint y: 76, distance: 27.1
click at [70, 76] on div "******** Agregar asistencia [PERSON_NAME] asistentes fol. Nombre Apellido 1 Ape…" at bounding box center [315, 169] width 496 height 195
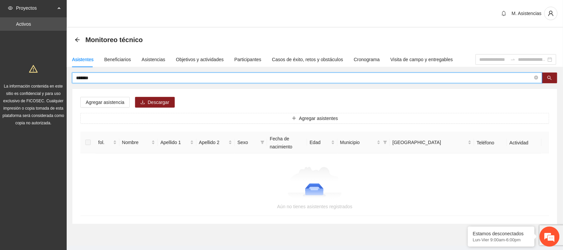
drag, startPoint x: 105, startPoint y: 77, endPoint x: 50, endPoint y: 81, distance: 54.9
click at [50, 81] on section "Proyectos Activos La información contenida en este sitio es confidencial y para…" at bounding box center [281, 132] width 563 height 264
type input "*******"
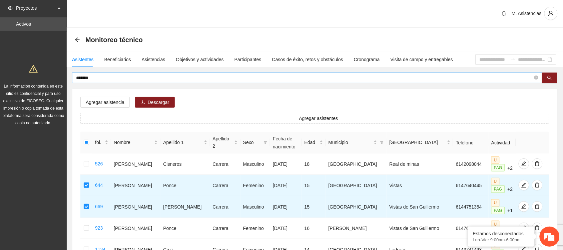
drag, startPoint x: 99, startPoint y: 73, endPoint x: 79, endPoint y: 76, distance: 21.0
click at [79, 76] on span "*******" at bounding box center [307, 77] width 470 height 11
drag, startPoint x: 92, startPoint y: 78, endPoint x: 66, endPoint y: 77, distance: 26.0
click at [66, 77] on section "Proyectos Activos La información contenida en este sitio es confidencial y para…" at bounding box center [281, 163] width 563 height 327
type input "*****"
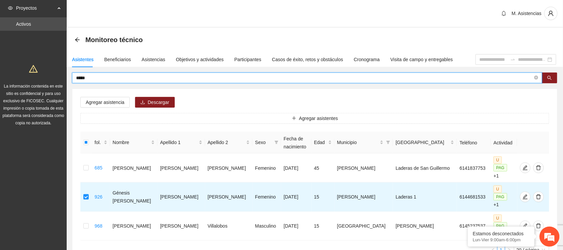
drag, startPoint x: 97, startPoint y: 75, endPoint x: 62, endPoint y: 78, distance: 35.1
click at [62, 78] on section "Proyectos Activos La información contenida en este sitio es confidencial y para…" at bounding box center [281, 153] width 563 height 307
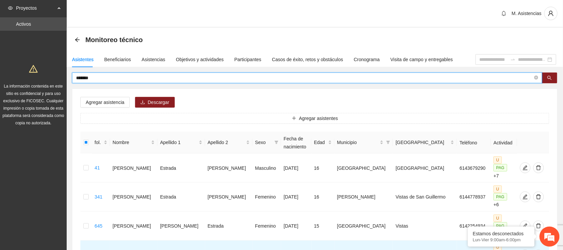
drag, startPoint x: 104, startPoint y: 79, endPoint x: 47, endPoint y: 74, distance: 57.2
click at [47, 74] on section "Proyectos Activos La información contenida en este sitio es confidencial y para…" at bounding box center [281, 182] width 563 height 365
type input "*"
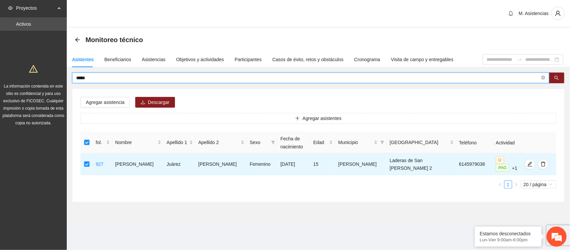
drag, startPoint x: 107, startPoint y: 78, endPoint x: 43, endPoint y: 77, distance: 64.1
click at [43, 77] on section "Proyectos Activos La información contenida en este sitio es confidencial y para…" at bounding box center [285, 125] width 570 height 250
type input "****"
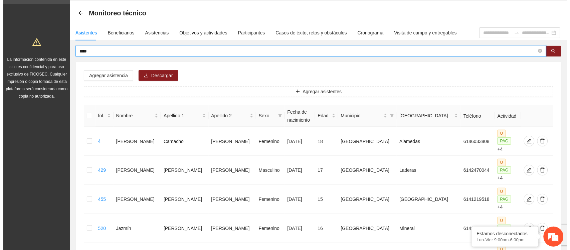
scroll to position [26, 0]
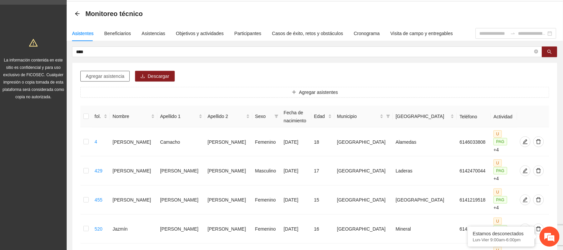
click at [104, 76] on font "Agregar asistencia" at bounding box center [105, 75] width 39 height 5
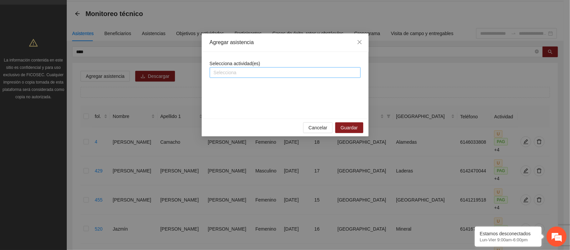
click at [301, 70] on div at bounding box center [284, 72] width 147 height 8
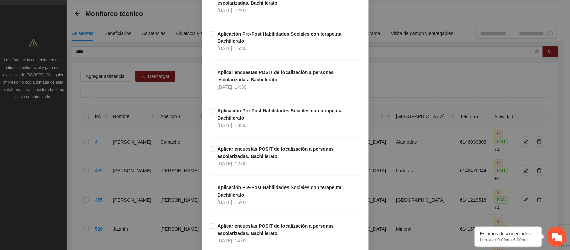
scroll to position [533, 0]
click at [210, 29] on div "Aplicar encuestas POSIT de focalización a personas escolarizadas. Bachillerato …" at bounding box center [285, 11] width 151 height 38
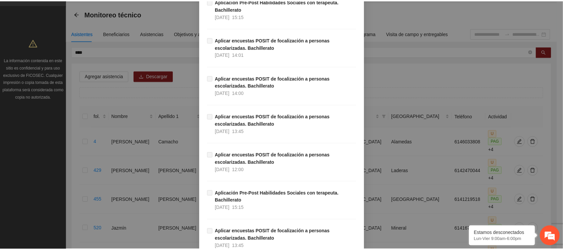
scroll to position [2133, 0]
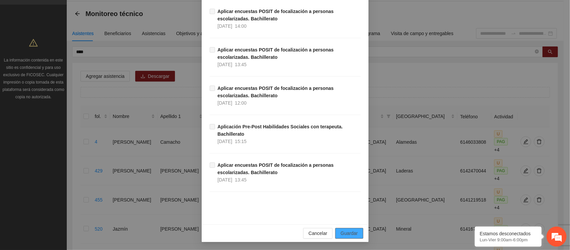
click at [348, 233] on font "Guardar" at bounding box center [348, 232] width 17 height 5
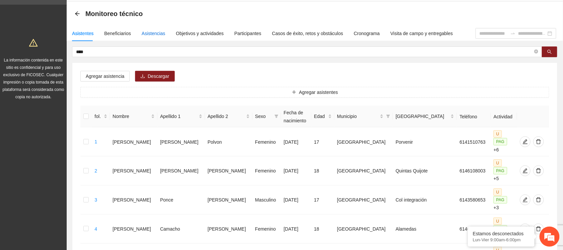
click at [152, 31] on font "Asistencias" at bounding box center [154, 33] width 24 height 5
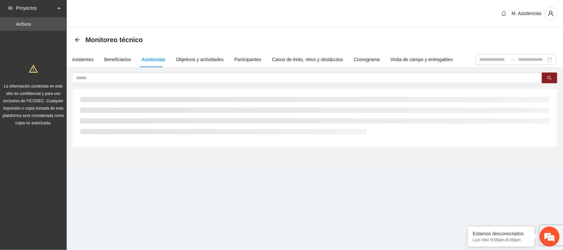
scroll to position [0, 0]
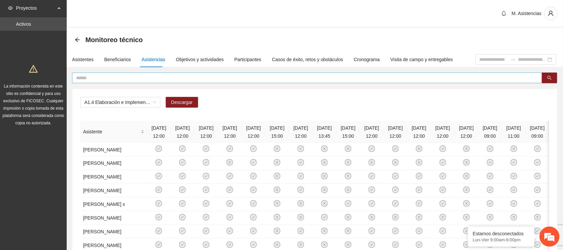
click at [130, 77] on input "text" at bounding box center [304, 77] width 457 height 7
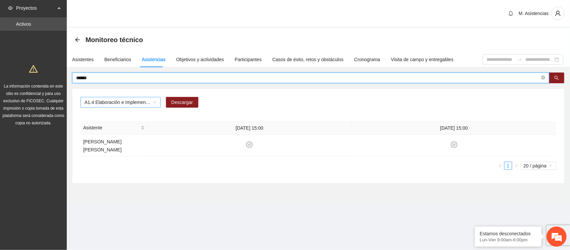
click at [144, 101] on span "A1.4 Elaboración e Implementación de Proyectos Juveniles" at bounding box center [120, 102] width 72 height 10
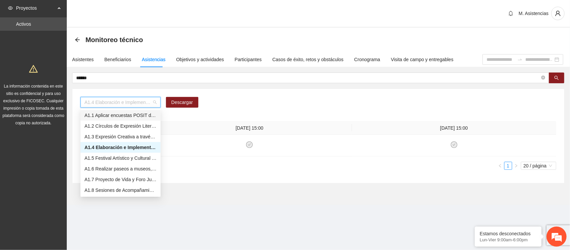
click at [138, 113] on font "A1.1 Aplicar encuestas POSIT de focalización a personas escolarizadas. Bachille…" at bounding box center [172, 114] width 176 height 5
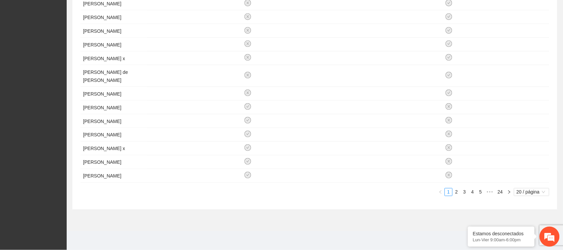
scroll to position [322, 0]
click at [500, 190] on font "24" at bounding box center [500, 191] width 5 height 5
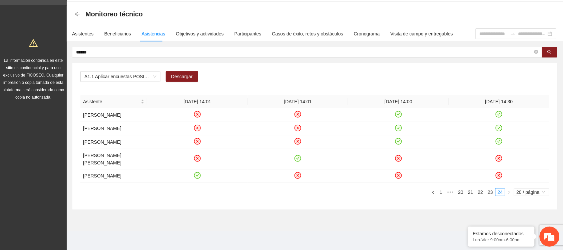
scroll to position [38, 0]
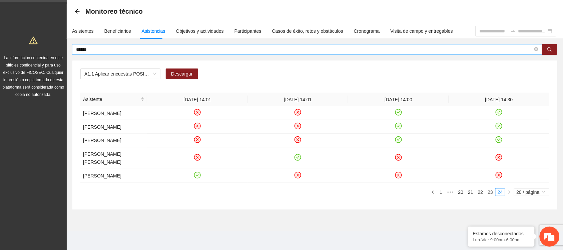
click at [98, 46] on input "******" at bounding box center [304, 49] width 457 height 7
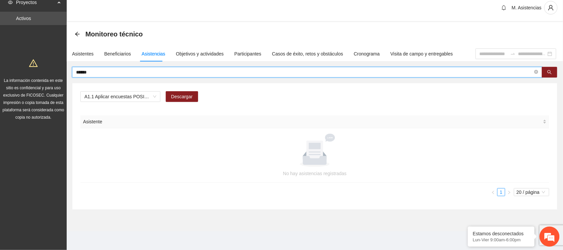
scroll to position [6, 0]
type input "*"
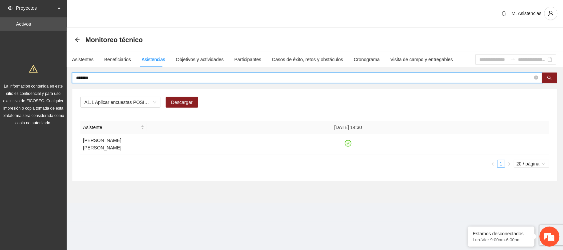
scroll to position [0, 0]
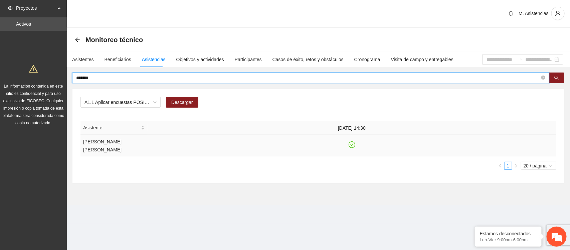
click at [354, 144] on icon "círculo de control" at bounding box center [352, 145] width 6 height 6
drag, startPoint x: 104, startPoint y: 77, endPoint x: 59, endPoint y: 75, distance: 45.1
click at [59, 75] on section "Proyectos Activos La información contenida en este sitio es confidencial y para…" at bounding box center [285, 125] width 570 height 250
type input "******"
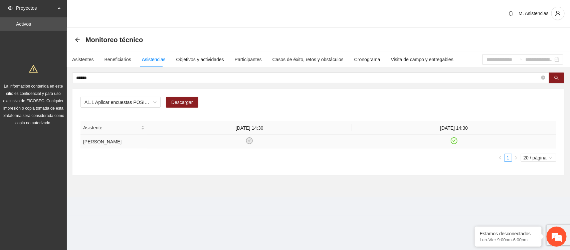
click at [452, 140] on icon "círculo de control" at bounding box center [454, 141] width 6 height 6
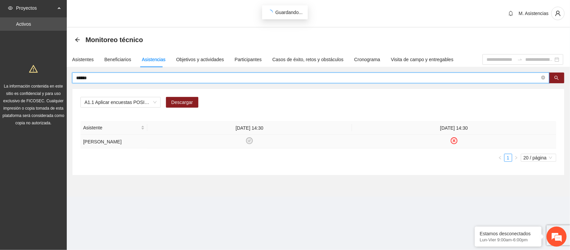
drag, startPoint x: 117, startPoint y: 77, endPoint x: 49, endPoint y: 77, distance: 68.1
click at [49, 77] on section "Proyectos Activos La información contenida en este sitio es confidencial y para…" at bounding box center [285, 125] width 570 height 250
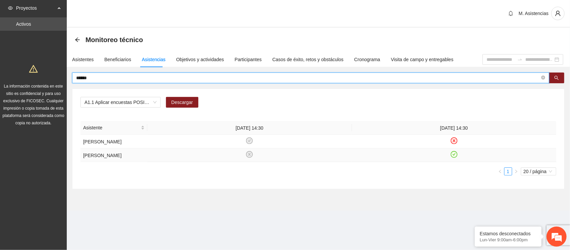
click at [453, 157] on icon "círculo de control" at bounding box center [454, 154] width 6 height 6
drag, startPoint x: 98, startPoint y: 77, endPoint x: 49, endPoint y: 75, distance: 48.4
click at [49, 75] on section "Proyectos Activos La información contenida en este sitio es confidencial y para…" at bounding box center [285, 125] width 570 height 250
type input "****"
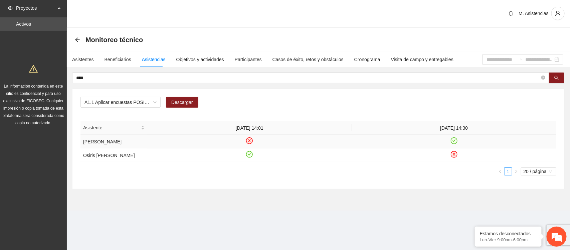
click at [453, 143] on icon "círculo de control" at bounding box center [454, 141] width 6 height 6
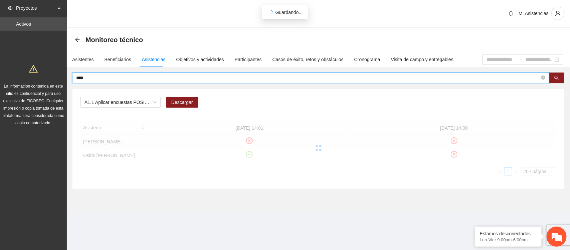
drag, startPoint x: 100, startPoint y: 78, endPoint x: 48, endPoint y: 76, distance: 51.8
click at [48, 76] on section "Proyectos Activos La información contenida en este sitio es confidencial y para…" at bounding box center [285, 125] width 570 height 250
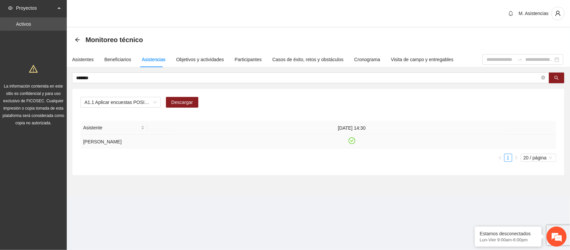
click at [351, 144] on td at bounding box center [351, 141] width 409 height 14
click at [350, 139] on icon "círculo de control" at bounding box center [352, 141] width 6 height 6
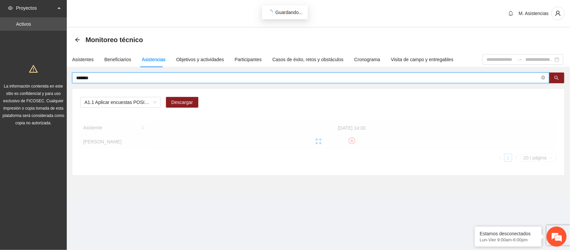
drag, startPoint x: 100, startPoint y: 78, endPoint x: 53, endPoint y: 77, distance: 46.7
click at [53, 77] on section "Proyectos Activos La información contenida en este sitio es confidencial y para…" at bounding box center [285, 125] width 570 height 250
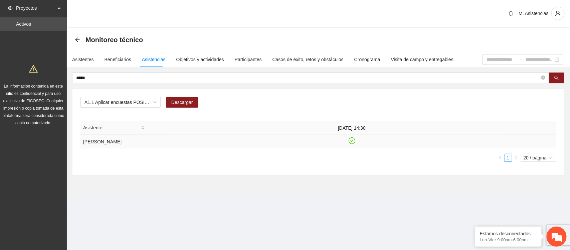
click at [350, 143] on icon "círculo de control" at bounding box center [352, 141] width 6 height 6
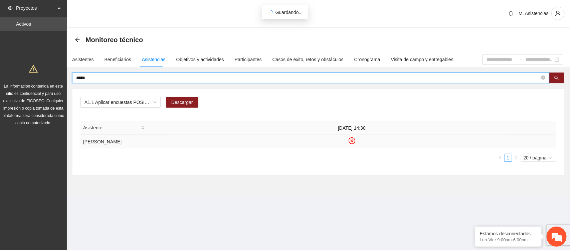
drag, startPoint x: 89, startPoint y: 77, endPoint x: 47, endPoint y: 81, distance: 42.5
click at [47, 81] on section "Proyectos Activos La información contenida en este sitio es confidencial y para…" at bounding box center [285, 125] width 570 height 250
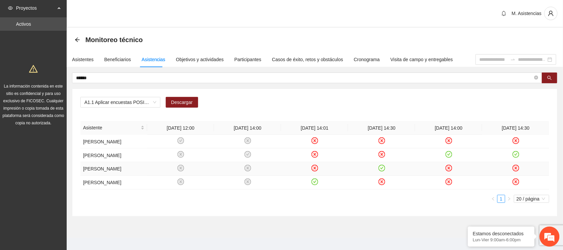
click at [381, 171] on icon "círculo de control" at bounding box center [382, 168] width 6 height 6
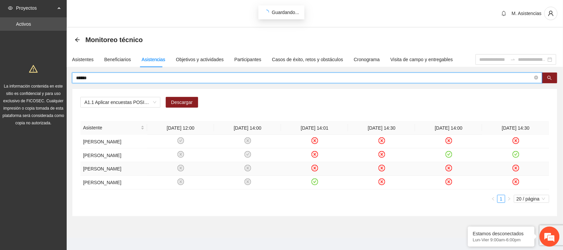
drag, startPoint x: 124, startPoint y: 78, endPoint x: 44, endPoint y: 83, distance: 80.2
click at [44, 83] on section "Proyectos Activos La información contenida en este sitio es confidencial y para…" at bounding box center [281, 128] width 563 height 256
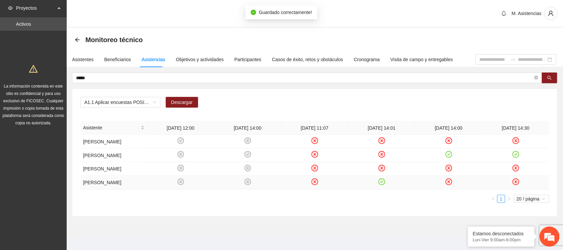
click at [382, 185] on icon "círculo de control" at bounding box center [382, 182] width 6 height 6
click at [151, 103] on span "A1.1 Aplicar encuestas POSIT de focalización a personas escolarizadas. Bachille…" at bounding box center [120, 102] width 72 height 10
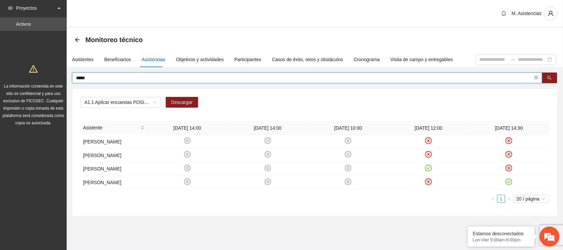
drag, startPoint x: 85, startPoint y: 76, endPoint x: 66, endPoint y: 75, distance: 19.7
click at [66, 75] on section "Proyectos Activos La información contenida en este sitio es confidencial y para…" at bounding box center [281, 128] width 563 height 256
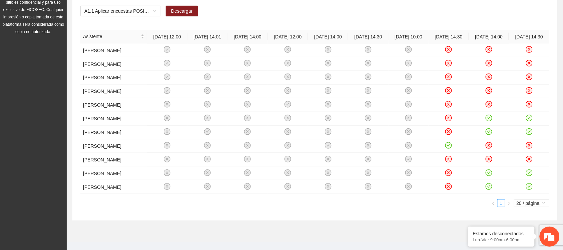
scroll to position [94, 0]
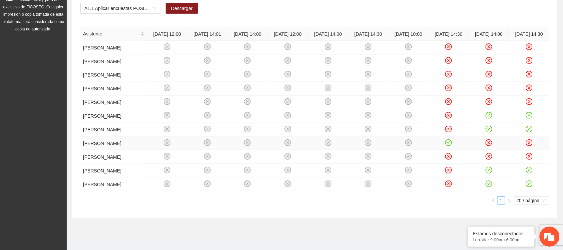
click at [448, 143] on icon "círculo de control" at bounding box center [448, 142] width 3 height 2
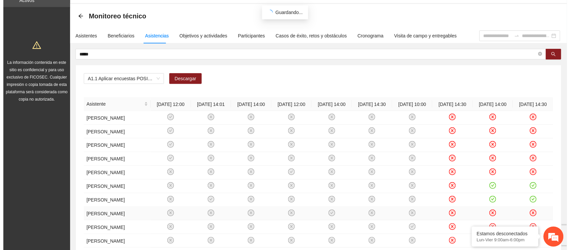
scroll to position [0, 0]
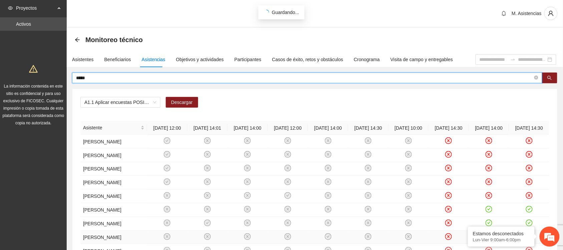
drag, startPoint x: 92, startPoint y: 78, endPoint x: 56, endPoint y: 77, distance: 36.0
click at [56, 77] on section "Proyectos Activos La información contenida en este sitio es confidencial y para…" at bounding box center [281, 176] width 563 height 352
type input "******"
click at [277, 73] on span "******" at bounding box center [307, 77] width 470 height 11
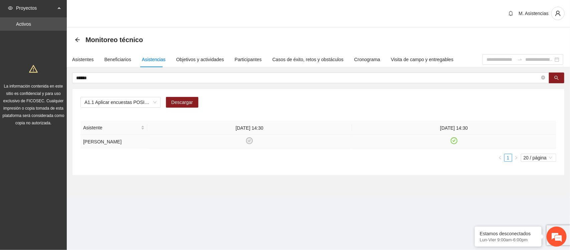
click at [452, 142] on icon "círculo de control" at bounding box center [454, 141] width 6 height 6
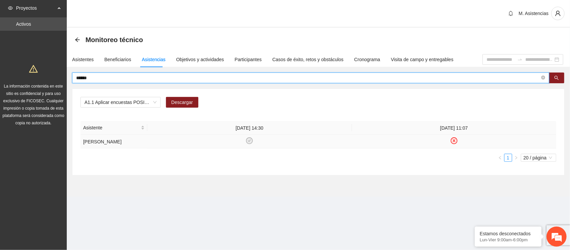
drag, startPoint x: 96, startPoint y: 76, endPoint x: 36, endPoint y: 75, distance: 60.1
click at [36, 75] on section "Proyectos Activos La información contenida en este sitio es confidencial y para…" at bounding box center [285, 125] width 570 height 250
click at [150, 103] on span "A1.1 Aplicar encuestas POSIT de focalización a personas escolarizadas. Bachille…" at bounding box center [120, 102] width 72 height 10
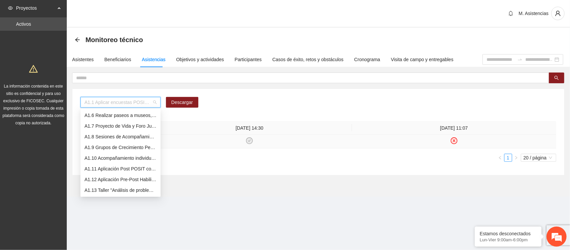
scroll to position [96, 0]
click at [129, 134] on font "A1.12 Aplicación Pre-Post Habilidades Sociales con terapeuta. Bachillerato" at bounding box center [161, 136] width 155 height 5
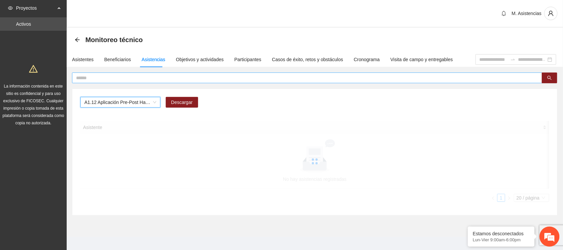
click at [113, 77] on input "text" at bounding box center [304, 77] width 457 height 7
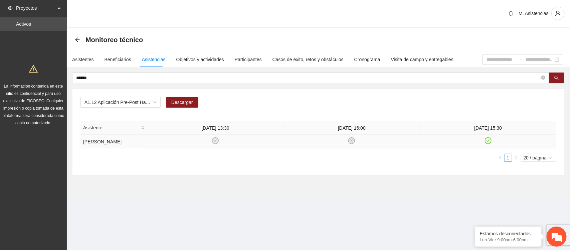
click at [486, 141] on icon "círculo de control" at bounding box center [488, 141] width 6 height 6
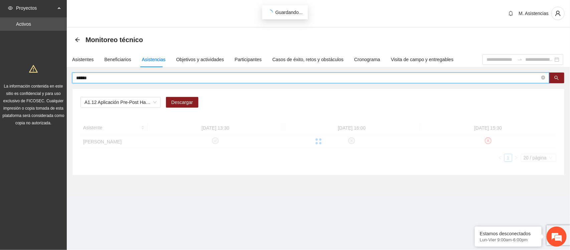
drag, startPoint x: 99, startPoint y: 78, endPoint x: 57, endPoint y: 79, distance: 42.0
click at [57, 79] on section "Proyectos Activos La información contenida en este sitio es confidencial y para…" at bounding box center [285, 125] width 570 height 250
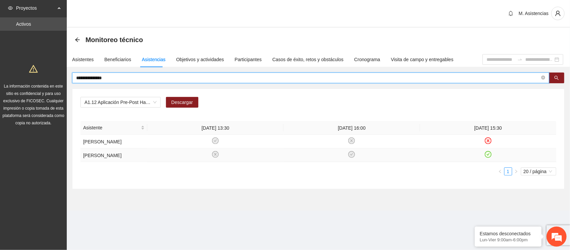
click at [486, 156] on icon "círculo de control" at bounding box center [488, 154] width 6 height 6
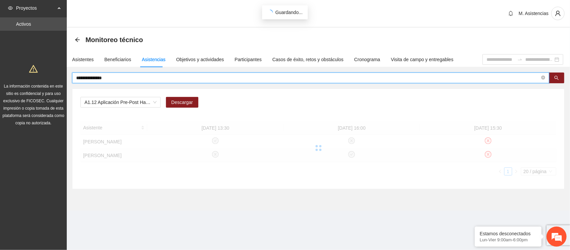
drag, startPoint x: 107, startPoint y: 75, endPoint x: 47, endPoint y: 82, distance: 60.1
click at [47, 82] on section "**********" at bounding box center [285, 125] width 570 height 250
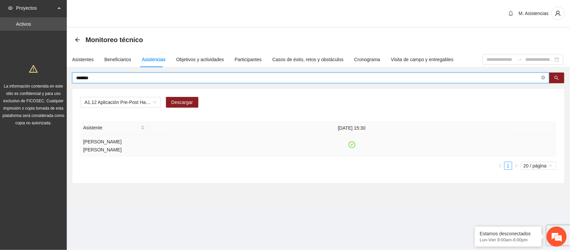
click at [350, 144] on icon "círculo de control" at bounding box center [352, 145] width 6 height 6
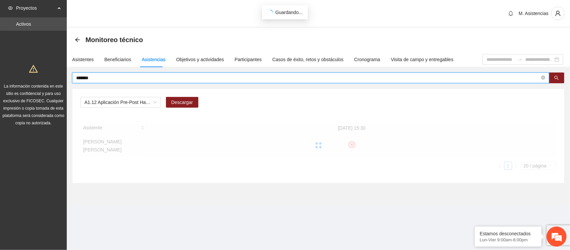
drag, startPoint x: 105, startPoint y: 80, endPoint x: 47, endPoint y: 80, distance: 58.7
click at [47, 80] on section "Proyectos Activos La información contenida en este sitio es confidencial y para…" at bounding box center [285, 125] width 570 height 250
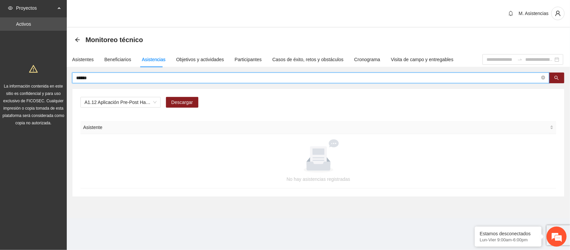
type input "******"
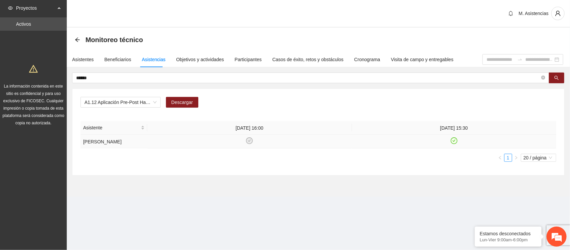
click at [455, 145] on td at bounding box center [454, 141] width 205 height 14
click at [454, 142] on icon "círculo de control" at bounding box center [454, 141] width 6 height 6
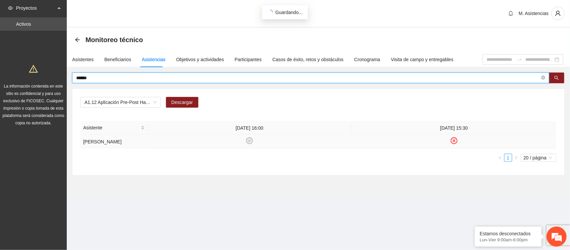
drag, startPoint x: 110, startPoint y: 77, endPoint x: 44, endPoint y: 85, distance: 67.2
click at [44, 85] on section "Proyectos Activos La información contenida en este sitio es confidencial y para…" at bounding box center [285, 125] width 570 height 250
type input "******"
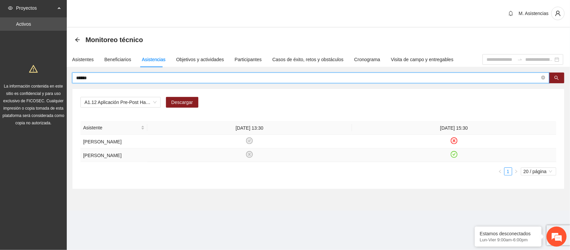
click at [453, 157] on icon "círculo de control" at bounding box center [454, 154] width 6 height 6
drag, startPoint x: 113, startPoint y: 80, endPoint x: 44, endPoint y: 83, distance: 69.1
click at [44, 83] on section "Proyectos Activos La información contenida en este sitio es confidencial y para…" at bounding box center [285, 125] width 570 height 250
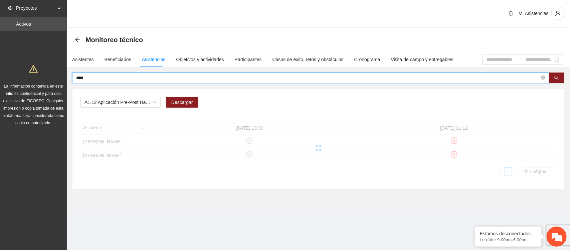
click at [144, 77] on input "****" at bounding box center [307, 77] width 463 height 7
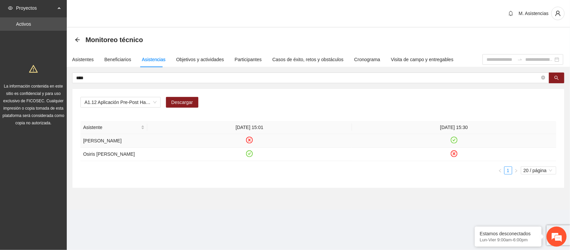
click at [451, 143] on icon "check-circle" at bounding box center [454, 140] width 6 height 6
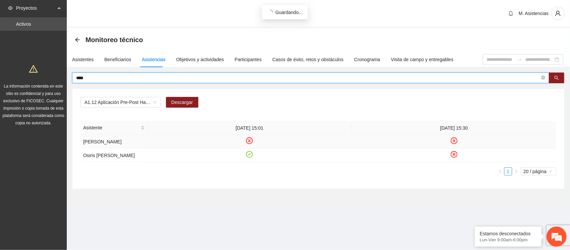
click at [91, 79] on input "****" at bounding box center [307, 77] width 463 height 7
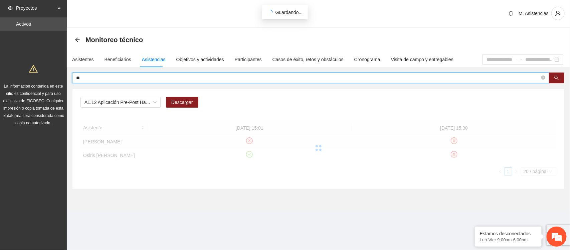
type input "*"
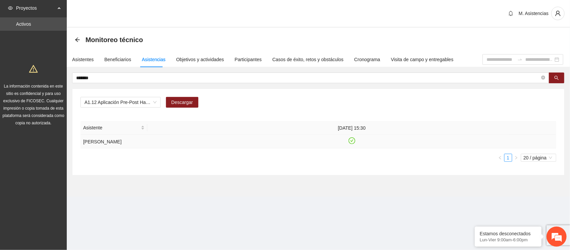
click at [348, 142] on icon "círculo de control" at bounding box center [351, 140] width 7 height 7
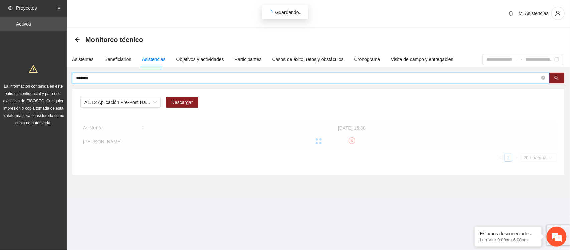
drag, startPoint x: 104, startPoint y: 77, endPoint x: 48, endPoint y: 88, distance: 57.3
click at [48, 88] on section "Proyectos Activos La información contenida en este sitio es confidencial y para…" at bounding box center [285, 125] width 570 height 250
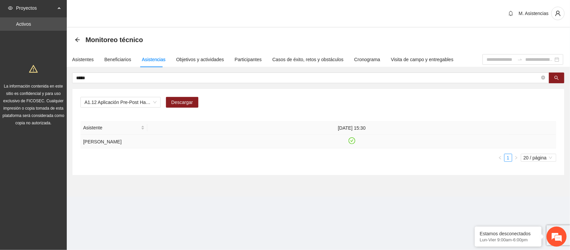
click at [352, 143] on icon "círculo de control" at bounding box center [352, 141] width 6 height 6
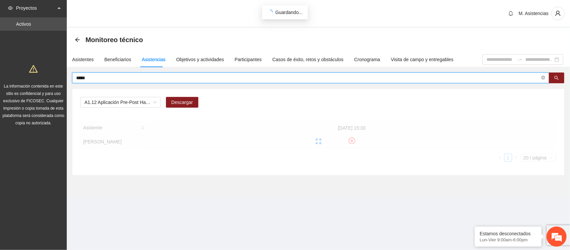
click at [98, 77] on input "*****" at bounding box center [307, 77] width 463 height 7
type input "*"
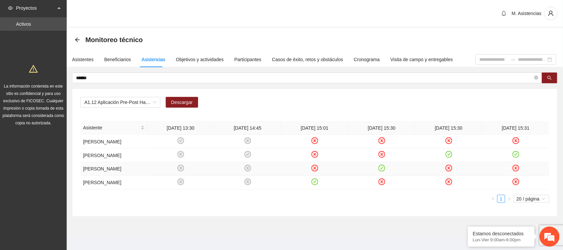
click at [382, 169] on icon "círculo de control" at bounding box center [381, 167] width 3 height 2
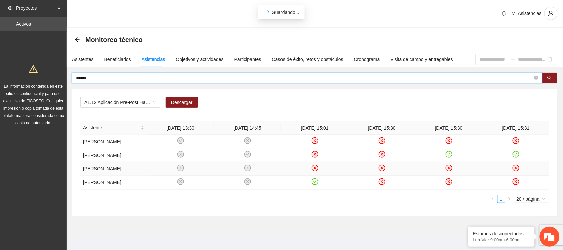
drag, startPoint x: 100, startPoint y: 77, endPoint x: 51, endPoint y: 89, distance: 50.3
click at [51, 89] on section "Proyectos Activos La información contenida en este sitio es confidencial y para…" at bounding box center [281, 128] width 563 height 256
type input "*****"
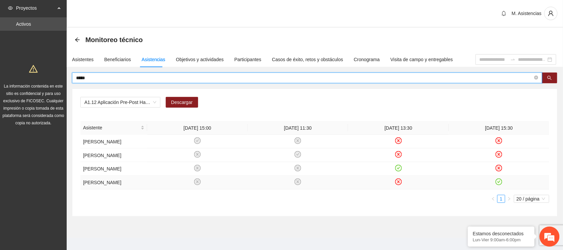
click at [499, 185] on icon "círculo de control" at bounding box center [499, 182] width 6 height 6
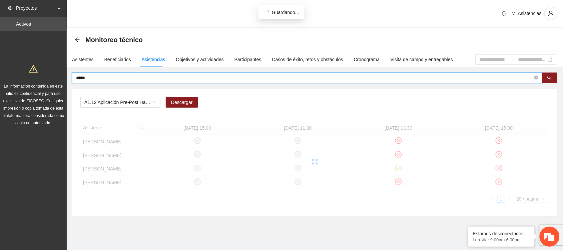
drag, startPoint x: 97, startPoint y: 77, endPoint x: 77, endPoint y: 81, distance: 21.1
click at [77, 81] on span "*****" at bounding box center [307, 77] width 470 height 11
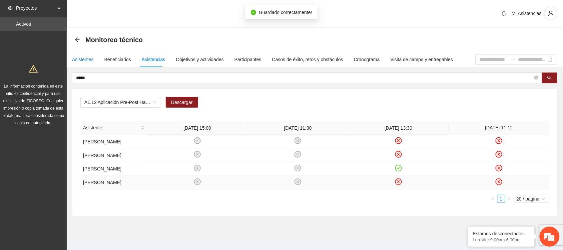
click at [79, 60] on font "Asistentes" at bounding box center [83, 59] width 22 height 5
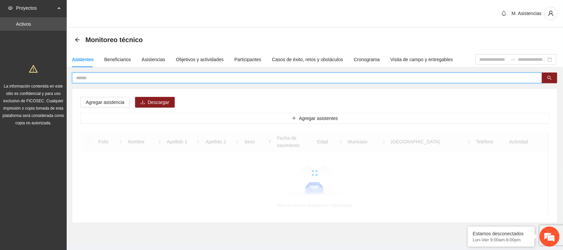
click at [100, 78] on input "text" at bounding box center [304, 77] width 457 height 7
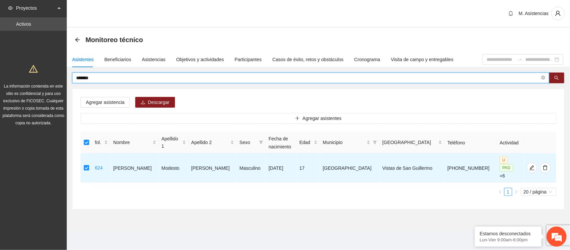
drag, startPoint x: 103, startPoint y: 77, endPoint x: 58, endPoint y: 87, distance: 45.5
click at [58, 87] on section "Proyectos Activos La información contenida en este sitio es confidencial y para…" at bounding box center [285, 125] width 570 height 250
type input "******"
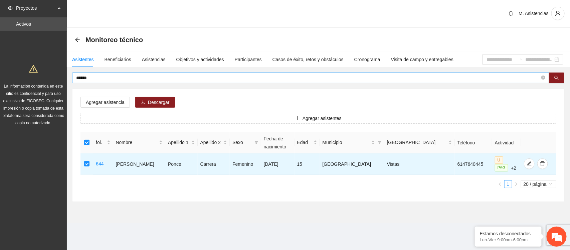
click at [94, 80] on span "******" at bounding box center [310, 77] width 477 height 11
drag, startPoint x: 94, startPoint y: 80, endPoint x: 64, endPoint y: 87, distance: 30.6
click at [64, 87] on section "Proyectos Activos La información contenida en este sitio es confidencial y para…" at bounding box center [285, 125] width 570 height 250
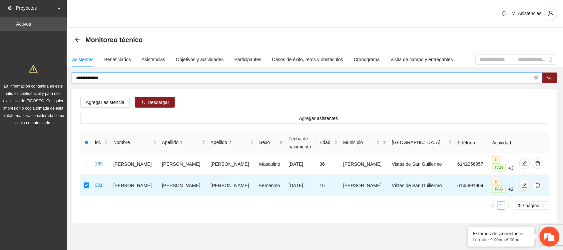
drag, startPoint x: 105, startPoint y: 78, endPoint x: 52, endPoint y: 83, distance: 53.7
click at [52, 83] on section "**********" at bounding box center [281, 131] width 563 height 263
type input "****"
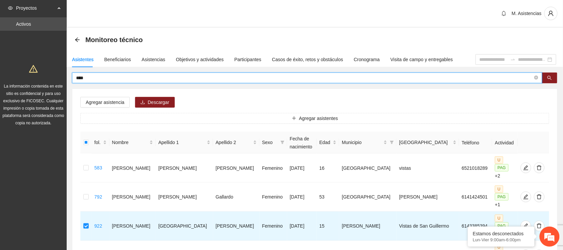
drag, startPoint x: 90, startPoint y: 81, endPoint x: 44, endPoint y: 84, distance: 46.5
click at [44, 84] on section "Proyectos Activos La información contenida en este sitio es confidencial y para…" at bounding box center [281, 168] width 563 height 336
type input "*******"
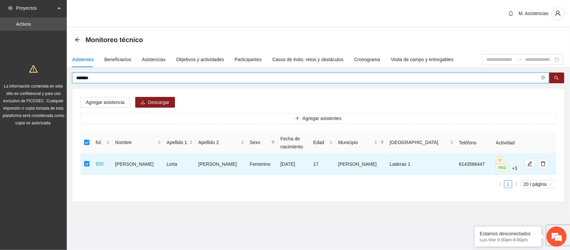
drag, startPoint x: 104, startPoint y: 75, endPoint x: 39, endPoint y: 86, distance: 66.3
click at [39, 86] on section "Proyectos Activos La información contenida en este sitio es confidencial y para…" at bounding box center [285, 125] width 570 height 250
type input "*****"
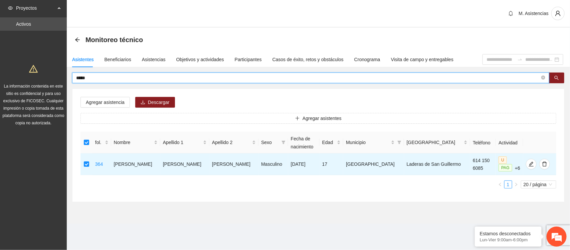
drag, startPoint x: 94, startPoint y: 79, endPoint x: 16, endPoint y: 94, distance: 79.6
click at [16, 94] on section "Proyectos Activos La información contenida en este sitio es confidencial y para…" at bounding box center [285, 125] width 570 height 250
type input "******"
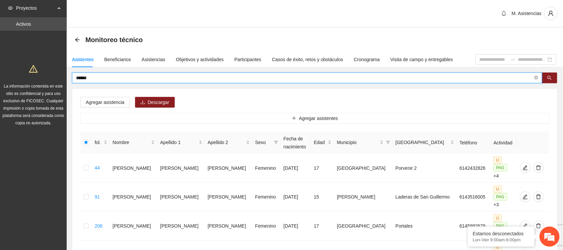
drag, startPoint x: 98, startPoint y: 77, endPoint x: 60, endPoint y: 86, distance: 38.3
click at [60, 86] on section "Proyectos Activos La información contenida en este sitio es confidencial y para…" at bounding box center [281, 240] width 563 height 481
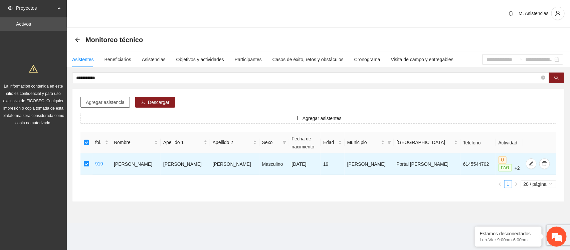
click at [126, 99] on button "Agregar asistencia" at bounding box center [104, 102] width 49 height 11
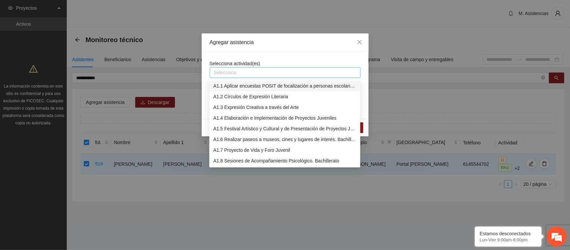
click at [252, 70] on div at bounding box center [284, 72] width 147 height 8
click at [266, 84] on font "A1.1 Aplicar encuestas POSIT de focalización a personas escolarizadas. Bachille…" at bounding box center [301, 85] width 176 height 5
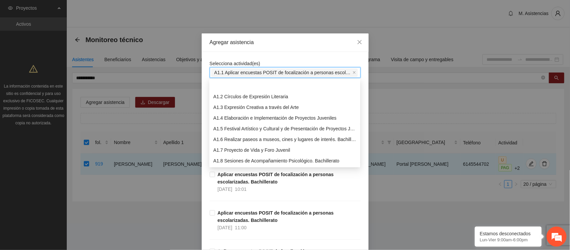
scroll to position [64, 0]
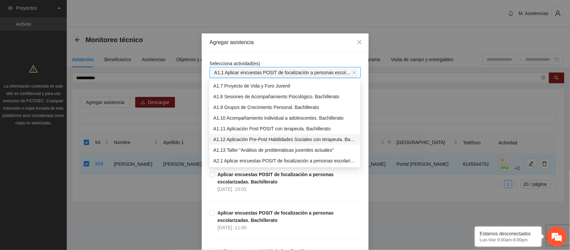
click at [269, 141] on font "A1.12 Aplicación Pre-Post Habilidades Sociales con terapeuta. Bachillerato" at bounding box center [290, 138] width 155 height 5
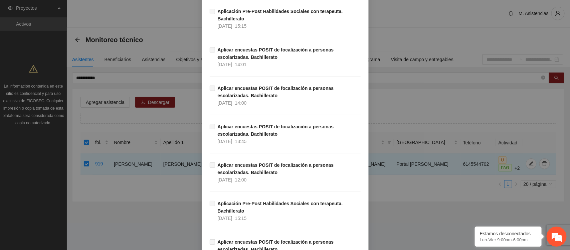
scroll to position [2133, 0]
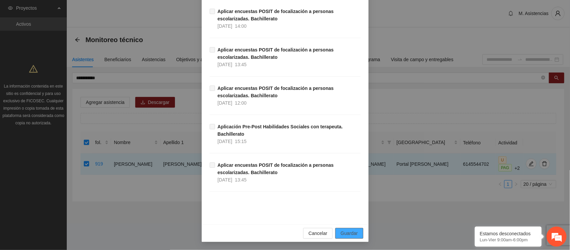
click at [346, 233] on font "Guardar" at bounding box center [348, 232] width 17 height 5
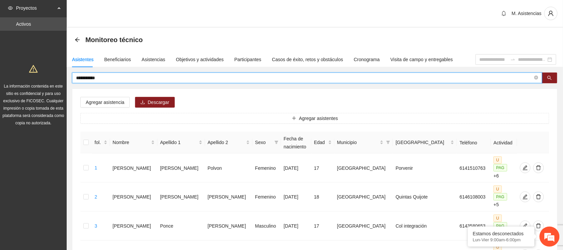
drag, startPoint x: 109, startPoint y: 77, endPoint x: 22, endPoint y: 76, distance: 87.4
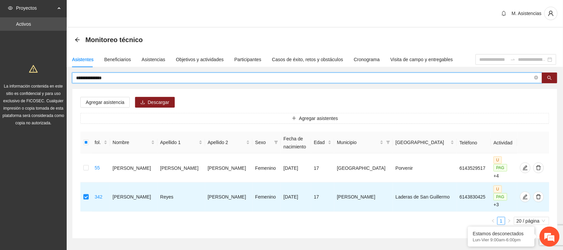
drag, startPoint x: 112, startPoint y: 76, endPoint x: 75, endPoint y: 82, distance: 37.6
click at [75, 82] on span "**********" at bounding box center [307, 77] width 470 height 11
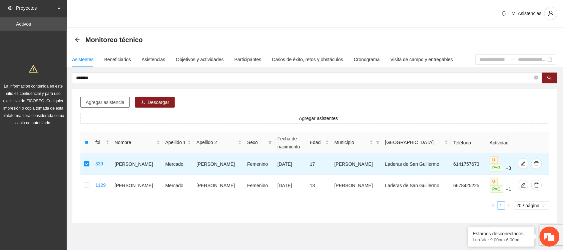
click at [113, 104] on font "Agregar asistencia" at bounding box center [105, 101] width 39 height 5
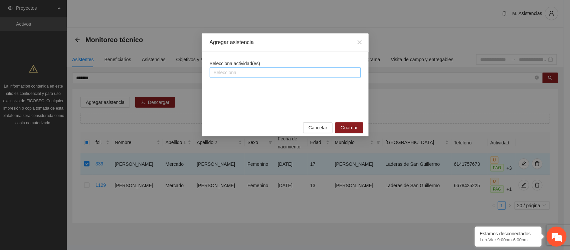
click at [258, 73] on div at bounding box center [284, 72] width 147 height 8
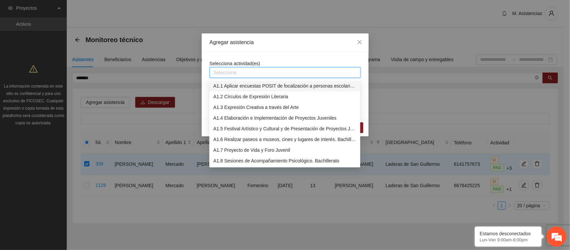
click at [262, 87] on font "A1.1 Aplicar encuestas POSIT de focalización a personas escolarizadas. Bachille…" at bounding box center [301, 85] width 176 height 5
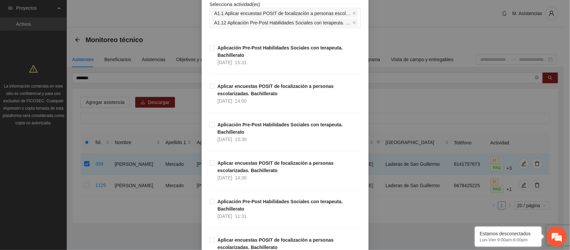
scroll to position [55, 0]
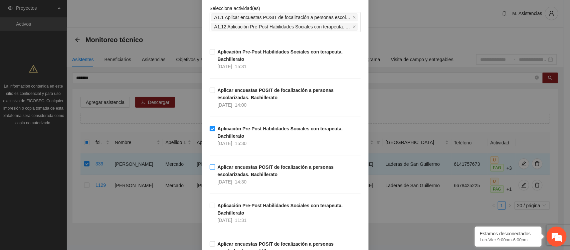
click at [210, 170] on label "Aplicar encuestas POSIT de focalización a personas escolarizadas. Bachillerato …" at bounding box center [285, 174] width 151 height 22
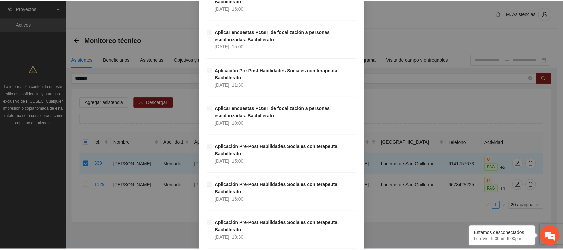
scroll to position [2133, 0]
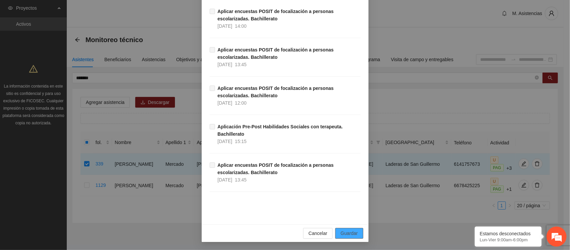
click at [340, 234] on font "Guardar" at bounding box center [348, 232] width 17 height 5
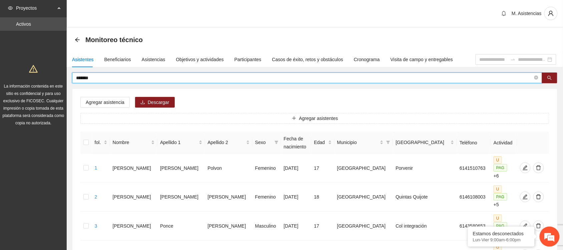
click at [109, 79] on input "*******" at bounding box center [304, 77] width 457 height 7
type input "*"
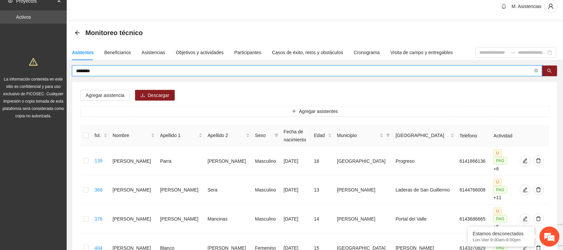
scroll to position [0, 0]
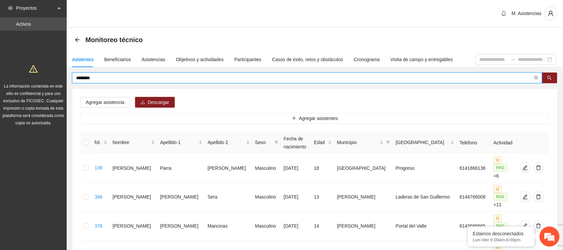
drag, startPoint x: 96, startPoint y: 2, endPoint x: 72, endPoint y: 4, distance: 23.8
click at [72, 4] on section "M. Asistencias Monitoreo técnico Asistentes Beneficiarios Asistencias Objetivos…" at bounding box center [315, 197] width 496 height 394
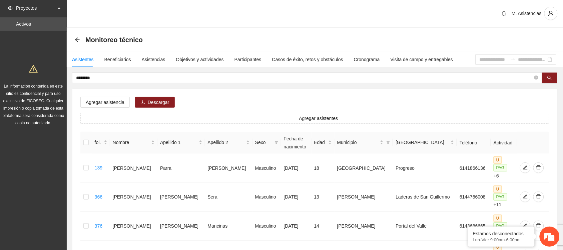
click at [72, 4] on div "M. Asistencias" at bounding box center [315, 14] width 496 height 28
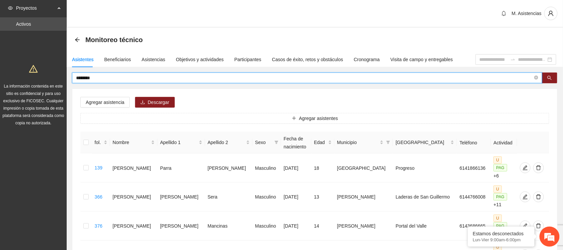
drag, startPoint x: 98, startPoint y: 78, endPoint x: 49, endPoint y: 80, distance: 49.1
click at [49, 80] on section "Proyectos Activos La información contenida en este sitio es confidencial y para…" at bounding box center [281, 197] width 563 height 394
type input "*"
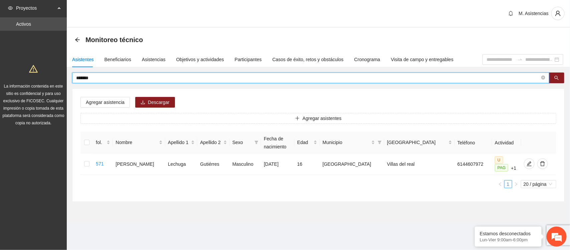
drag, startPoint x: 104, startPoint y: 80, endPoint x: 68, endPoint y: 79, distance: 36.1
click at [68, 79] on div "******* Agregar asistencia Descargar Agregar asistentes fol. Nombre Apellido 1 …" at bounding box center [318, 136] width 503 height 129
drag, startPoint x: 99, startPoint y: 79, endPoint x: 47, endPoint y: 85, distance: 52.5
click at [47, 85] on section "Proyectos Activos La información contenida en este sitio es confidencial y para…" at bounding box center [285, 125] width 570 height 250
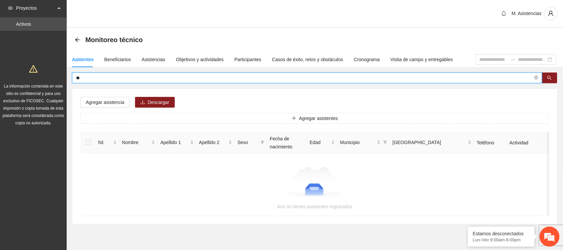
type input "*"
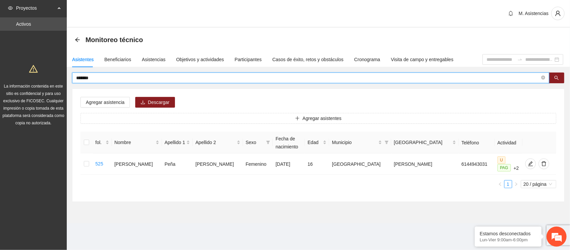
drag, startPoint x: 92, startPoint y: 79, endPoint x: 47, endPoint y: 80, distance: 45.1
click at [47, 80] on section "Proyectos Activos La información contenida en este sitio es confidencial y para…" at bounding box center [285, 125] width 570 height 250
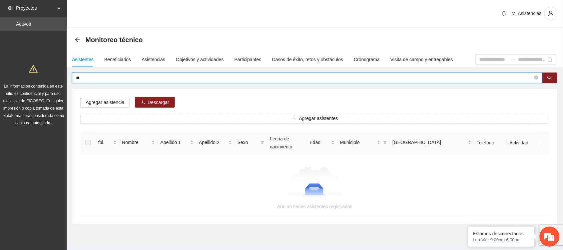
type input "*"
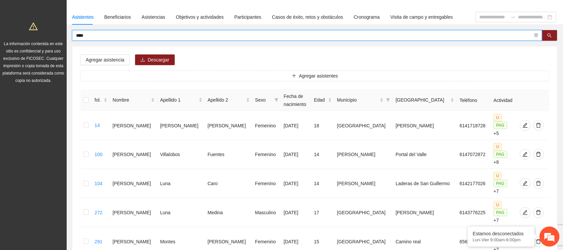
scroll to position [42, 0]
drag, startPoint x: 98, startPoint y: 36, endPoint x: 54, endPoint y: 36, distance: 43.7
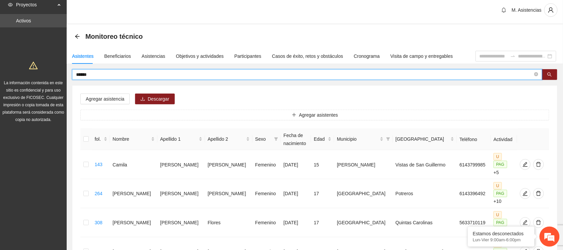
scroll to position [0, 0]
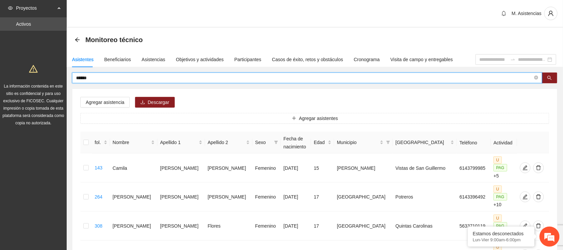
drag, startPoint x: 109, startPoint y: 79, endPoint x: 52, endPoint y: 84, distance: 57.0
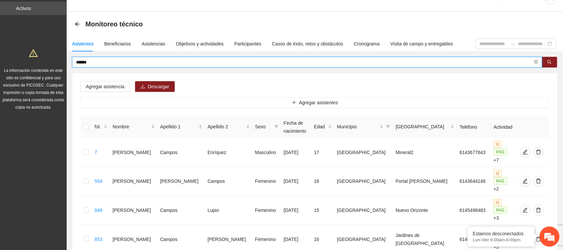
scroll to position [14, 0]
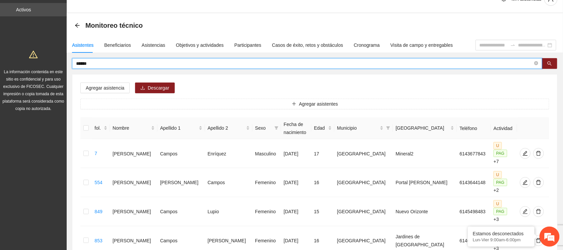
drag, startPoint x: 100, startPoint y: 62, endPoint x: 54, endPoint y: 62, distance: 46.4
click at [54, 62] on section "Proyectos Activos La información contenida en este sitio es confidencial y para…" at bounding box center [281, 197] width 563 height 423
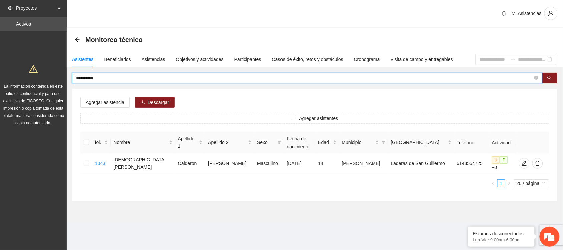
scroll to position [0, 0]
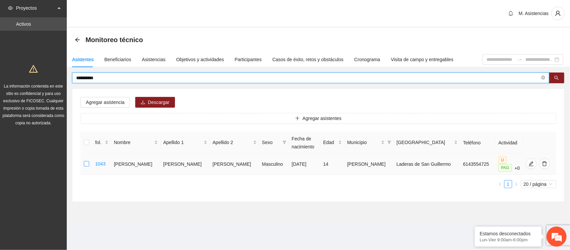
click at [89, 167] on label at bounding box center [86, 163] width 5 height 7
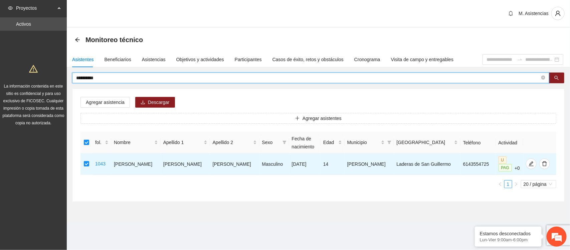
drag, startPoint x: 105, startPoint y: 78, endPoint x: 62, endPoint y: 77, distance: 43.4
click at [62, 77] on section "**********" at bounding box center [285, 125] width 570 height 250
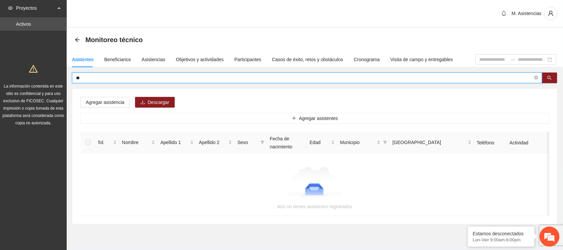
type input "*"
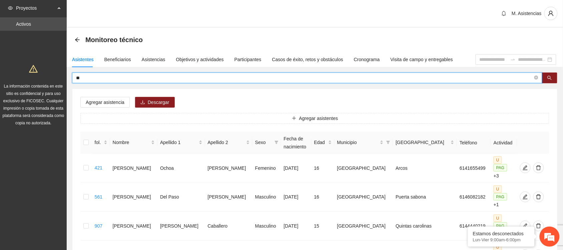
type input "*"
type input "*****"
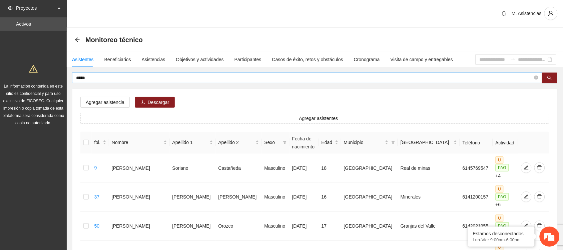
drag, startPoint x: 111, startPoint y: 82, endPoint x: 72, endPoint y: 82, distance: 39.0
click at [72, 82] on span "*****" at bounding box center [307, 77] width 470 height 11
drag, startPoint x: 98, startPoint y: 76, endPoint x: 44, endPoint y: 81, distance: 54.9
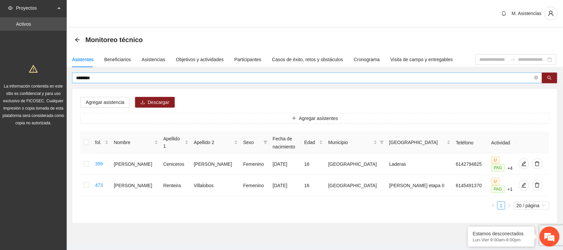
click at [108, 72] on span "********" at bounding box center [307, 77] width 470 height 11
drag, startPoint x: 101, startPoint y: 76, endPoint x: 61, endPoint y: 79, distance: 40.5
click at [61, 79] on section "Proyectos Activos La información contenida en este sitio es confidencial y para…" at bounding box center [281, 131] width 563 height 263
paste input "**********"
type input "**********"
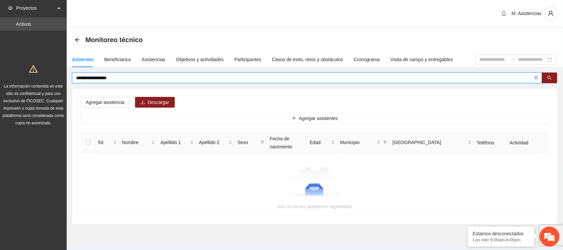
click at [135, 75] on input "**********" at bounding box center [304, 77] width 457 height 7
drag, startPoint x: 135, startPoint y: 76, endPoint x: 72, endPoint y: 76, distance: 63.7
click at [72, 76] on span "**********" at bounding box center [307, 77] width 470 height 11
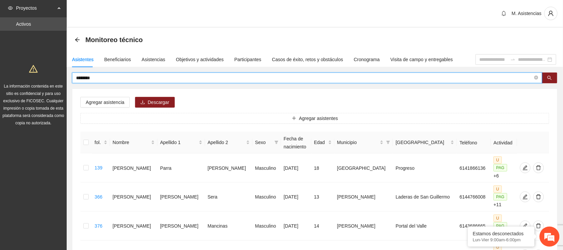
drag, startPoint x: 95, startPoint y: 77, endPoint x: 31, endPoint y: 80, distance: 64.8
click at [31, 80] on section "Proyectos Activos La información contenida en este sitio es confidencial y para…" at bounding box center [281, 197] width 563 height 394
drag, startPoint x: 99, startPoint y: 78, endPoint x: 55, endPoint y: 80, distance: 44.1
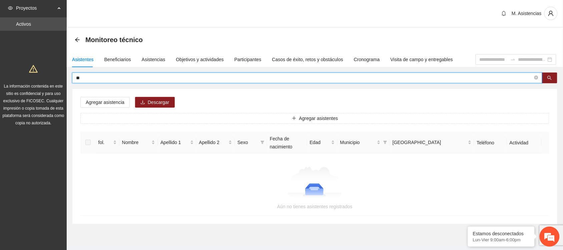
type input "*"
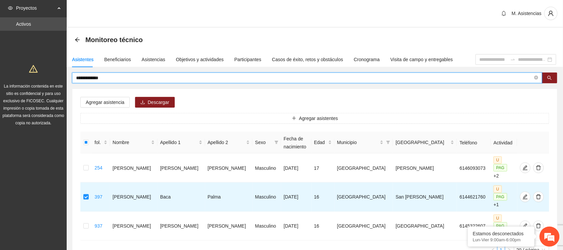
drag, startPoint x: 116, startPoint y: 78, endPoint x: 46, endPoint y: 80, distance: 69.8
click at [46, 80] on section "**********" at bounding box center [281, 153] width 563 height 307
type input "*"
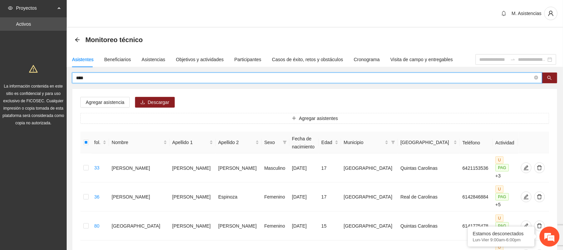
drag, startPoint x: 98, startPoint y: 77, endPoint x: 58, endPoint y: 80, distance: 39.5
type input "******"
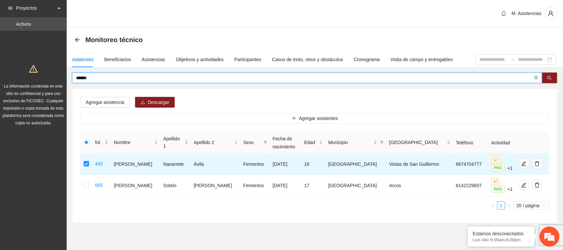
drag, startPoint x: 100, startPoint y: 78, endPoint x: 61, endPoint y: 76, distance: 39.4
click at [61, 76] on section "Proyectos Activos La información contenida en este sitio es confidencial y para…" at bounding box center [281, 131] width 563 height 263
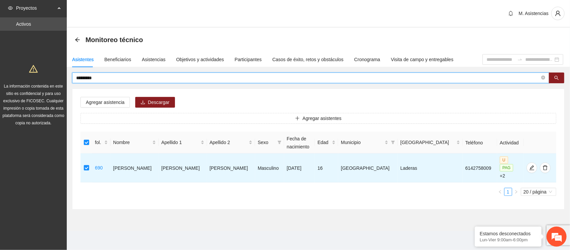
drag, startPoint x: 111, startPoint y: 80, endPoint x: 72, endPoint y: 80, distance: 39.0
click at [72, 80] on span "*********" at bounding box center [310, 77] width 477 height 11
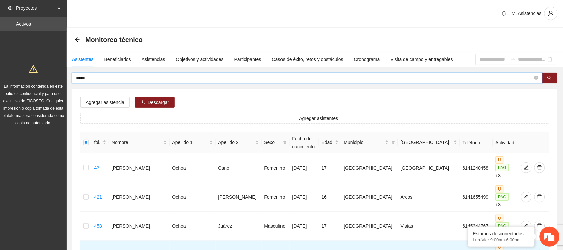
drag, startPoint x: 67, startPoint y: 82, endPoint x: 44, endPoint y: 81, distance: 22.7
click at [44, 81] on section "Proyectos Activos La información contenida en este sitio es confidencial y para…" at bounding box center [281, 226] width 563 height 452
type input "******"
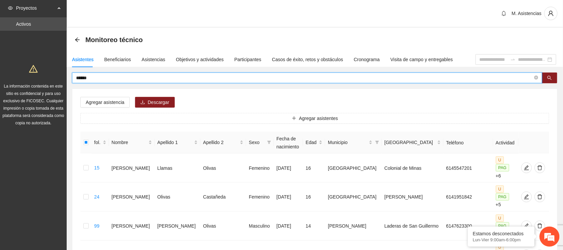
drag, startPoint x: 90, startPoint y: 80, endPoint x: 69, endPoint y: 75, distance: 22.3
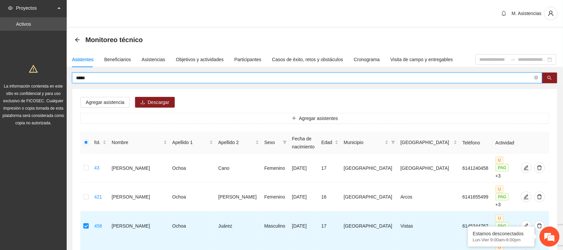
drag, startPoint x: 95, startPoint y: 75, endPoint x: 67, endPoint y: 75, distance: 28.0
click at [67, 75] on div "***** Agregar asistencia [PERSON_NAME] asistentes fol. Nombre Apellido 1 Apelli…" at bounding box center [315, 242] width 496 height 340
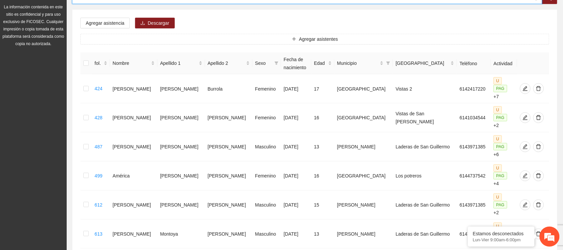
scroll to position [79, 0]
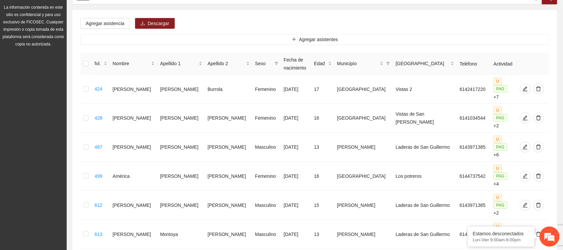
click at [557, 83] on div "Agregar asistencia Descargar Agregar asistentes fol. Nombre Apellido 1 Apellido…" at bounding box center [314, 142] width 485 height 265
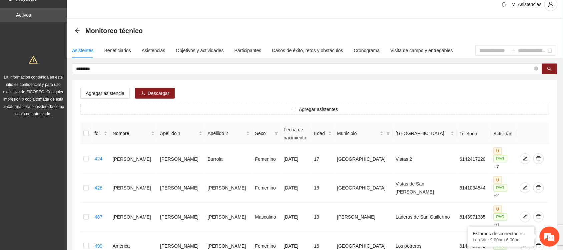
scroll to position [7, 0]
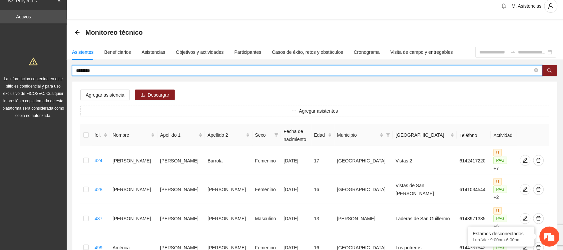
drag, startPoint x: 110, startPoint y: 71, endPoint x: 39, endPoint y: 78, distance: 72.1
click at [39, 78] on section "Proyectos Activos La información contenida en este sitio es confidencial y para…" at bounding box center [281, 190] width 563 height 394
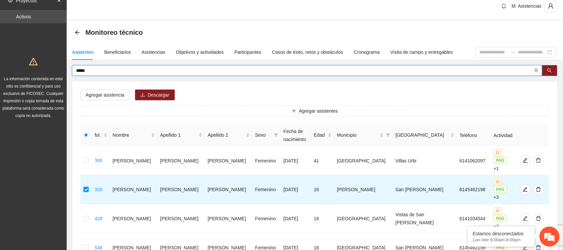
drag, startPoint x: 97, startPoint y: 71, endPoint x: 46, endPoint y: 71, distance: 51.4
click at [46, 71] on section "Proyectos Activos La información contenida en este sitio es confidencial y para…" at bounding box center [281, 204] width 563 height 423
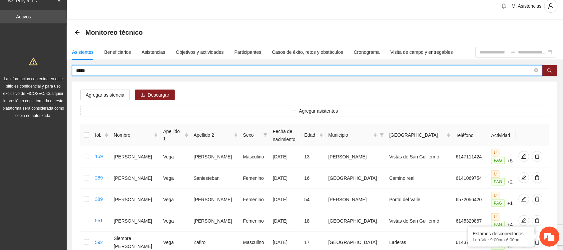
drag, startPoint x: 96, startPoint y: 70, endPoint x: 55, endPoint y: 73, distance: 40.8
click at [55, 73] on section "Proyectos Activos La información contenida en este sitio es confidencial y para…" at bounding box center [281, 188] width 563 height 391
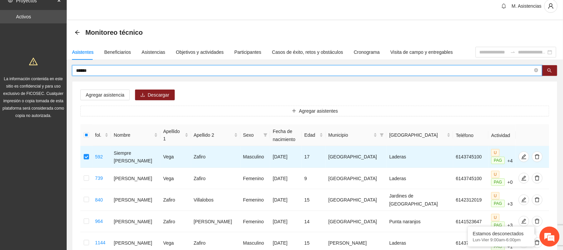
drag, startPoint x: 99, startPoint y: 70, endPoint x: 69, endPoint y: 69, distance: 30.4
click at [69, 69] on div "****** Agregar asistencia [PERSON_NAME] asistentes fol. Nombre Apellido 1 Apell…" at bounding box center [315, 172] width 496 height 215
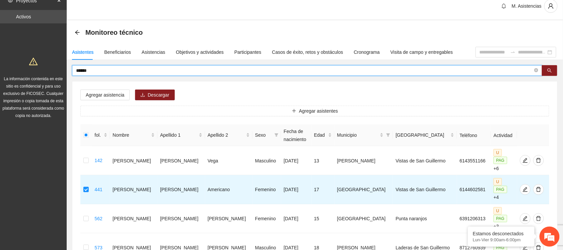
drag, startPoint x: 103, startPoint y: 72, endPoint x: 72, endPoint y: 67, distance: 31.8
click at [72, 67] on span "******" at bounding box center [307, 70] width 470 height 11
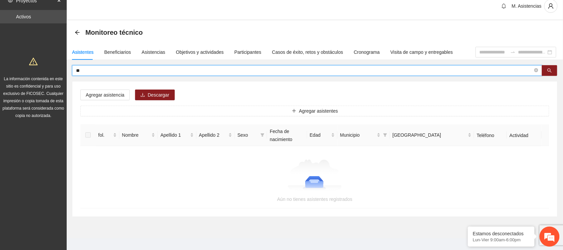
type input "*"
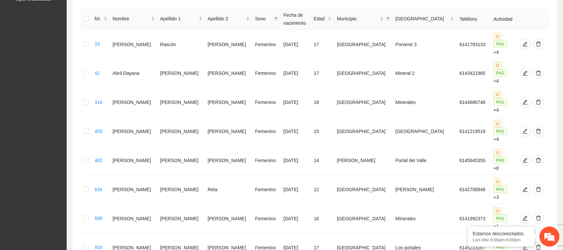
scroll to position [124, 0]
drag, startPoint x: 561, startPoint y: 165, endPoint x: 569, endPoint y: 148, distance: 19.7
click at [563, 125] on html "Proyectos Activos La información contenida en este sitio es confidencial y para…" at bounding box center [281, 1] width 563 height 250
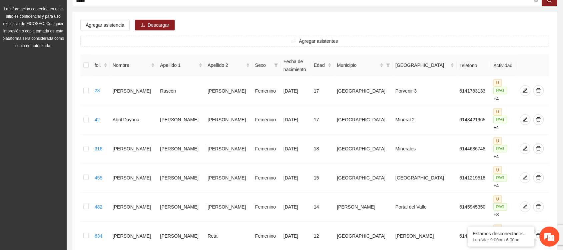
scroll to position [66, 0]
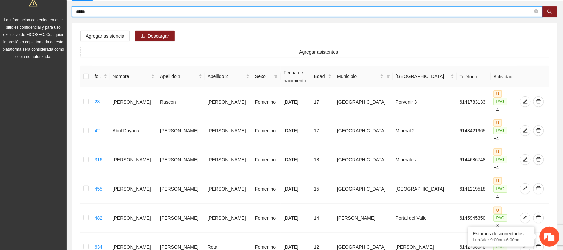
drag, startPoint x: 95, startPoint y: 12, endPoint x: 53, endPoint y: 14, distance: 42.4
click at [53, 14] on section "Proyectos Activos La información contenida en este sitio es confidencial y para…" at bounding box center [281, 203] width 563 height 539
click at [53, 14] on div "La información contenida en este sitio es confidencial y para uso exclusivo de …" at bounding box center [33, 27] width 64 height 66
drag, startPoint x: 105, startPoint y: 9, endPoint x: 43, endPoint y: 15, distance: 62.7
click at [43, 15] on section "Proyectos Activos La información contenida en este sitio es confidencial y para…" at bounding box center [281, 203] width 563 height 539
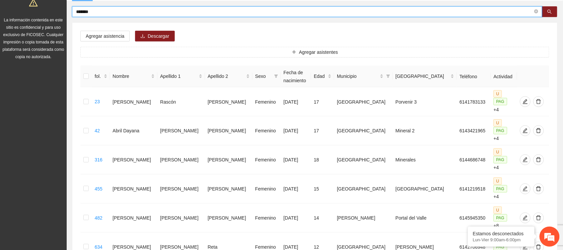
type input "*******"
drag, startPoint x: 102, startPoint y: 9, endPoint x: 43, endPoint y: 14, distance: 59.0
click at [43, 14] on section "Proyectos Activos La información contenida en este sitio es confidencial y para…" at bounding box center [281, 160] width 563 height 452
type input "*****"
click at [97, 10] on input "*****" at bounding box center [304, 11] width 457 height 7
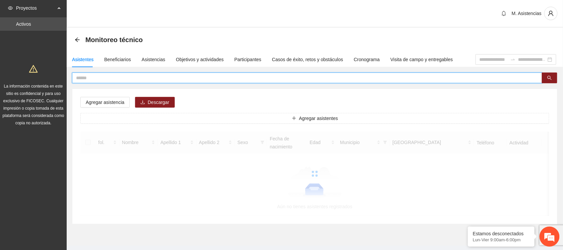
click at [109, 76] on input "text" at bounding box center [304, 77] width 457 height 7
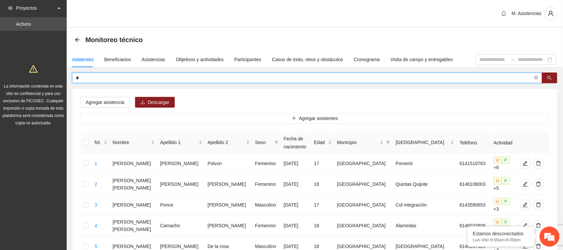
type input "*"
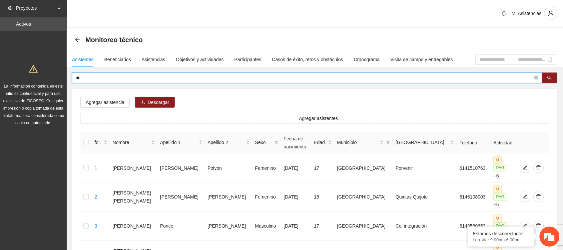
type input "*"
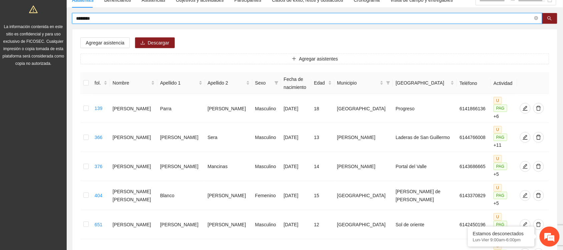
scroll to position [59, 0]
type input "*"
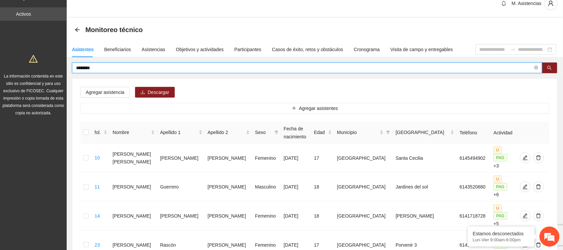
scroll to position [0, 0]
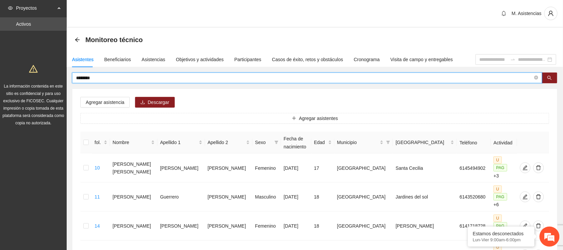
drag, startPoint x: 107, startPoint y: 78, endPoint x: 47, endPoint y: 84, distance: 60.4
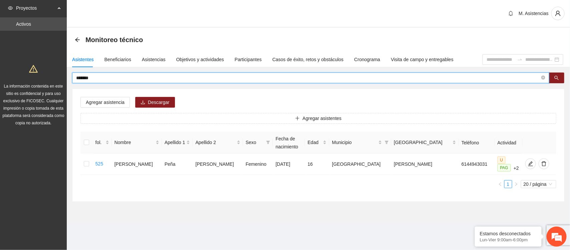
drag, startPoint x: 101, startPoint y: 79, endPoint x: 54, endPoint y: 77, distance: 47.1
click at [54, 77] on section "Proyectos Activos La información contenida en este sitio es confidencial y para…" at bounding box center [285, 125] width 570 height 250
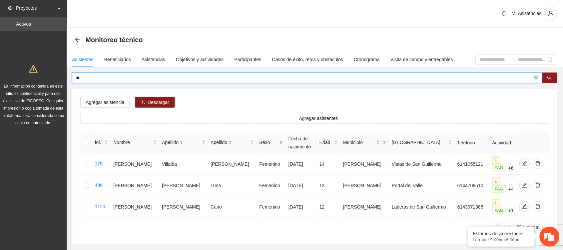
type input "*"
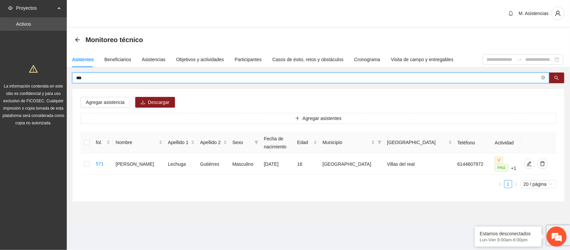
type input "**"
drag, startPoint x: 93, startPoint y: 79, endPoint x: 45, endPoint y: 82, distance: 47.4
click at [45, 82] on section "Proyectos Activos La información contenida en este sitio es confidencial y para…" at bounding box center [285, 125] width 570 height 250
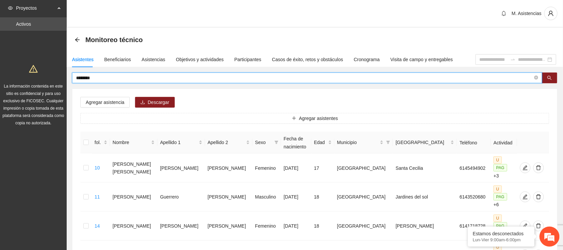
drag, startPoint x: 104, startPoint y: 78, endPoint x: 45, endPoint y: 72, distance: 59.0
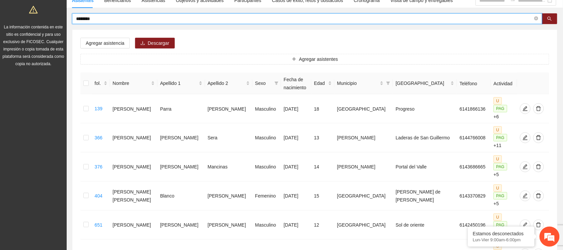
scroll to position [59, 0]
type input "*"
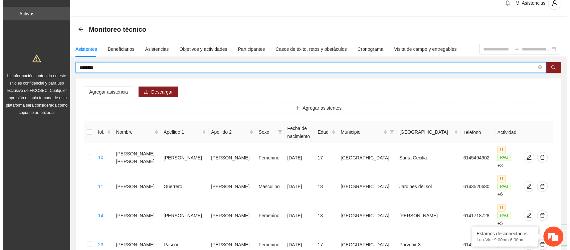
scroll to position [0, 0]
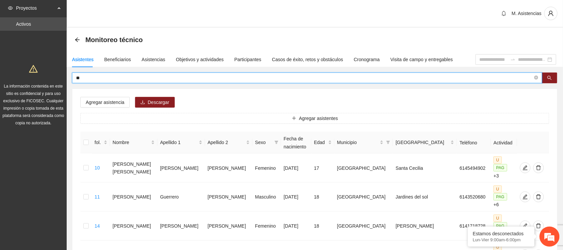
type input "*"
type input "*******"
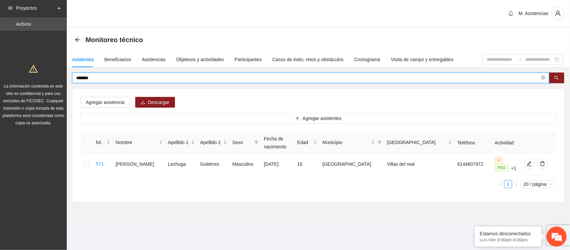
drag, startPoint x: 100, startPoint y: 78, endPoint x: 52, endPoint y: 73, distance: 48.4
click at [52, 73] on section "Proyectos Activos La información contenida en este sitio es confidencial y para…" at bounding box center [285, 125] width 570 height 250
click at [173, 22] on div "M. Asistencias" at bounding box center [318, 14] width 503 height 28
